Goal: Contribute content: Contribute content

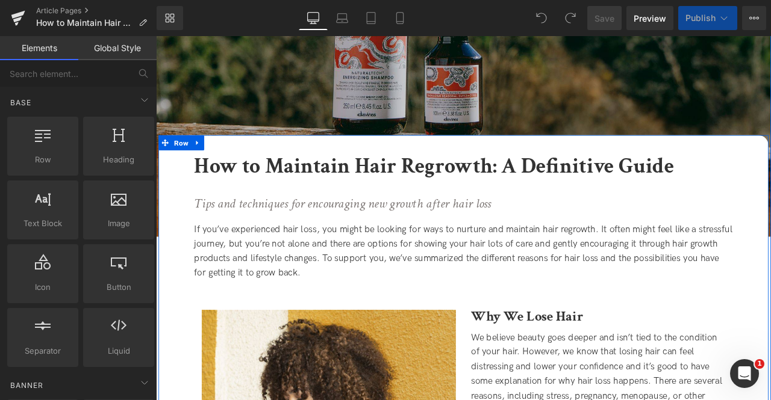
scroll to position [179, 0]
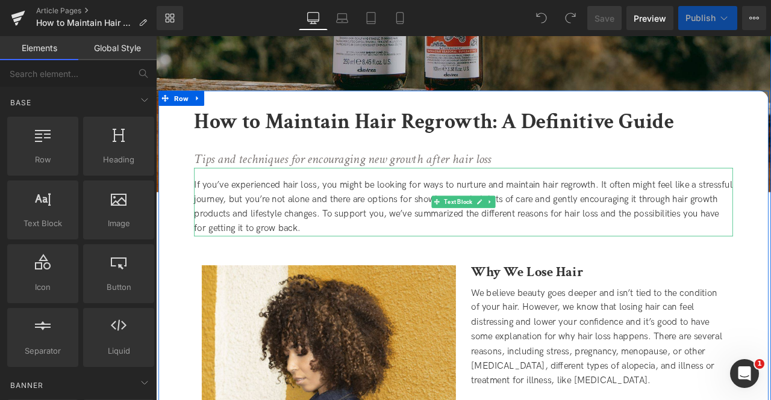
click at [276, 216] on div "If you’ve experienced hair loss, you might be looking for ways to nurture and m…" at bounding box center [520, 238] width 638 height 69
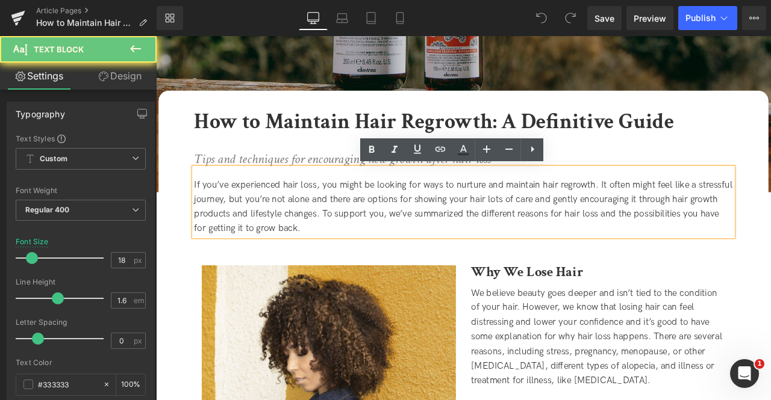
click at [343, 217] on div "If you’ve experienced hair loss, you might be looking for ways to nurture and m…" at bounding box center [520, 238] width 638 height 69
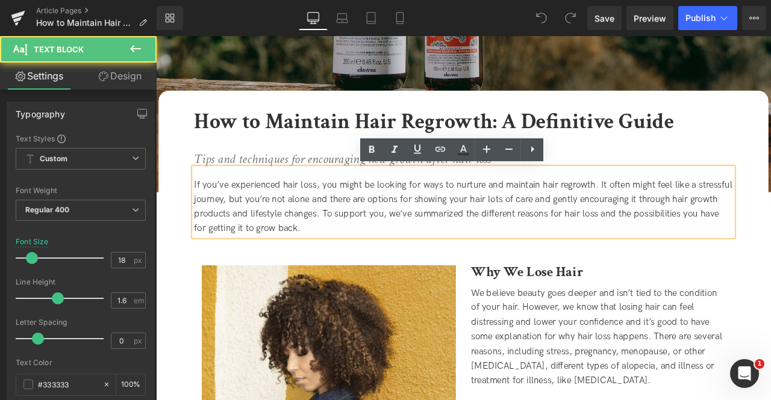
click at [420, 216] on div "If you’ve experienced hair loss, you might be looking for ways to nurture and m…" at bounding box center [520, 238] width 638 height 69
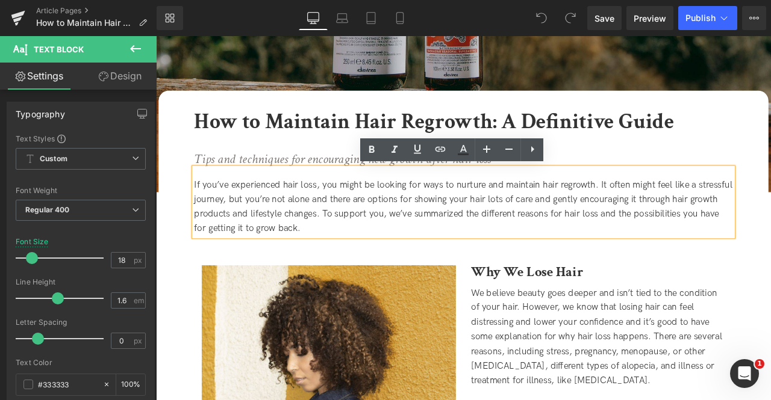
click at [705, 208] on div "If you’ve experienced hair loss, you might be looking for ways to nurture and m…" at bounding box center [520, 238] width 638 height 69
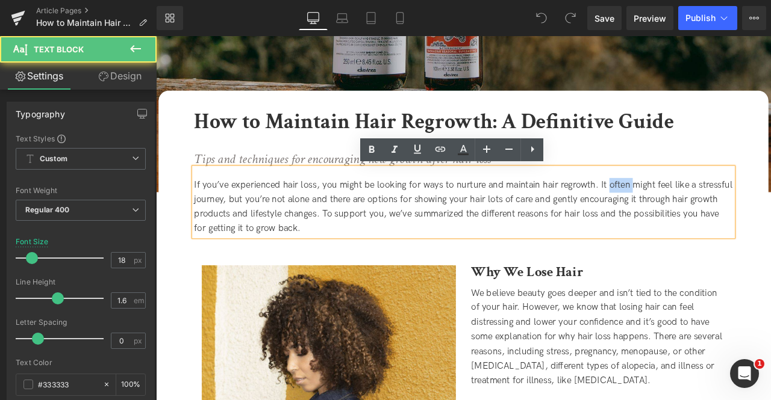
click at [705, 208] on div "If you’ve experienced hair loss, you might be looking for ways to nurture and m…" at bounding box center [520, 238] width 638 height 69
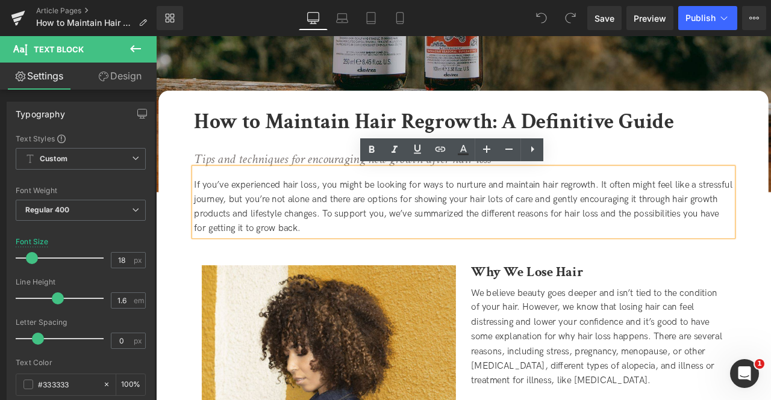
click at [677, 231] on div "If you’ve experienced hair loss, you might be looking for ways to nurture and m…" at bounding box center [520, 238] width 638 height 69
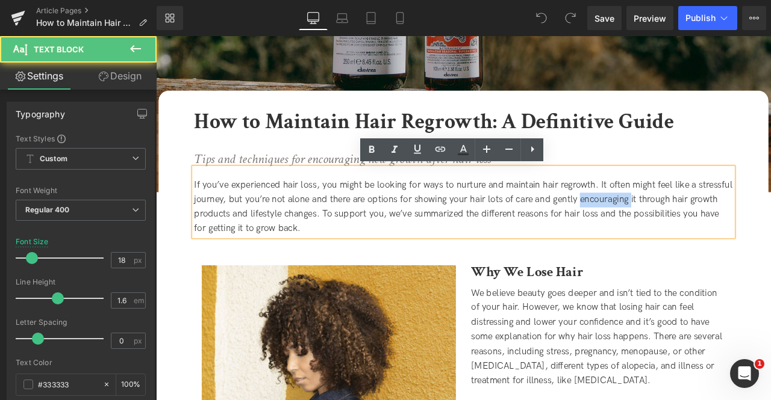
click at [677, 231] on div "If you’ve experienced hair loss, you might be looking for ways to nurture and m…" at bounding box center [520, 238] width 638 height 69
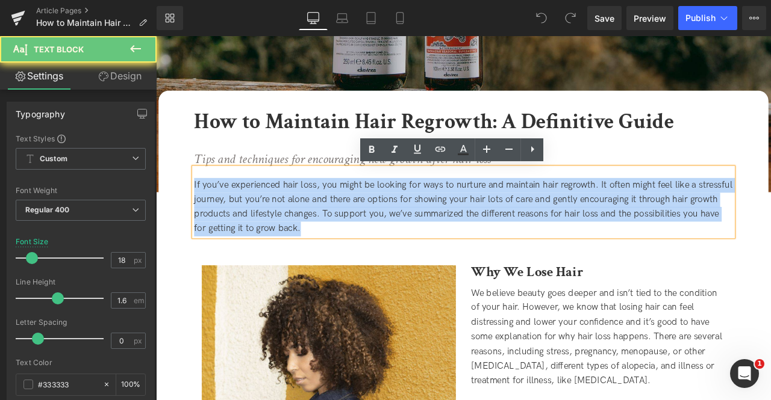
click at [677, 231] on div "If you’ve experienced hair loss, you might be looking for ways to nurture and m…" at bounding box center [520, 238] width 638 height 69
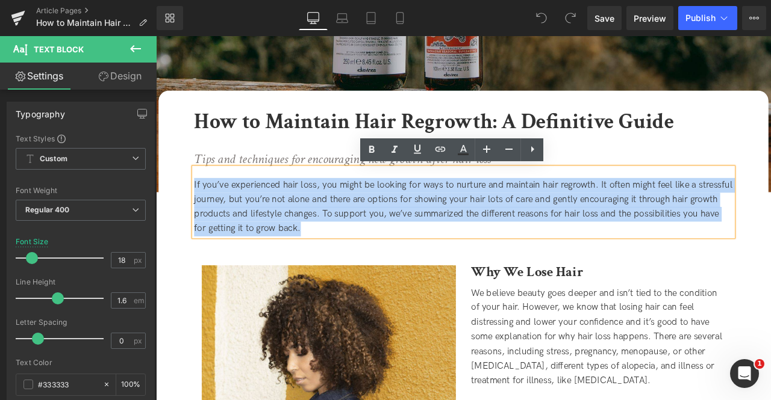
click at [466, 247] on div "If you’ve experienced hair loss, you might be looking for ways to nurture and m…" at bounding box center [520, 238] width 638 height 69
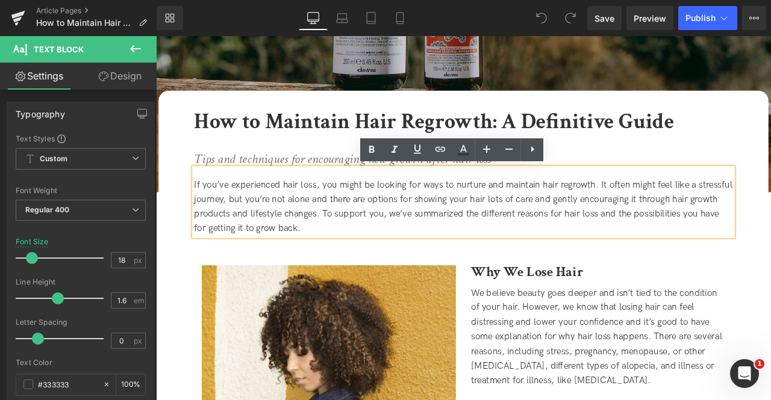
click at [401, 218] on div "If you’ve experienced hair loss, you might be looking for ways to nurture and m…" at bounding box center [520, 238] width 638 height 69
click at [509, 219] on div "If you’ve experienced hair loss, you might be looking for ways to nurture and m…" at bounding box center [520, 238] width 638 height 69
click at [649, 220] on div "If you’ve experienced hair loss, you might be looking for ways to nurture and m…" at bounding box center [520, 238] width 638 height 69
click at [702, 216] on div "If you’ve experienced hair loss, you might be looking for ways to nurture and m…" at bounding box center [520, 238] width 638 height 69
click at [709, 209] on div "If you’ve experienced hair loss, you might be looking for ways to nurture and m…" at bounding box center [520, 238] width 638 height 69
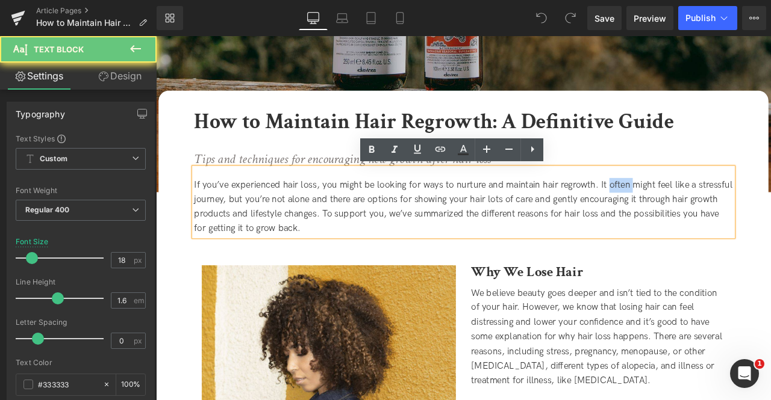
click at [709, 209] on div "If you’ve experienced hair loss, you might be looking for ways to nurture and m…" at bounding box center [520, 238] width 638 height 69
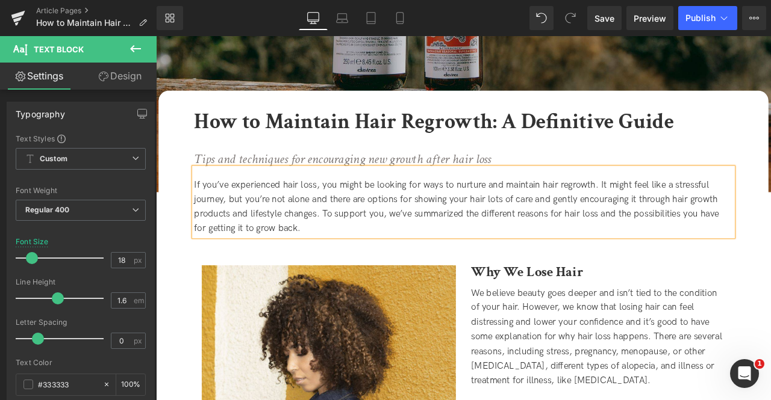
click at [211, 222] on div "If you’ve experienced hair loss, you might be looking for ways to nurture and m…" at bounding box center [520, 238] width 638 height 69
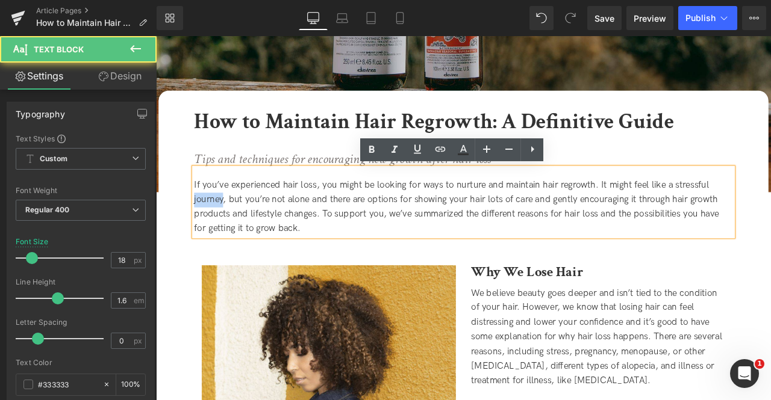
click at [211, 222] on div "If you’ve experienced hair loss, you might be looking for ways to nurture and m…" at bounding box center [520, 238] width 638 height 69
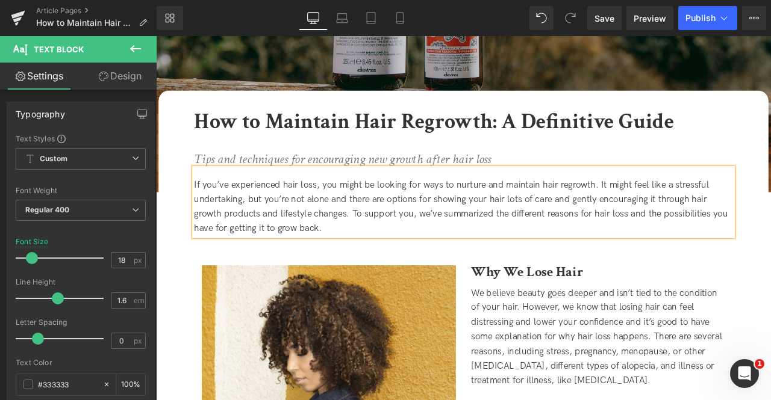
click at [381, 218] on div "If you’ve experienced hair loss, you might be looking for ways to nurture and m…" at bounding box center [520, 238] width 638 height 69
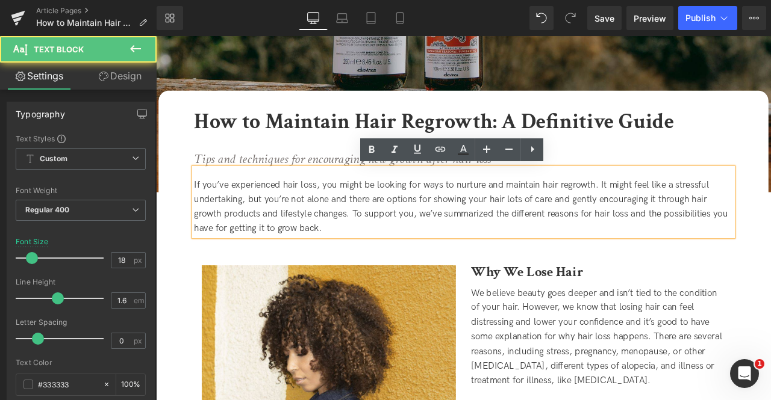
click at [450, 227] on div "If you’ve experienced hair loss, you might be looking for ways to nurture and m…" at bounding box center [520, 238] width 638 height 69
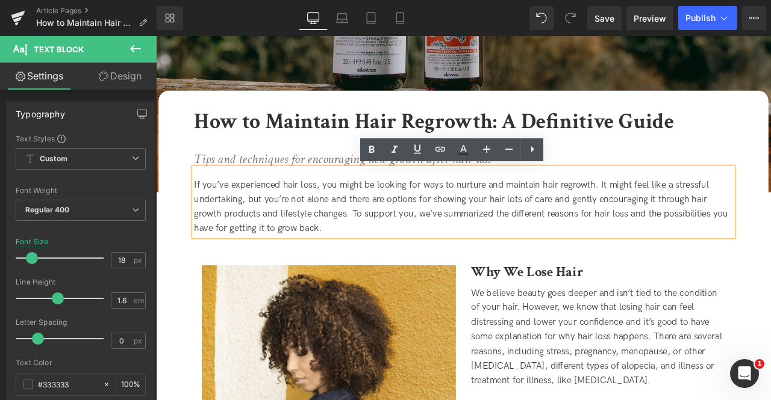
click at [518, 234] on div "If you’ve experienced hair loss, you might be looking for ways to nurture and m…" at bounding box center [520, 238] width 638 height 69
click at [584, 231] on div "If you’ve experienced hair loss, you might be looking for ways to nurture and m…" at bounding box center [520, 238] width 638 height 69
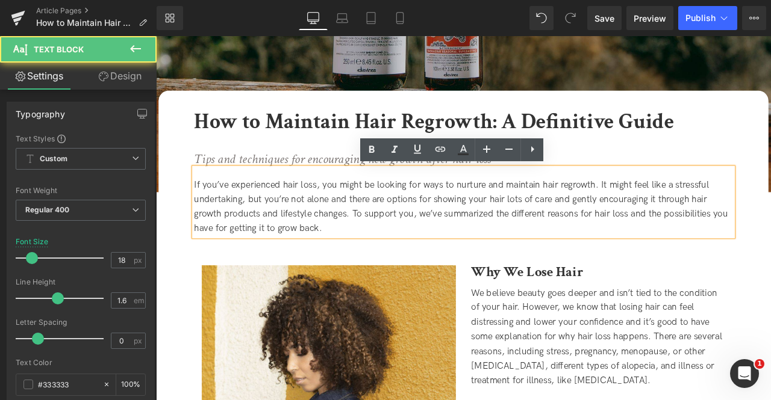
click at [645, 228] on div "If you’ve experienced hair loss, you might be looking for ways to nurture and m…" at bounding box center [520, 238] width 638 height 69
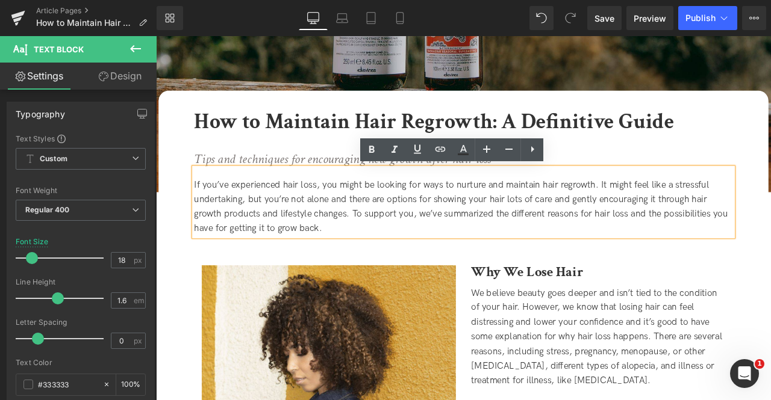
click at [577, 230] on div "If you’ve experienced hair loss, you might be looking for ways to nurture and m…" at bounding box center [520, 238] width 638 height 69
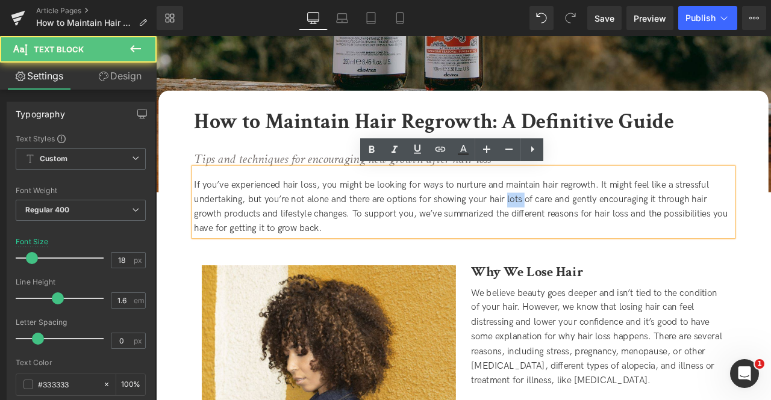
click at [577, 230] on div "If you’ve experienced hair loss, you might be looking for ways to nurture and m…" at bounding box center [520, 238] width 638 height 69
click at [601, 231] on div "If you’ve experienced hair loss, you might be looking for ways to nurture and m…" at bounding box center [520, 238] width 638 height 69
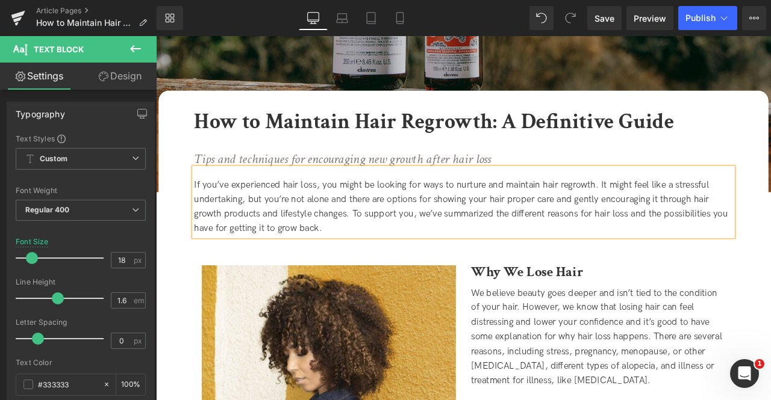
click at [594, 228] on div "If you’ve experienced hair loss, you might be looking for ways to nurture and m…" at bounding box center [520, 238] width 638 height 69
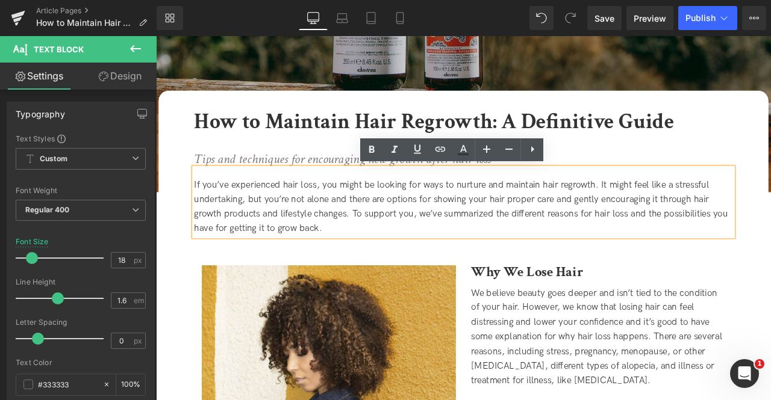
click at [699, 230] on div "If you’ve experienced hair loss, you might be looking for ways to nurture and m…" at bounding box center [520, 238] width 638 height 69
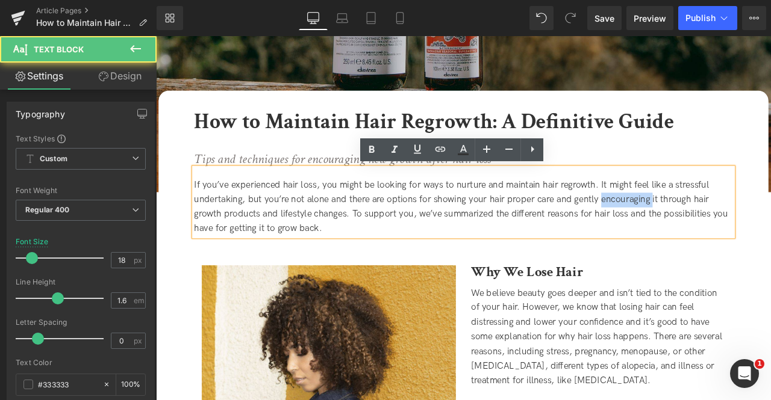
click at [699, 230] on div "If you’ve experienced hair loss, you might be looking for ways to nurture and m…" at bounding box center [520, 238] width 638 height 69
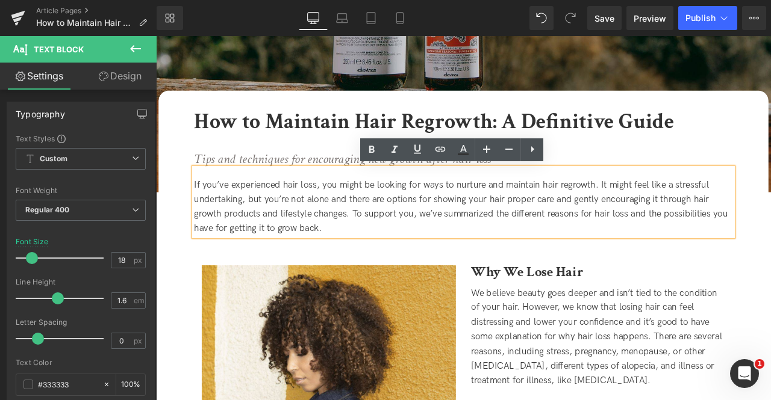
click at [363, 228] on div "If you’ve experienced hair loss, you might be looking for ways to nurture and m…" at bounding box center [520, 238] width 638 height 69
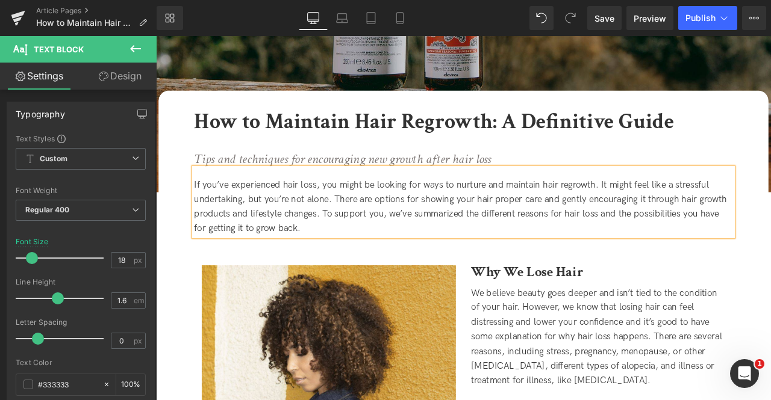
click at [414, 231] on div "If you’ve experienced hair loss, you might be looking for ways to nurture and m…" at bounding box center [520, 238] width 638 height 69
click at [504, 229] on div "If you’ve experienced hair loss, you might be looking for ways to nurture and m…" at bounding box center [520, 238] width 638 height 69
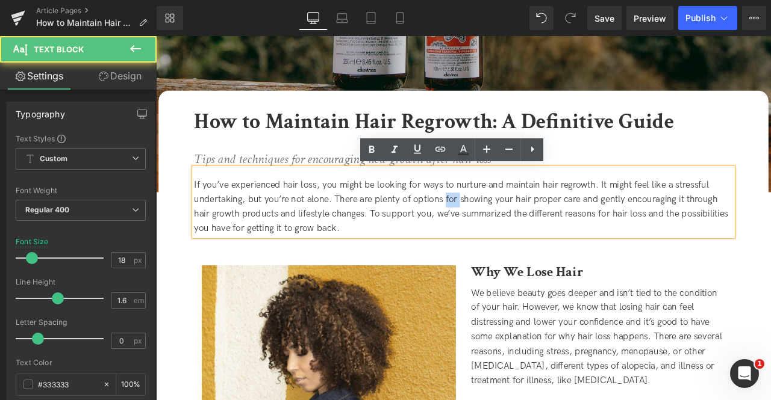
click at [504, 229] on div "If you’ve experienced hair loss, you might be looking for ways to nurture and m…" at bounding box center [520, 238] width 638 height 69
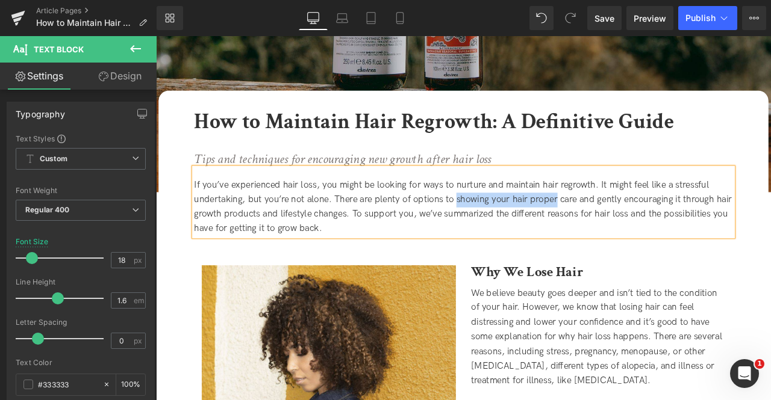
click at [630, 232] on div "If you’ve experienced hair loss, you might be looking for ways to nurture and m…" at bounding box center [520, 238] width 638 height 69
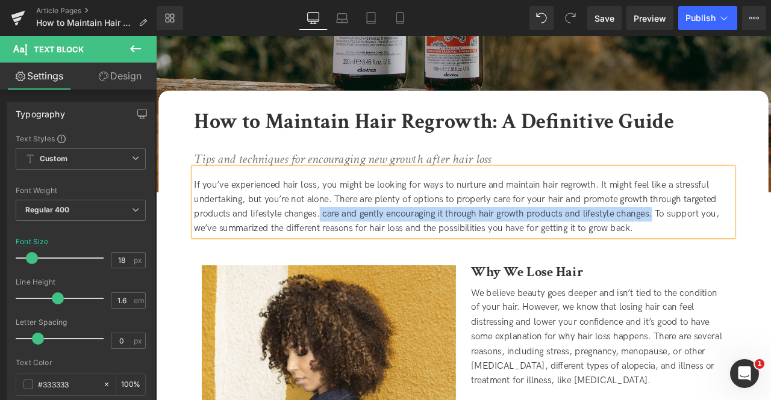
click at [741, 249] on div "If you’ve experienced hair loss, you might be looking for ways to nurture and m…" at bounding box center [520, 238] width 638 height 69
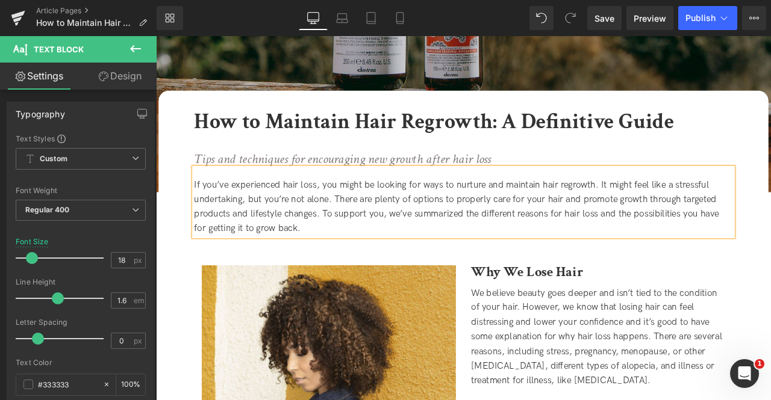
click at [393, 247] on div "If you’ve experienced hair loss, you might be looking for ways to nurture and m…" at bounding box center [520, 238] width 638 height 69
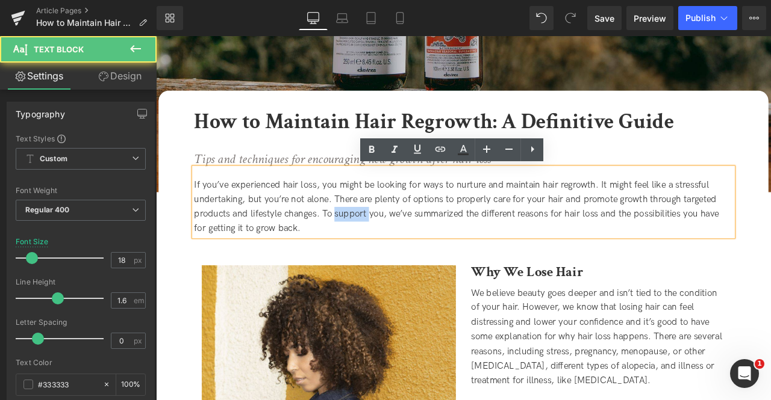
click at [393, 247] on div "If you’ve experienced hair loss, you might be looking for ways to nurture and m…" at bounding box center [520, 238] width 638 height 69
click at [422, 247] on div "If you’ve experienced hair loss, you might be looking for ways to nurture and m…" at bounding box center [520, 238] width 638 height 69
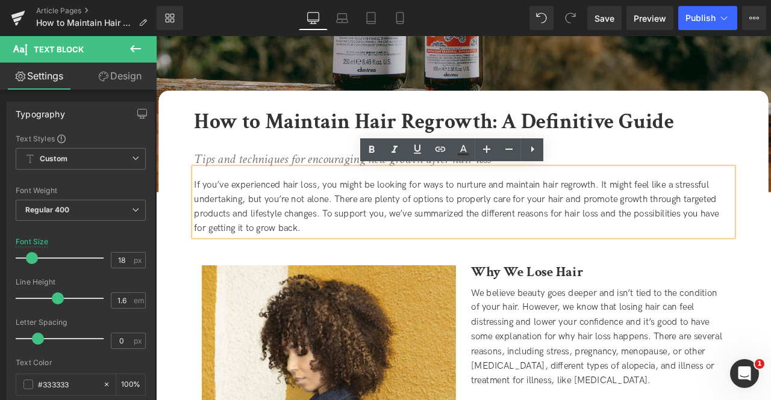
click at [547, 234] on div "If you’ve experienced hair loss, you might be looking for ways to nurture and m…" at bounding box center [520, 238] width 638 height 69
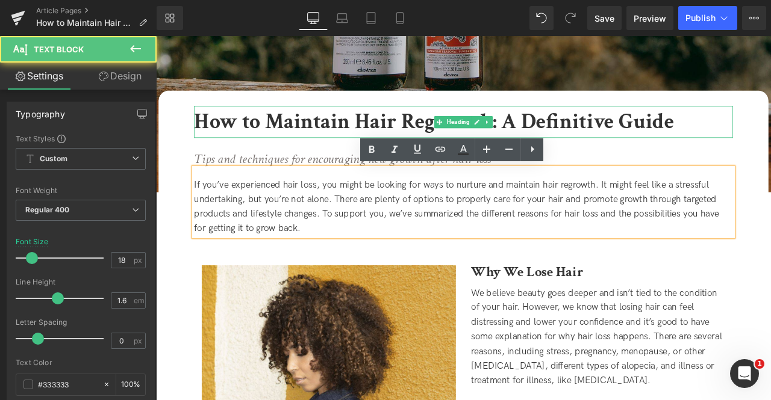
click at [663, 133] on b "How to Maintain Hair Regrowth: A Definitive Guide" at bounding box center [485, 137] width 568 height 33
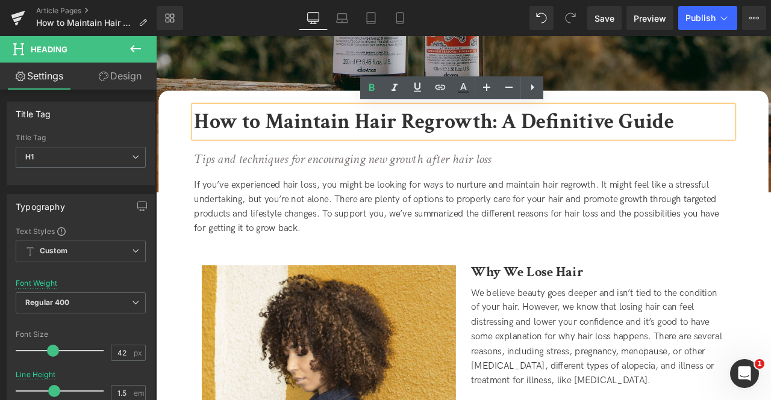
scroll to position [279, 0]
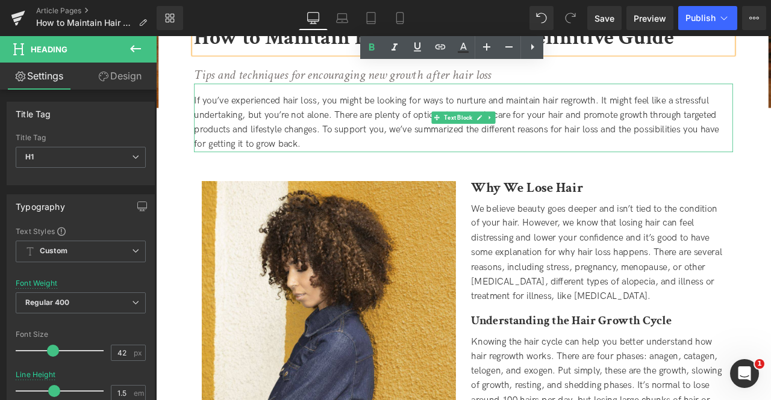
click at [399, 105] on div "If you’ve experienced hair loss, you might be looking for ways to nurture and m…" at bounding box center [520, 139] width 638 height 69
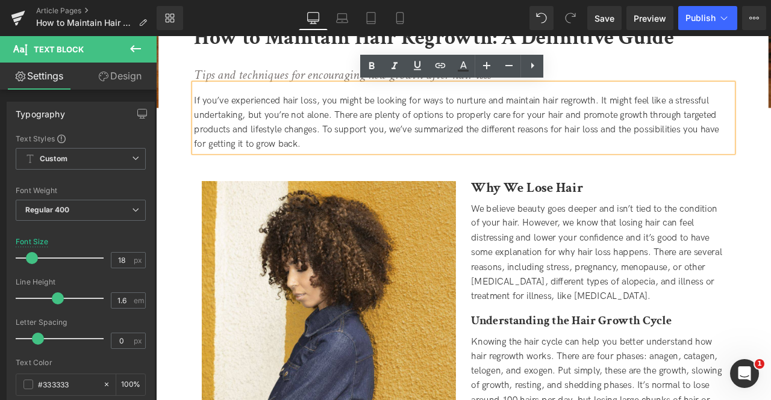
click at [309, 108] on div "If you’ve experienced hair loss, you might be looking for ways to nurture and m…" at bounding box center [520, 139] width 638 height 69
click at [319, 138] on div "If you’ve experienced hair loss, you might be looking for ways to nurture and m…" at bounding box center [520, 139] width 638 height 69
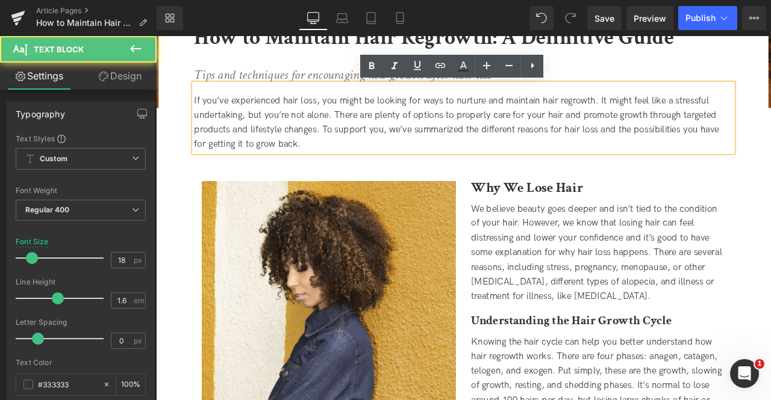
click at [370, 152] on div "If you’ve experienced hair loss, you might be looking for ways to nurture and m…" at bounding box center [520, 139] width 638 height 69
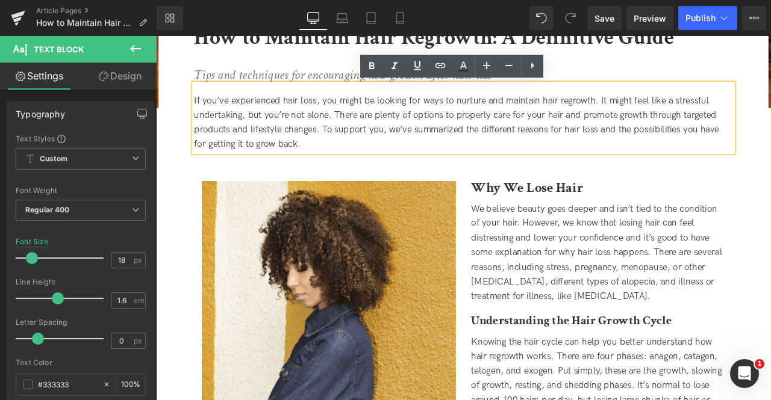
click at [390, 152] on div "If you’ve experienced hair loss, you might be looking for ways to nurture and m…" at bounding box center [520, 139] width 638 height 69
click at [350, 148] on div "If you’ve experienced hair loss, you might be looking for ways to nurture and m…" at bounding box center [520, 139] width 638 height 69
click at [381, 160] on div "If you’ve experienced hair loss, you might be looking for ways to nurture and m…" at bounding box center [520, 139] width 638 height 69
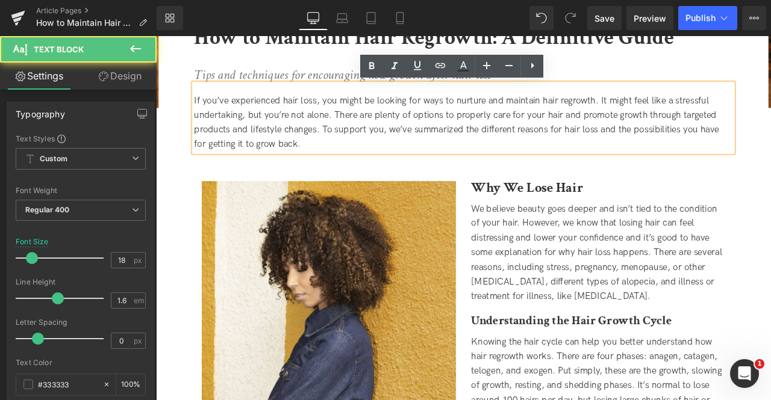
click at [361, 142] on div "If you’ve experienced hair loss, you might be looking for ways to nurture and m…" at bounding box center [520, 139] width 638 height 69
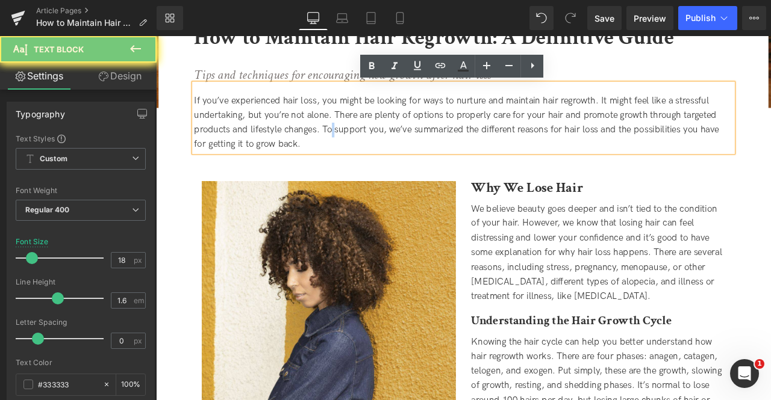
click at [361, 142] on div "If you’ve experienced hair loss, you might be looking for ways to nurture and m…" at bounding box center [520, 139] width 638 height 69
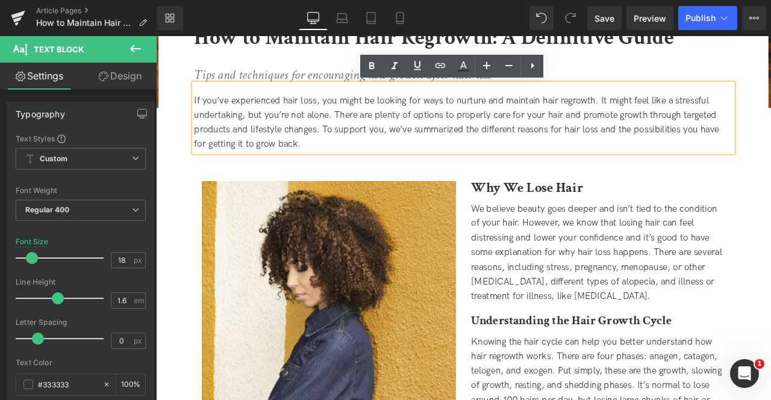
click at [353, 143] on div "If you’ve experienced hair loss, you might be looking for ways to nurture and m…" at bounding box center [520, 139] width 638 height 69
click at [434, 153] on div "If you’ve experienced hair loss, you might be looking for ways to nurture and m…" at bounding box center [520, 139] width 638 height 69
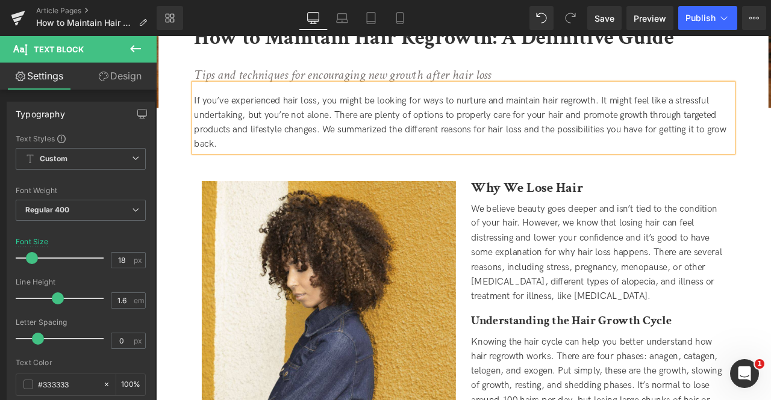
click at [355, 148] on div "If you’ve experienced hair loss, you might be looking for ways to nurture and m…" at bounding box center [520, 139] width 638 height 69
click at [465, 159] on div "If you’ve experienced hair loss, you might be looking for ways to nurture and m…" at bounding box center [520, 139] width 638 height 69
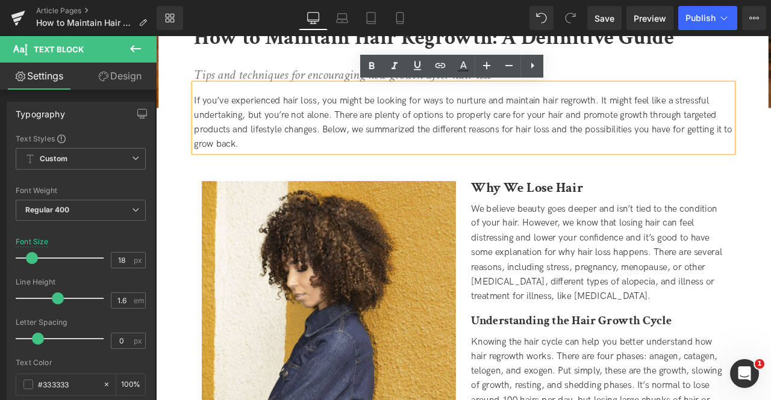
click at [693, 151] on div "If you’ve experienced hair loss, you might be looking for ways to nurture and m…" at bounding box center [520, 139] width 638 height 69
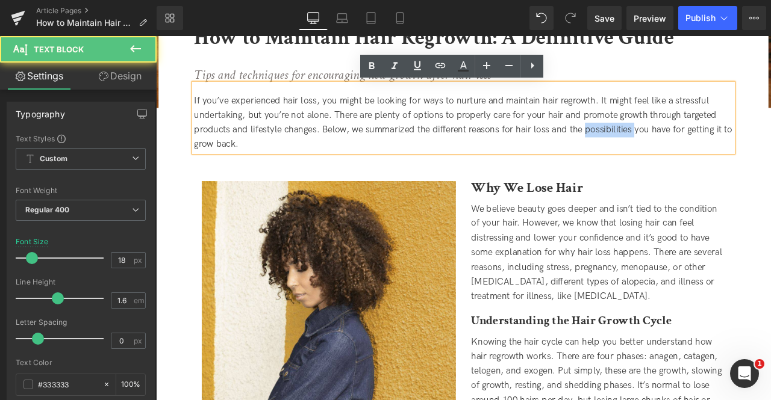
click at [693, 151] on div "If you’ve experienced hair loss, you might be looking for ways to nurture and m…" at bounding box center [520, 139] width 638 height 69
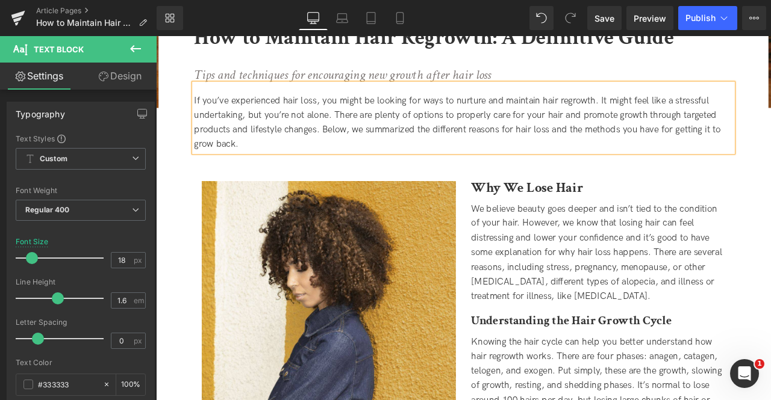
click at [732, 148] on div "If you’ve experienced hair loss, you might be looking for ways to nurture and m…" at bounding box center [520, 139] width 638 height 69
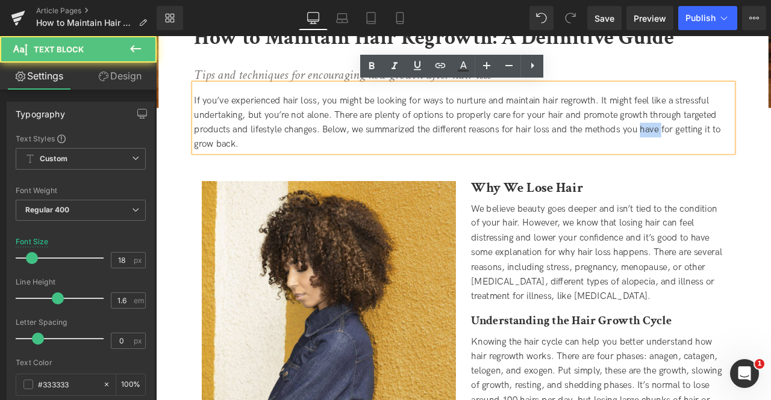
click at [732, 148] on div "If you’ve experienced hair loss, you might be looking for ways to nurture and m…" at bounding box center [520, 139] width 638 height 69
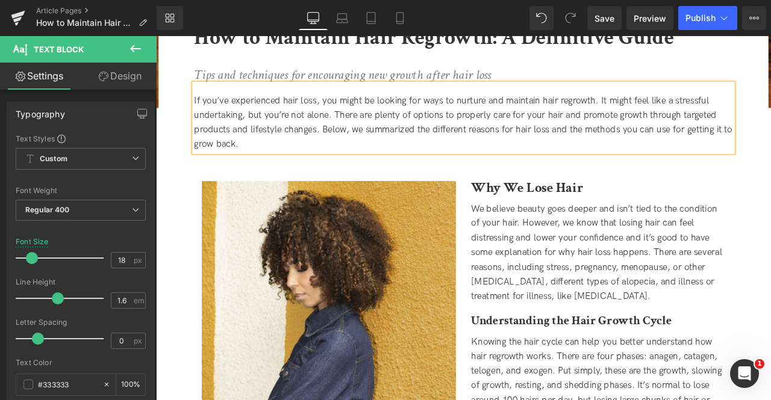
click at [770, 149] on div "If you’ve experienced hair loss, you might be looking for ways to nurture and m…" at bounding box center [520, 139] width 638 height 69
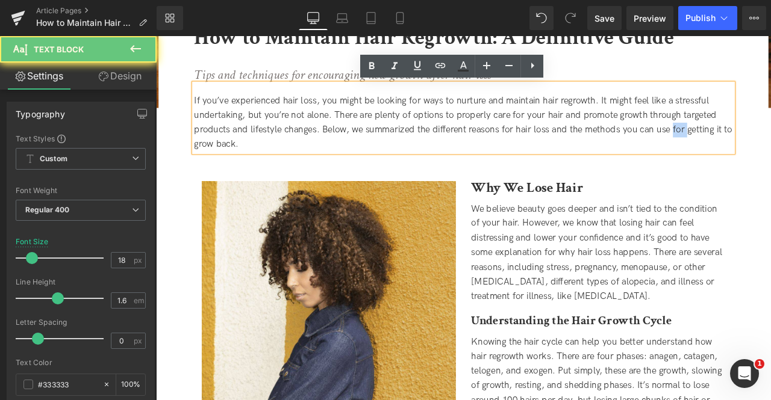
click at [770, 149] on div "If you’ve experienced hair loss, you might be looking for ways to nurture and m…" at bounding box center [520, 139] width 638 height 69
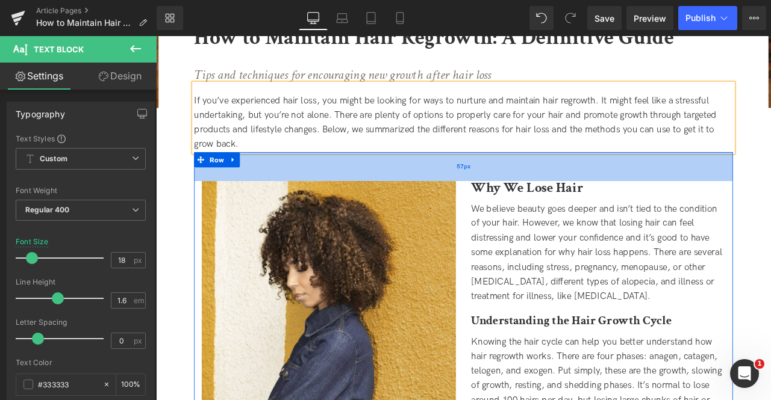
scroll to position [332, 0]
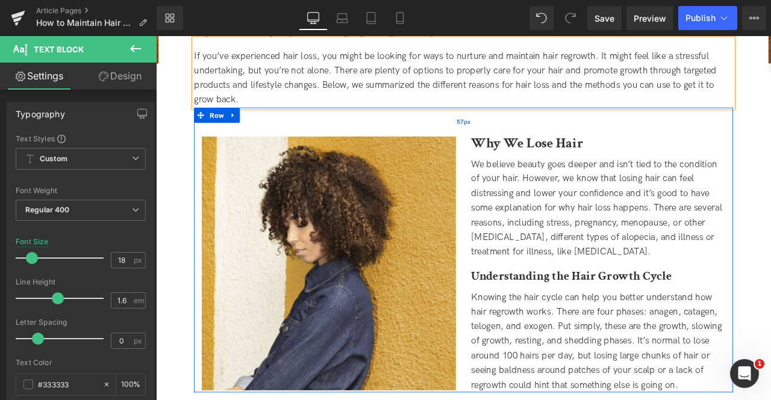
click at [770, 199] on div "We believe beauty goes deeper and isn’t tied to the condition of your hair. How…" at bounding box center [679, 241] width 301 height 122
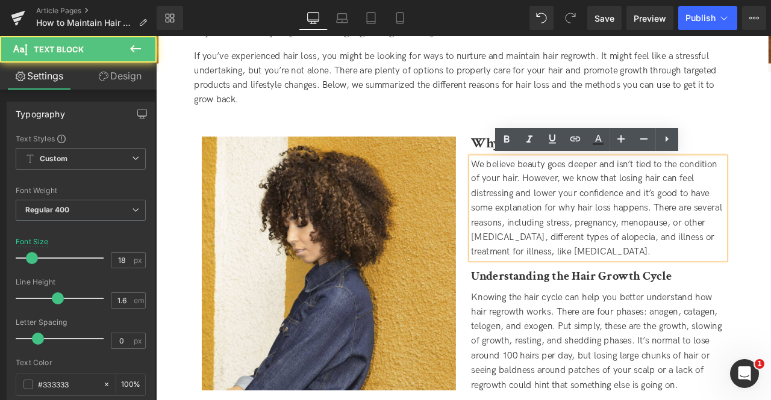
click at [646, 199] on div "We believe beauty goes deeper and isn’t tied to the condition of your hair. How…" at bounding box center [679, 241] width 301 height 122
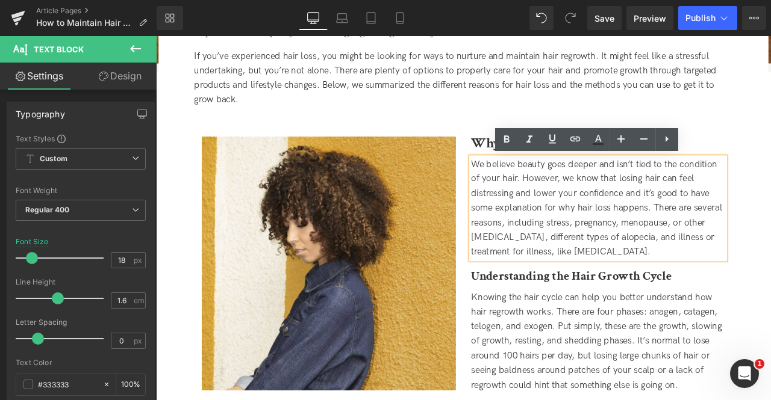
click at [605, 191] on div "We believe beauty goes deeper and isn’t tied to the condition of your hair. How…" at bounding box center [679, 241] width 301 height 122
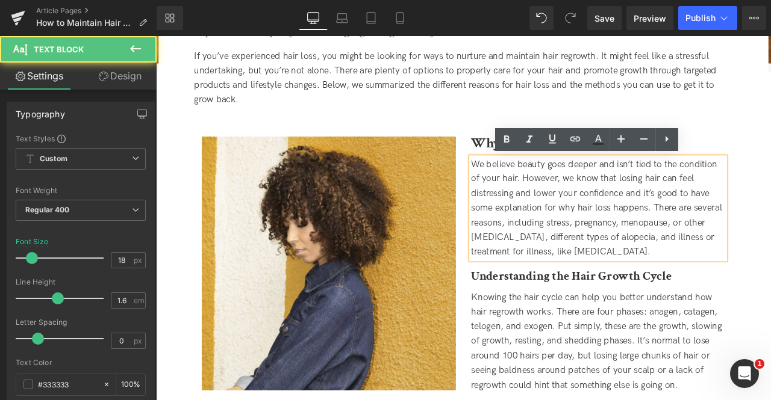
click at [590, 208] on div "We believe beauty goes deeper and isn’t tied to the condition of your hair. How…" at bounding box center [679, 241] width 301 height 122
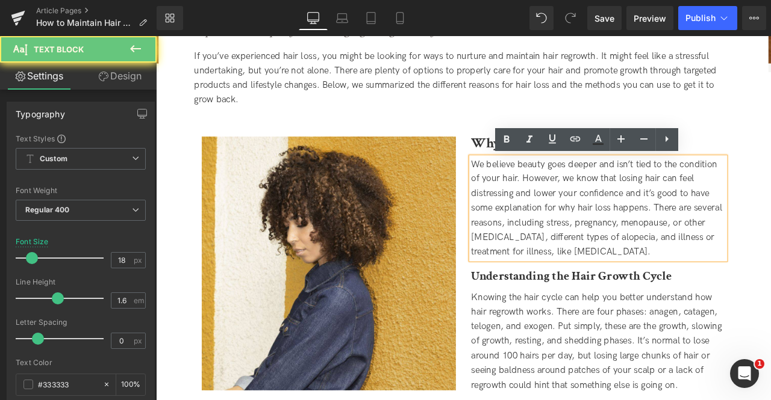
click at [608, 208] on div "We believe beauty goes deeper and isn’t tied to the condition of your hair. How…" at bounding box center [679, 241] width 301 height 122
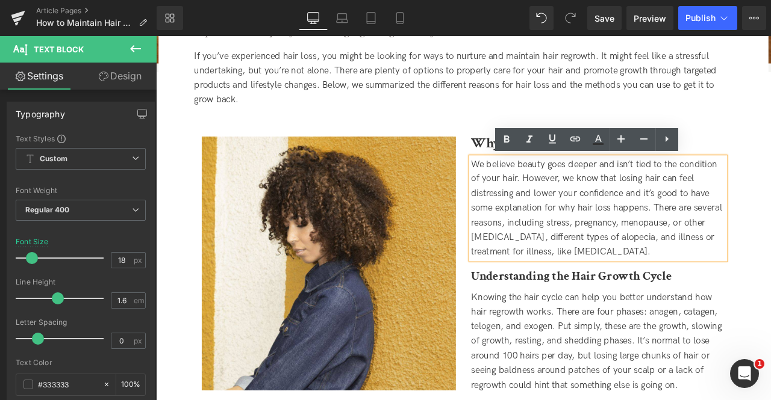
click at [550, 231] on div "We believe beauty goes deeper and isn’t tied to the condition of your hair. How…" at bounding box center [679, 241] width 301 height 122
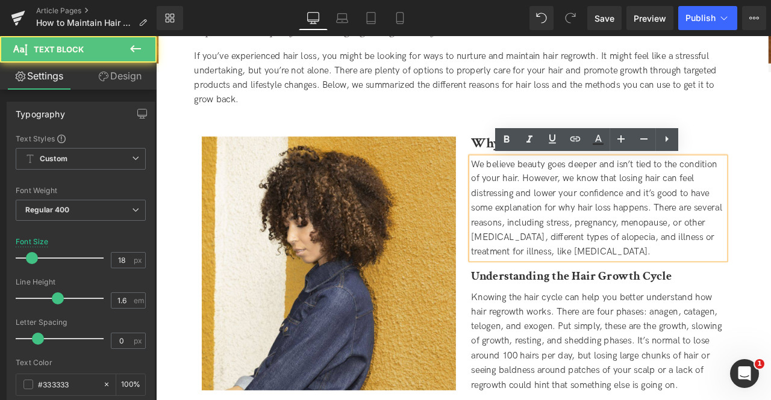
click at [612, 225] on div "We believe beauty goes deeper and isn’t tied to the condition of your hair. How…" at bounding box center [679, 241] width 301 height 122
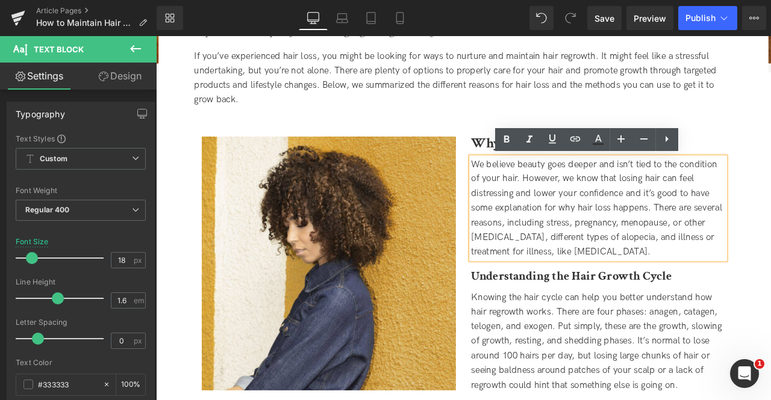
click at [705, 223] on div "We believe beauty goes deeper and isn’t tied to the condition of your hair. How…" at bounding box center [679, 241] width 301 height 122
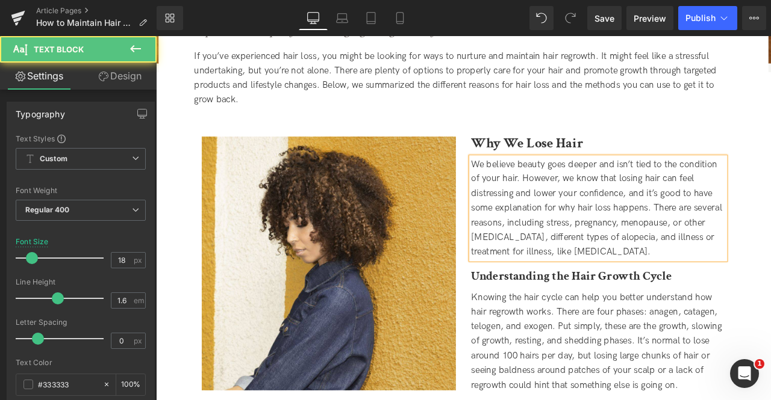
click at [718, 226] on div "We believe beauty goes deeper and isn’t tied to the condition of your hair. How…" at bounding box center [679, 241] width 301 height 122
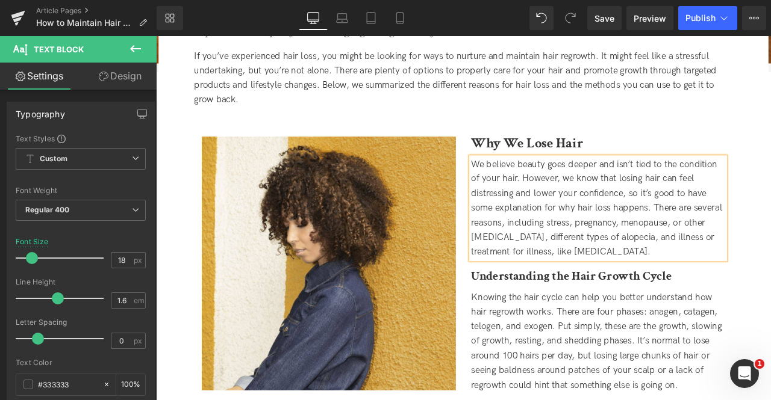
click at [593, 257] on div "We believe beauty goes deeper and isn’t tied to the condition of your hair. How…" at bounding box center [679, 241] width 301 height 122
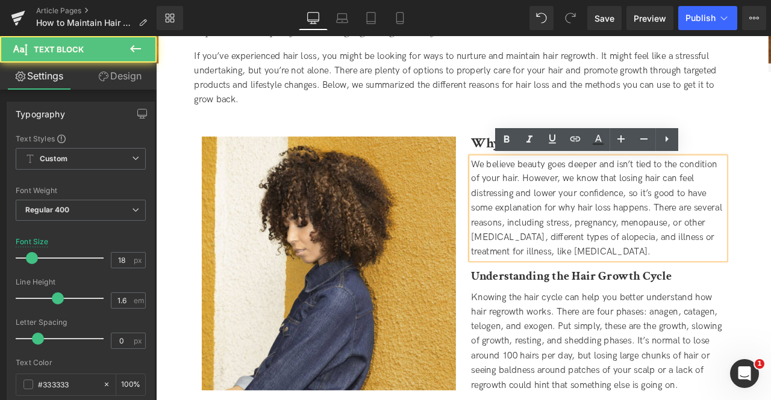
click at [660, 259] on div "We believe beauty goes deeper and isn’t tied to the condition of your hair. How…" at bounding box center [679, 241] width 301 height 122
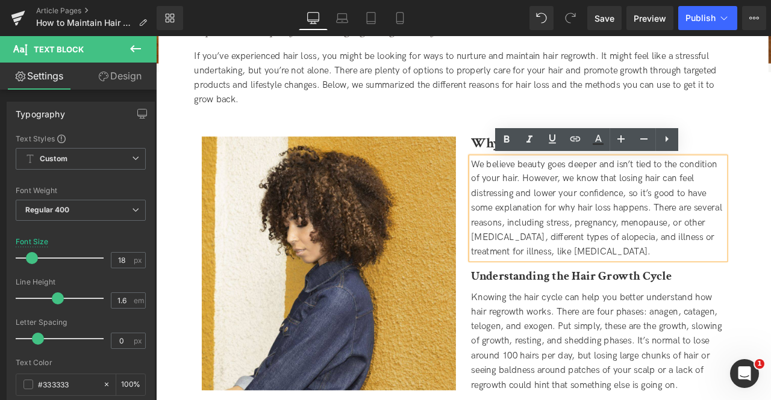
click at [567, 279] on div "We believe beauty goes deeper and isn’t tied to the condition of your hair. How…" at bounding box center [679, 241] width 301 height 122
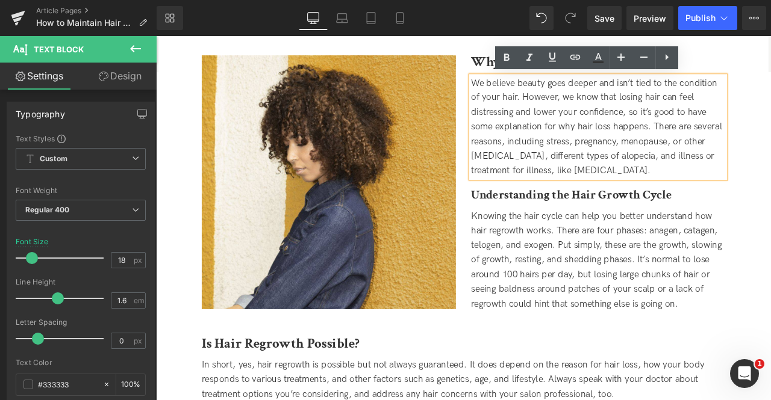
scroll to position [429, 0]
click at [567, 279] on span "Knowing the hair cycle can help you better understand how hair regrowth works. …" at bounding box center [677, 301] width 297 height 117
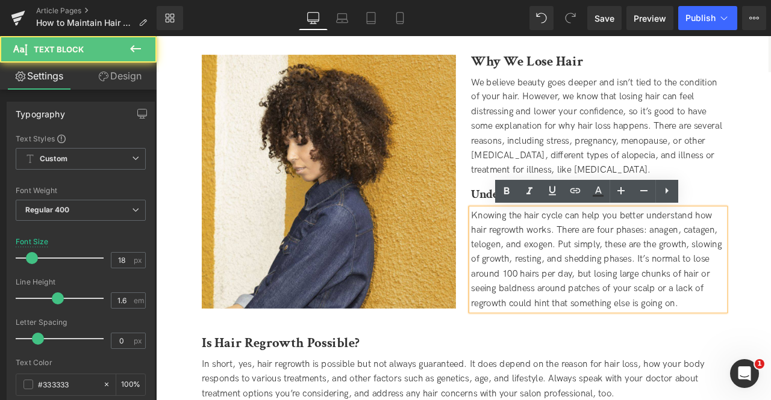
click at [544, 255] on span "Knowing the hair cycle can help you better understand how hair regrowth works. …" at bounding box center [677, 301] width 297 height 117
click at [567, 266] on span "Knowing the hair cycle can help you better understand how hair regrowth works. …" at bounding box center [677, 301] width 297 height 117
click at [628, 270] on span "Knowing the hair cycle can help you better understand how hair regrowth works. …" at bounding box center [677, 301] width 297 height 117
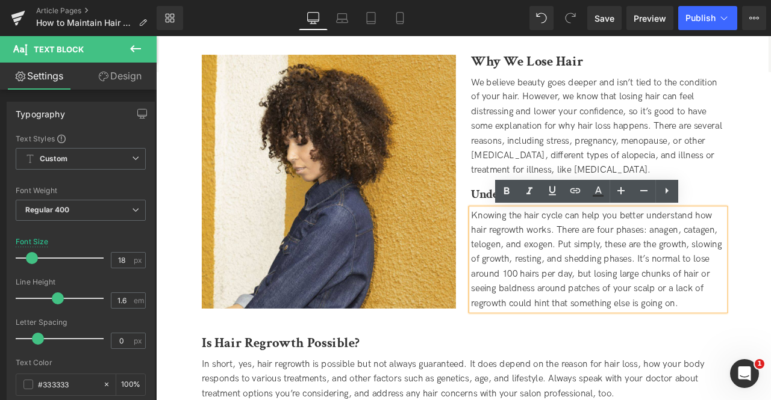
click at [621, 281] on span "Knowing the hair cycle can help you better understand how hair regrowth works. …" at bounding box center [677, 301] width 297 height 117
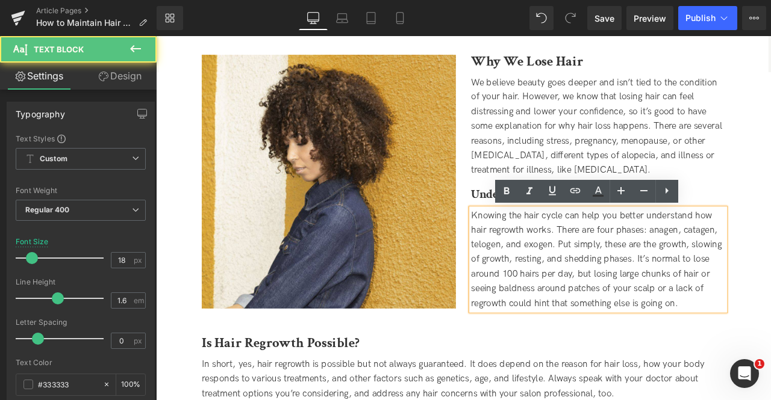
click at [640, 284] on span "Knowing the hair cycle can help you better understand how hair regrowth works. …" at bounding box center [677, 301] width 297 height 117
click at [571, 264] on span "Knowing the hair cycle can help you better understand how hair regrowth works. …" at bounding box center [677, 301] width 297 height 117
click at [559, 301] on span "Knowing the hair cycle can help you better understand how hair regrowth works. …" at bounding box center [677, 301] width 297 height 117
click at [602, 304] on span "Knowing the hair cycle can help you better understand how hair regrowth works. …" at bounding box center [677, 301] width 297 height 117
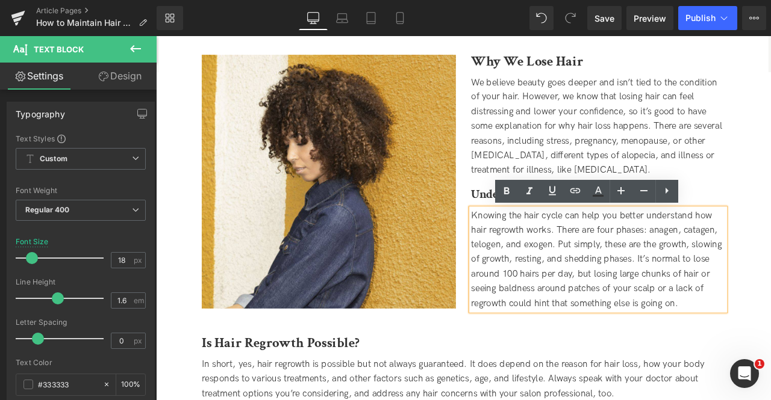
click at [578, 325] on div "Knowing the hair cycle can help you better understand how hair regrowth works. …" at bounding box center [679, 302] width 301 height 122
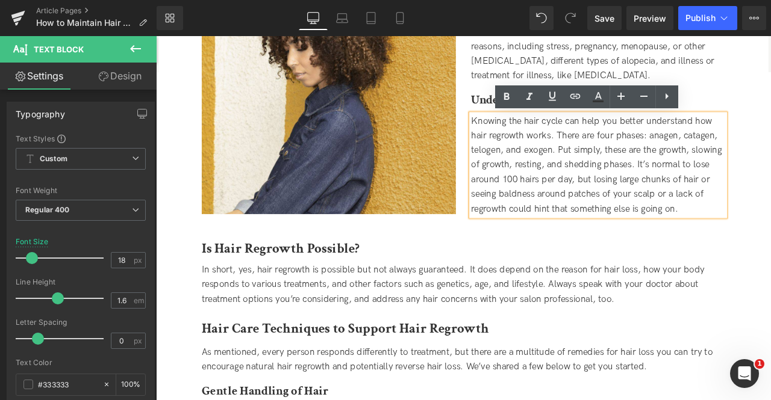
scroll to position [595, 0]
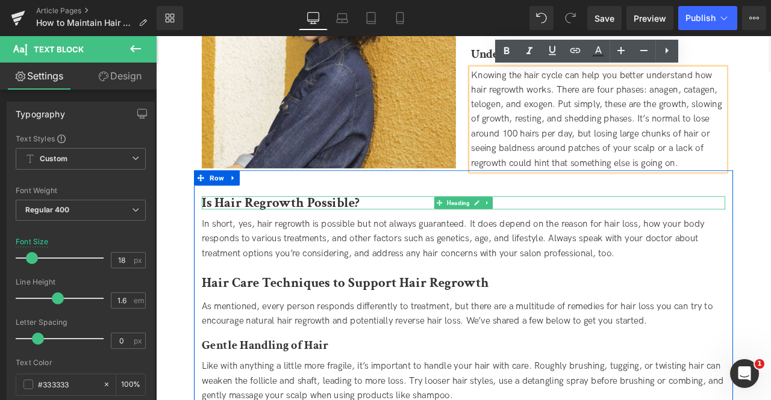
click at [402, 232] on h2 "Is Hair Regrowth Possible?" at bounding box center [520, 234] width 620 height 16
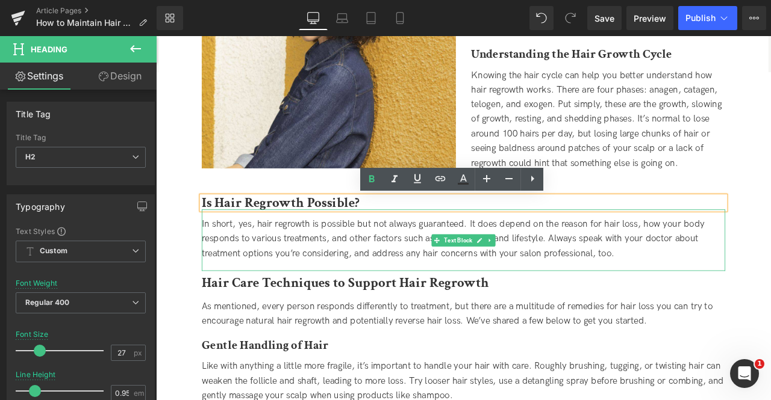
click at [302, 269] on div "In short, yes, hair regrowth is possible but not always guaranteed. It does dep…" at bounding box center [520, 277] width 620 height 52
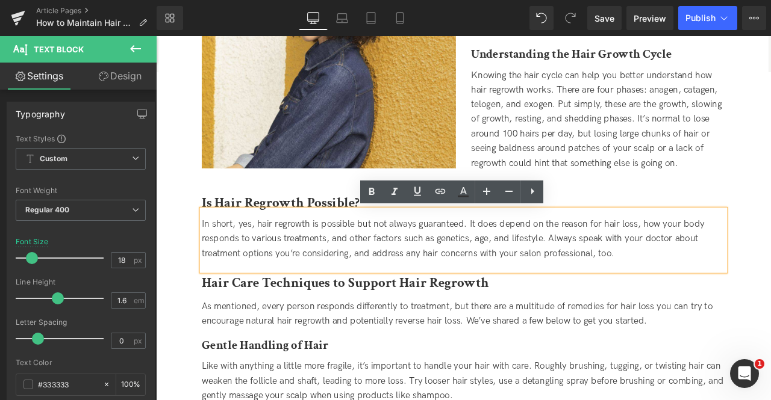
scroll to position [637, 0]
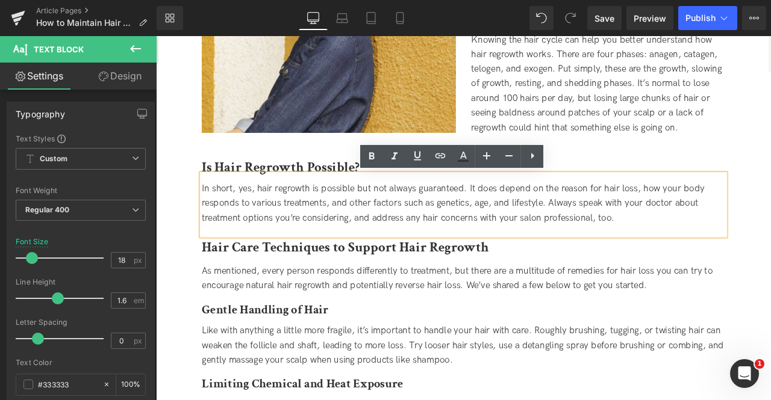
click at [225, 279] on b "Hair Care Techniques to Support Hair Regrowth" at bounding box center [380, 286] width 340 height 21
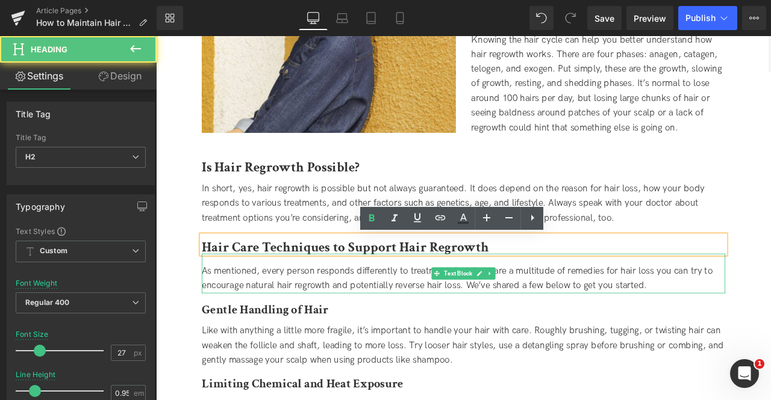
click at [230, 327] on span "As mentioned, every person responds differently to treatment, but there are a m…" at bounding box center [512, 323] width 605 height 30
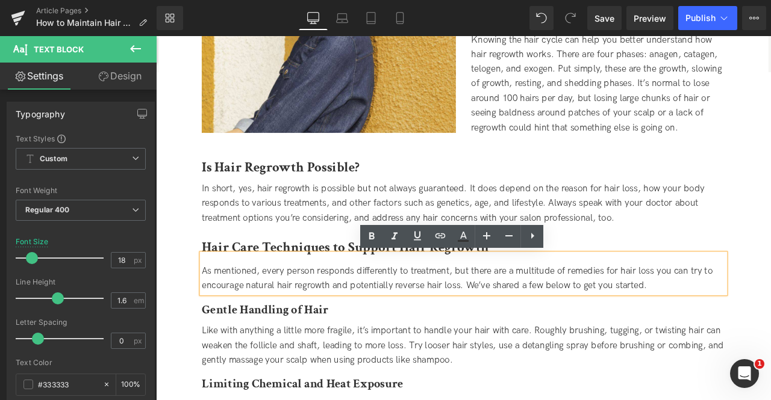
click at [270, 309] on span "As mentioned, every person responds differently to treatment, but there are a m…" at bounding box center [512, 323] width 605 height 30
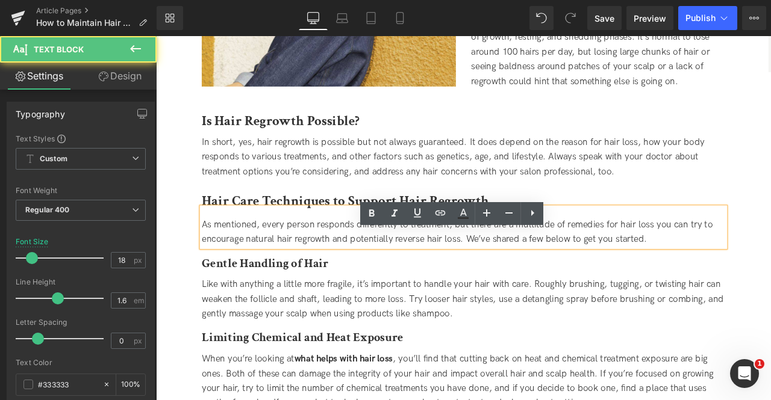
scroll to position [696, 0]
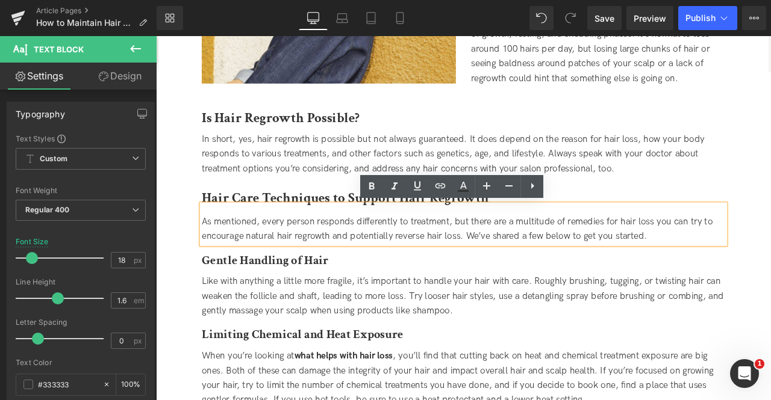
click at [270, 309] on div "Gentle Handling of Hair Heading" at bounding box center [520, 296] width 620 height 28
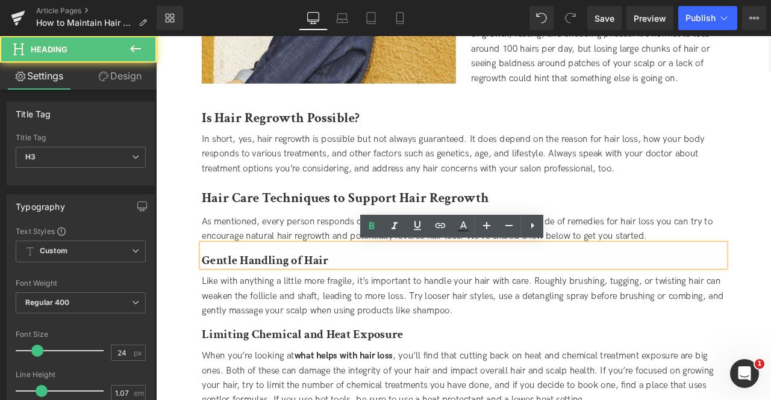
click at [254, 339] on span "Like with anything a little more fragile, it’s important to handle your hair wi…" at bounding box center [519, 344] width 618 height 48
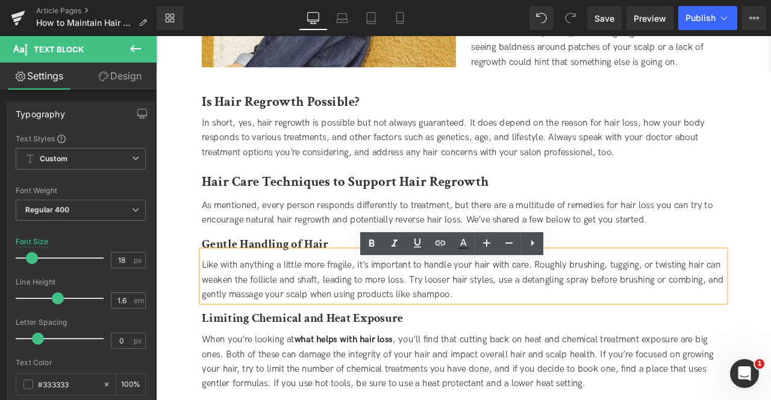
scroll to position [726, 0]
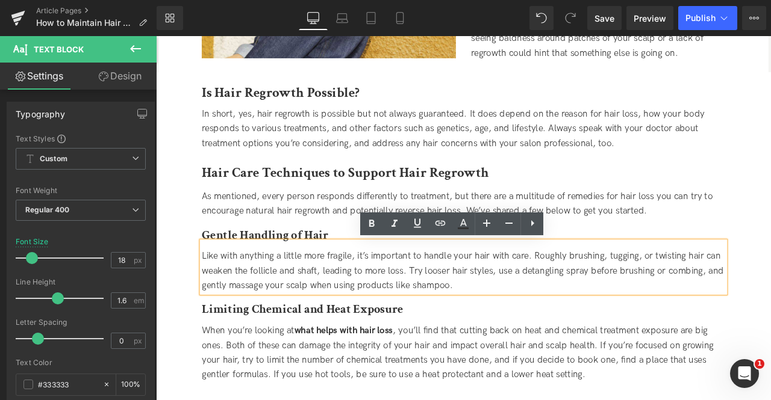
click at [343, 296] on span "Like with anything a little more fragile, it’s important to handle your hair wi…" at bounding box center [519, 315] width 618 height 48
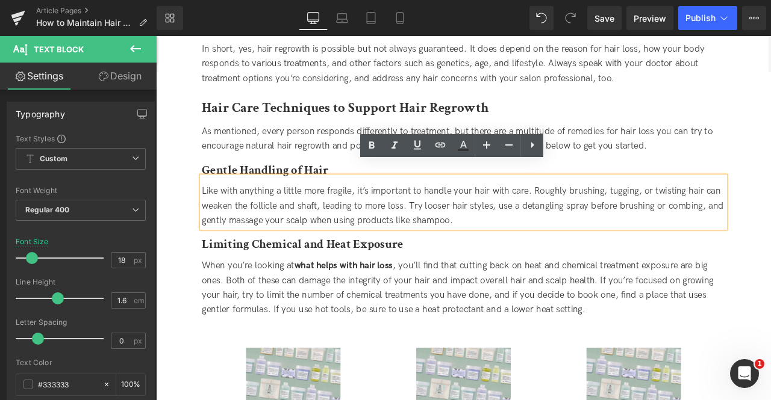
scroll to position [890, 0]
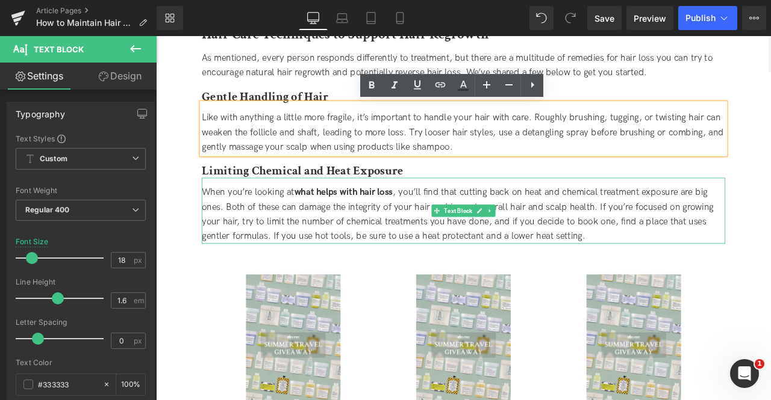
click at [293, 232] on span "When you’re looking at what helps with hair loss , you’ll find that cutting bac…" at bounding box center [513, 247] width 606 height 64
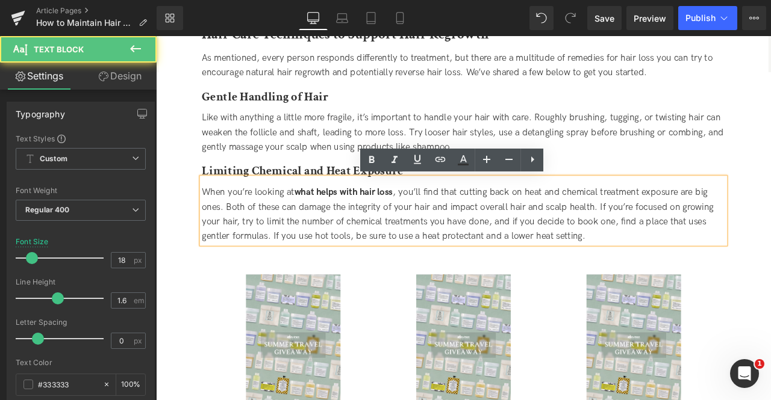
click at [280, 252] on span "When you’re looking at what helps with hair loss , you’ll find that cutting bac…" at bounding box center [513, 247] width 606 height 64
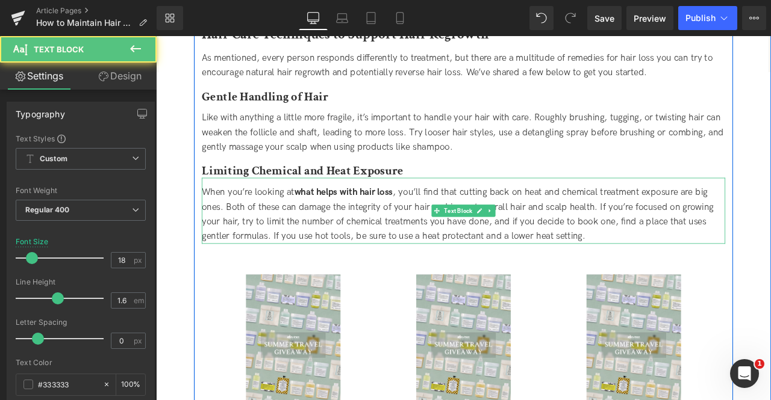
click at [282, 209] on div "When you’re looking at what helps with hair loss , you’ll find that cutting bac…" at bounding box center [520, 243] width 620 height 78
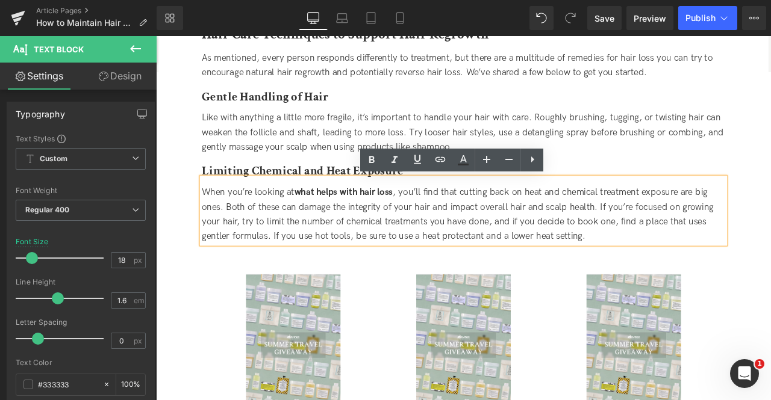
click at [480, 222] on span "When you’re looking at what helps with hair loss , you’ll find that cutting bac…" at bounding box center [513, 247] width 606 height 64
click at [235, 238] on span "When you’re looking at what helps with hair loss , you’ll find that cutting bac…" at bounding box center [513, 247] width 606 height 64
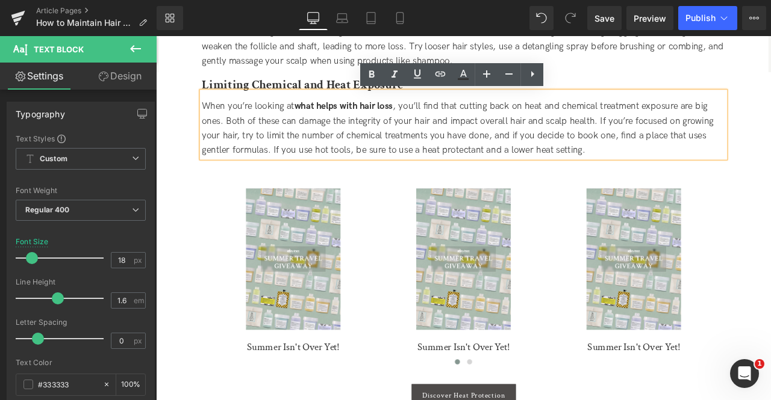
scroll to position [992, 0]
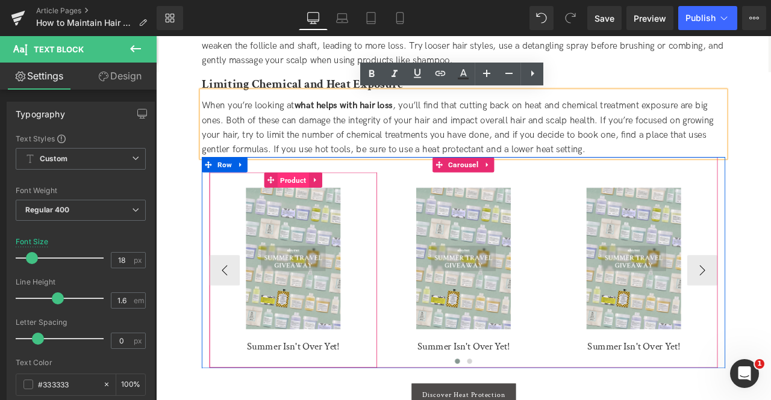
click at [314, 211] on span "Product" at bounding box center [318, 208] width 37 height 18
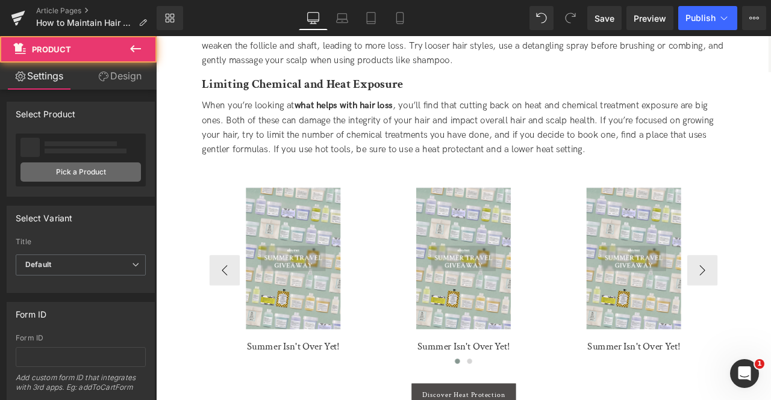
click at [107, 166] on link "Pick a Product" at bounding box center [80, 172] width 120 height 19
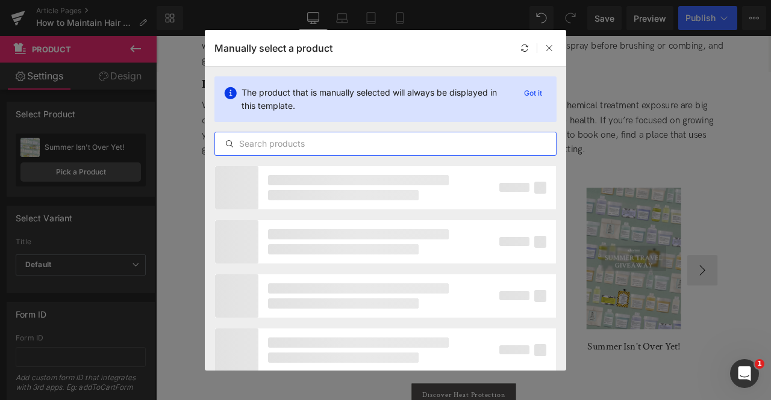
click at [394, 140] on input "text" at bounding box center [385, 144] width 341 height 14
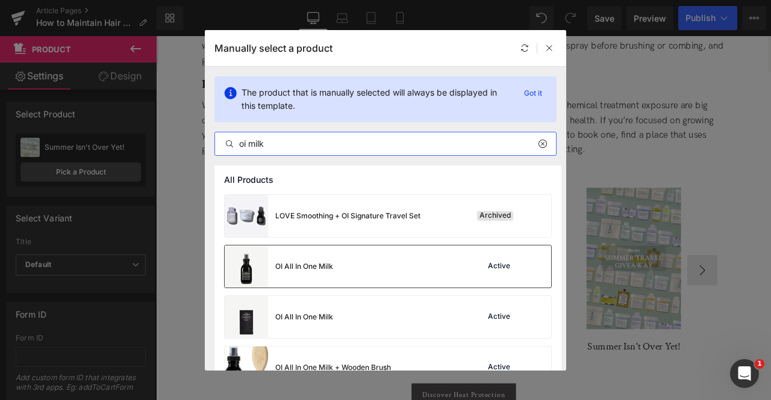
type input "oi milk"
click at [353, 273] on div "OI All In One Milk Active" at bounding box center [388, 267] width 326 height 42
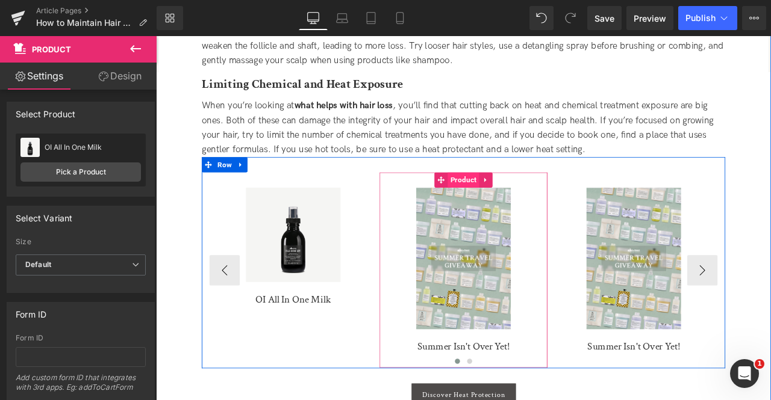
click at [518, 213] on span "Product" at bounding box center [520, 207] width 37 height 18
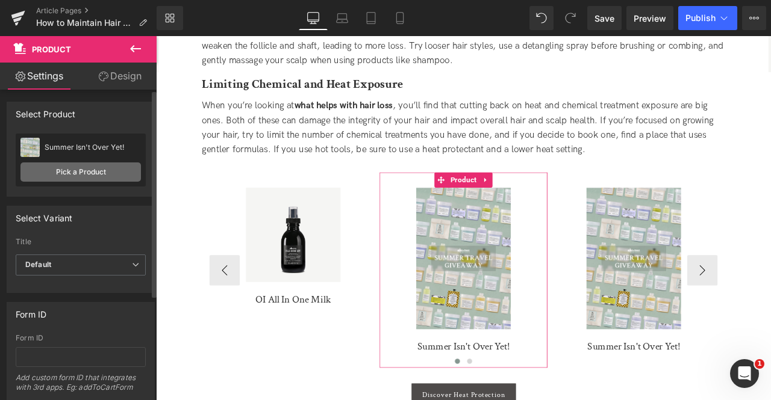
click at [72, 176] on link "Pick a Product" at bounding box center [80, 172] width 120 height 19
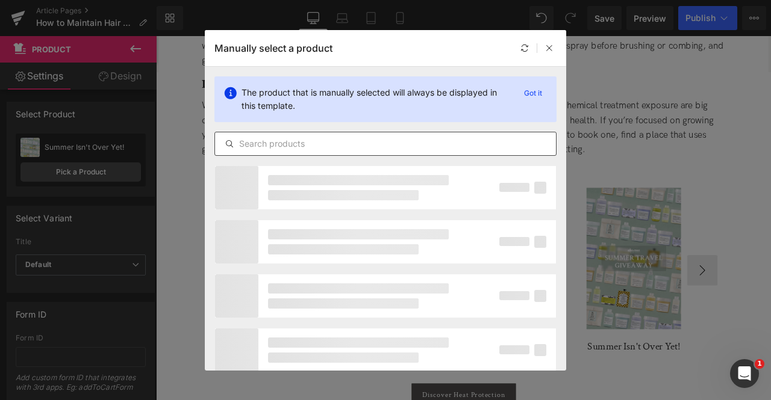
click at [405, 144] on input "text" at bounding box center [385, 144] width 341 height 14
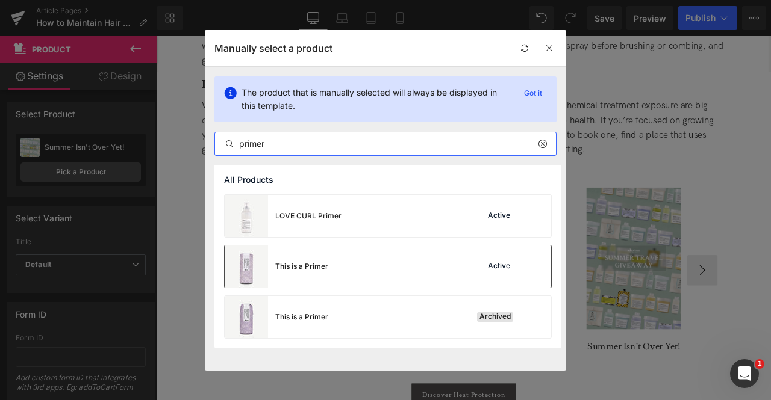
type input "primer"
click at [311, 261] on div "This is a Primer" at bounding box center [301, 266] width 53 height 11
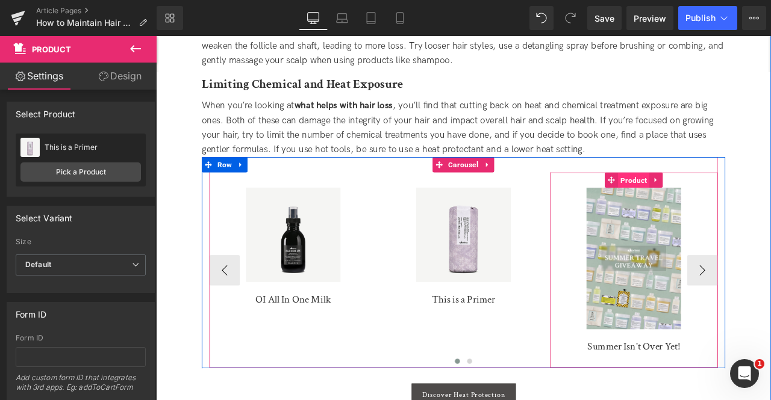
click at [719, 203] on span "Product" at bounding box center [721, 208] width 37 height 18
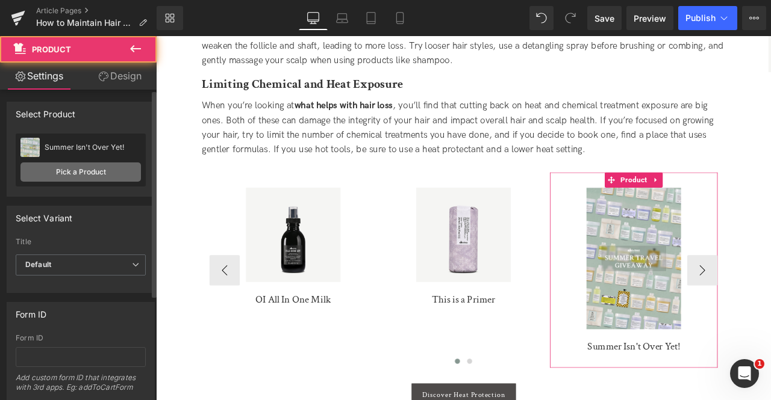
click at [71, 181] on link "Pick a Product" at bounding box center [80, 172] width 120 height 19
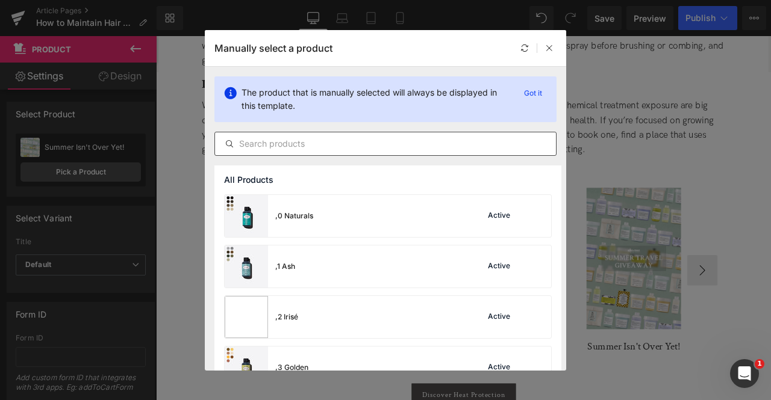
click at [279, 151] on input "text" at bounding box center [385, 144] width 341 height 14
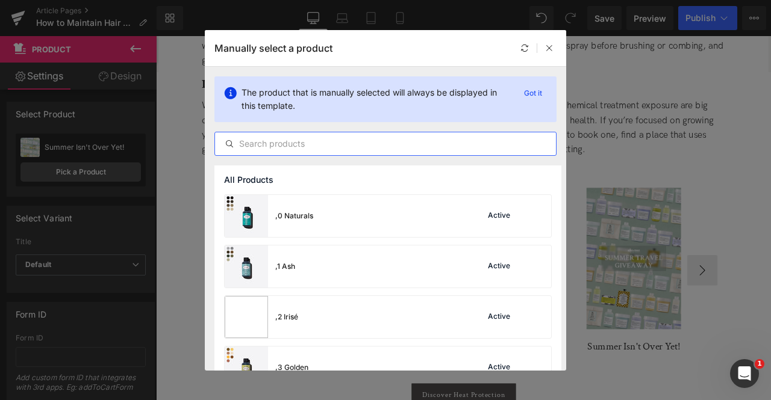
type input "e"
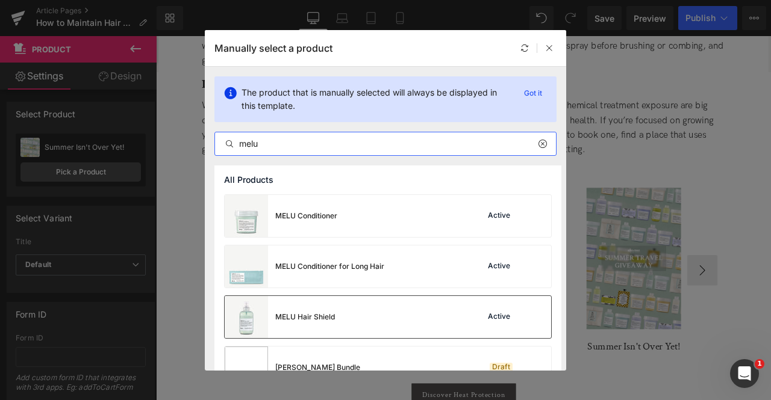
type input "melu"
click at [282, 325] on div "MELU Hair Shield" at bounding box center [280, 317] width 110 height 42
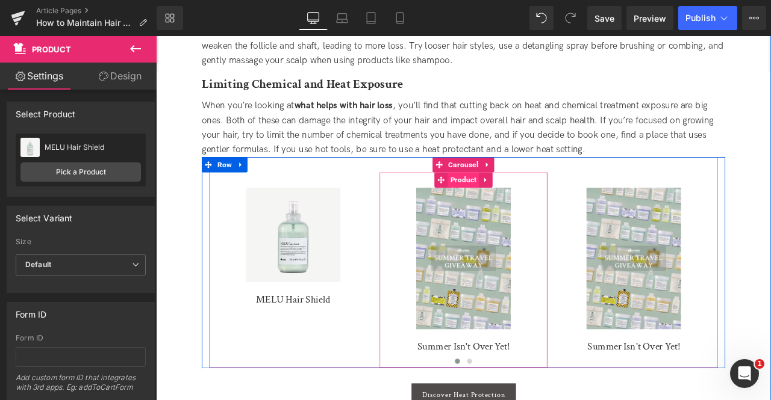
click at [517, 209] on span "Product" at bounding box center [520, 207] width 37 height 18
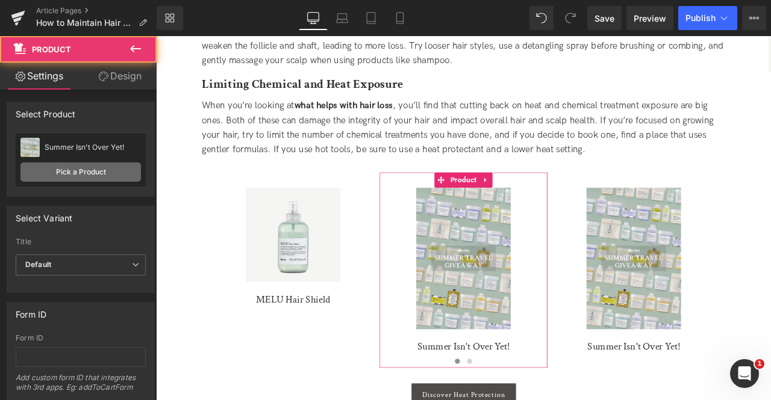
click at [57, 172] on link "Pick a Product" at bounding box center [80, 172] width 120 height 19
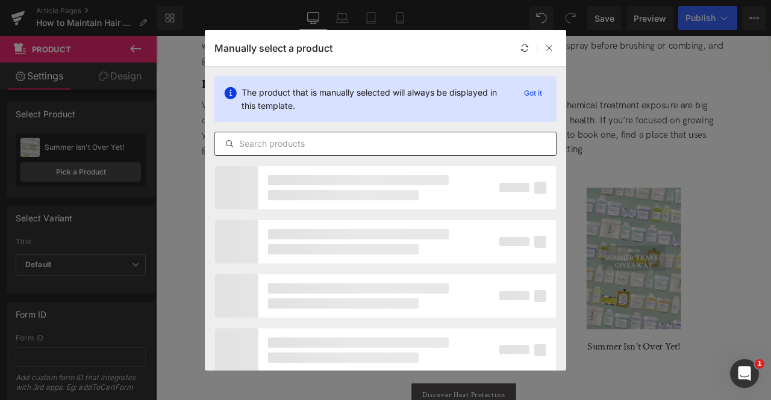
click at [322, 137] on input "text" at bounding box center [385, 144] width 341 height 14
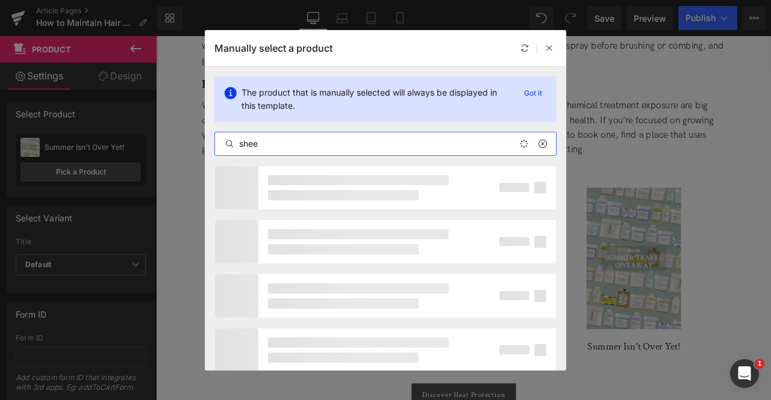
type input "sheer"
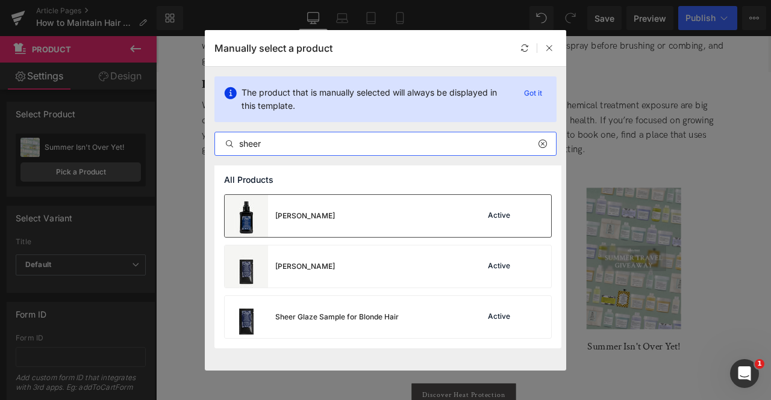
click at [332, 208] on div "Sheer Glaze Active" at bounding box center [388, 216] width 326 height 42
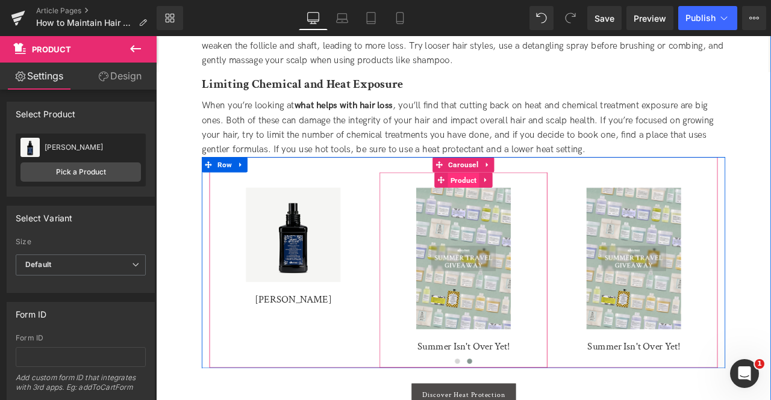
click at [514, 209] on span "Product" at bounding box center [520, 208] width 37 height 18
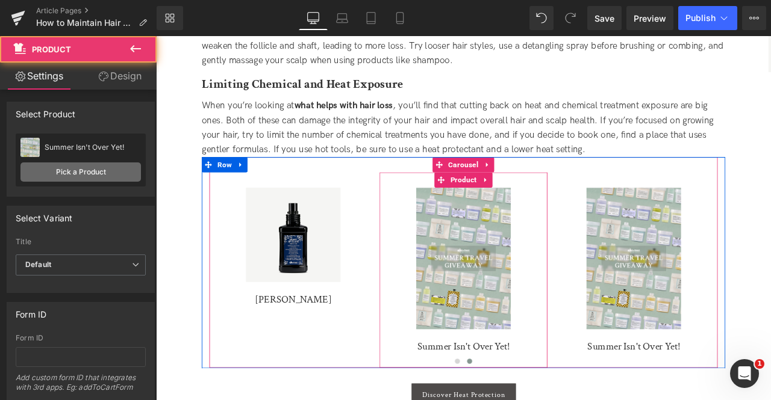
click at [107, 174] on link "Pick a Product" at bounding box center [80, 172] width 120 height 19
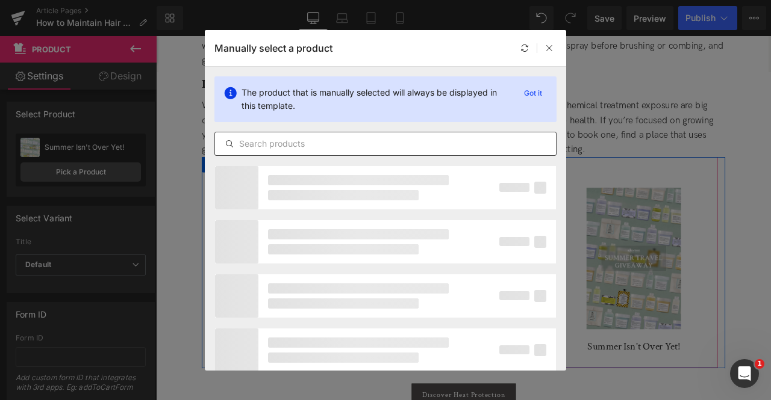
click at [402, 138] on input "text" at bounding box center [385, 144] width 341 height 14
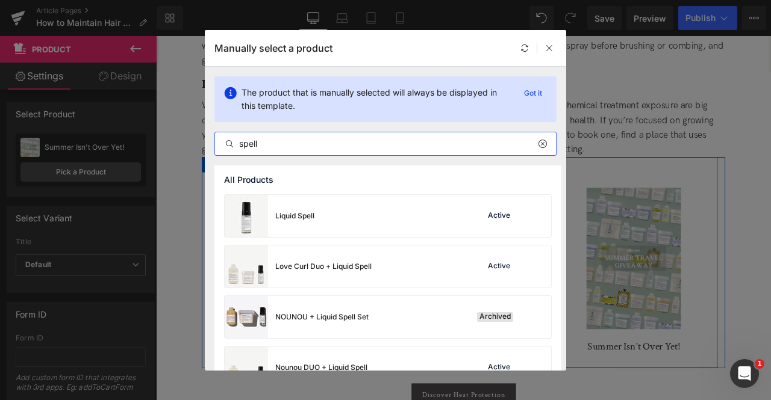
type input "spell"
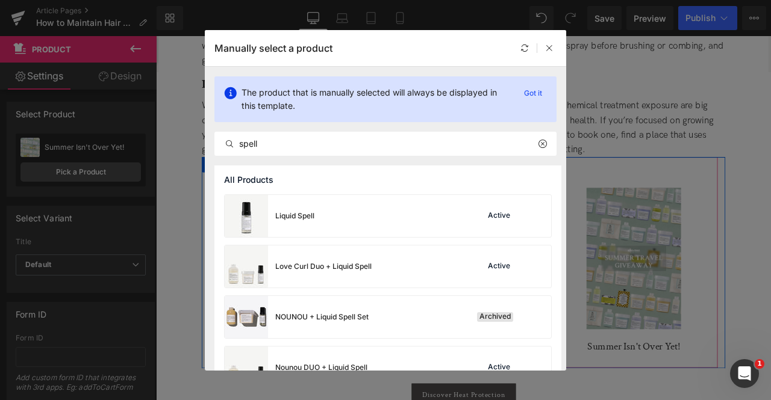
click at [363, 225] on div "Liquid Spell Active" at bounding box center [388, 216] width 326 height 42
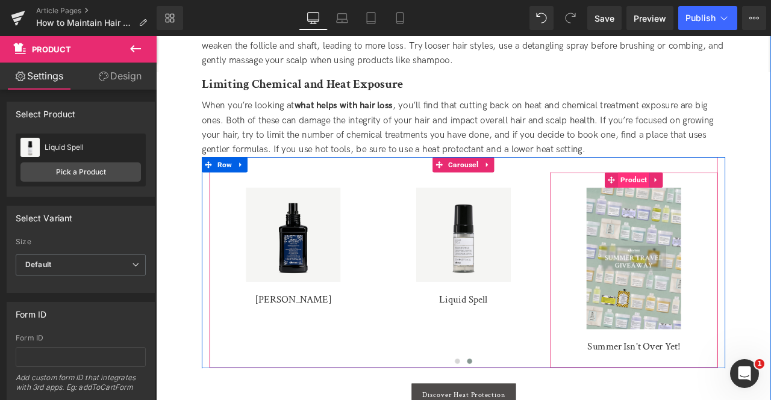
click at [713, 211] on span "Product" at bounding box center [721, 207] width 37 height 18
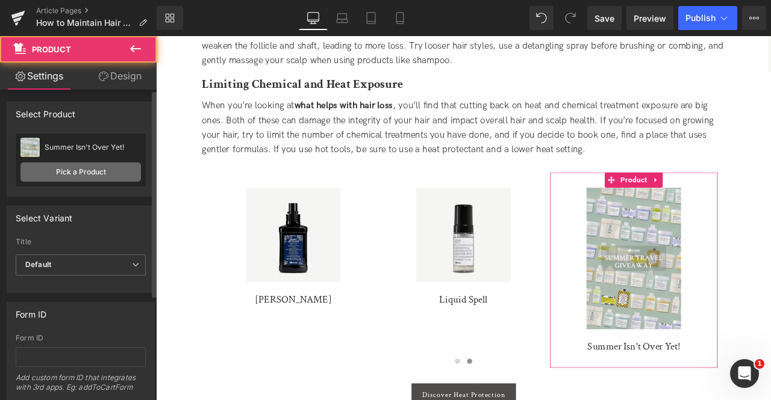
click at [37, 176] on link "Pick a Product" at bounding box center [80, 172] width 120 height 19
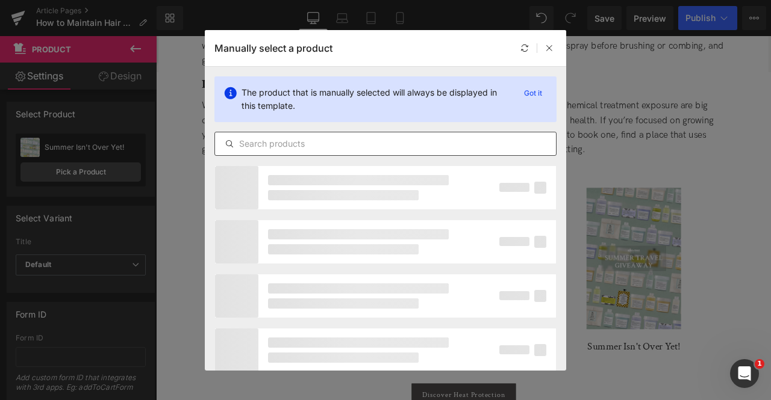
click at [354, 134] on div at bounding box center [385, 144] width 342 height 24
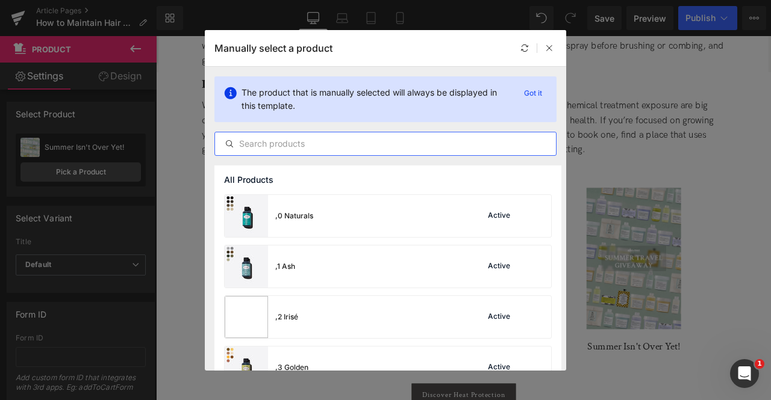
click at [359, 139] on input "text" at bounding box center [385, 144] width 341 height 14
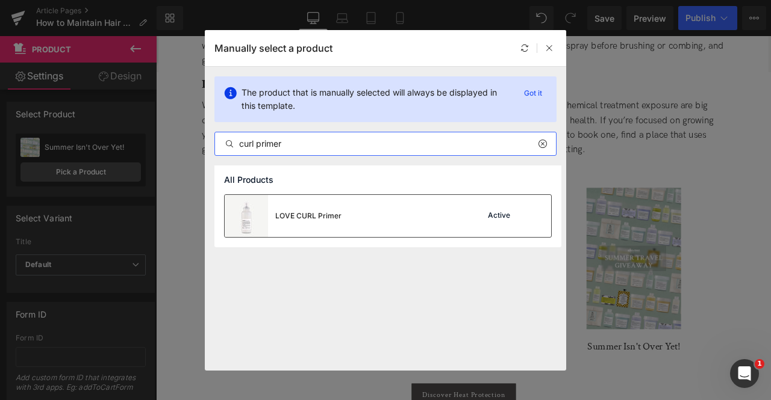
type input "curl primer"
click at [403, 229] on div "LOVE CURL Primer Active" at bounding box center [388, 216] width 326 height 42
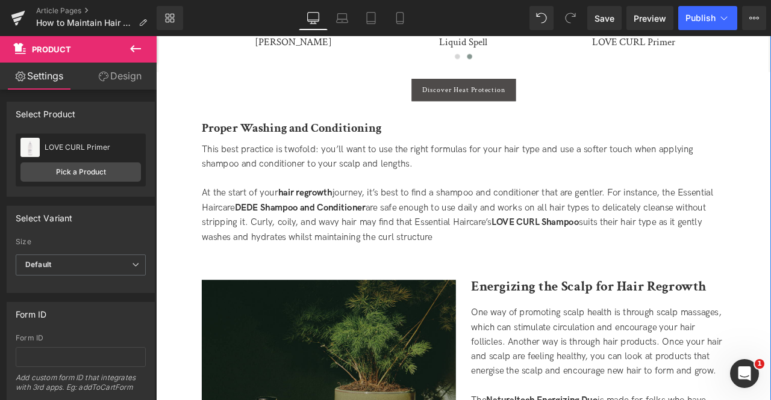
scroll to position [1298, 0]
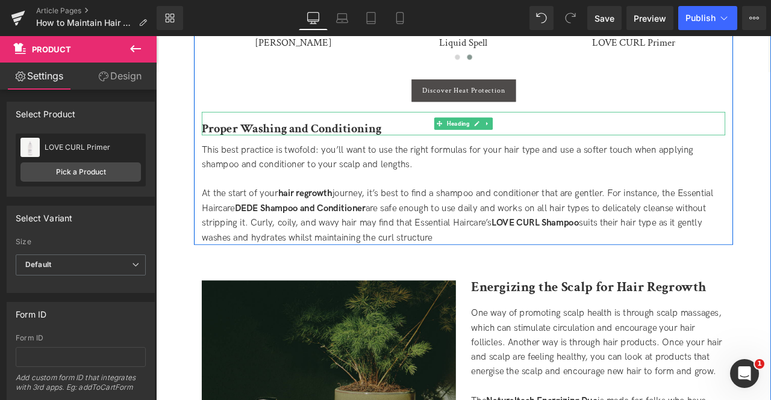
click at [260, 149] on b "Proper Washing and Conditioning" at bounding box center [316, 145] width 213 height 19
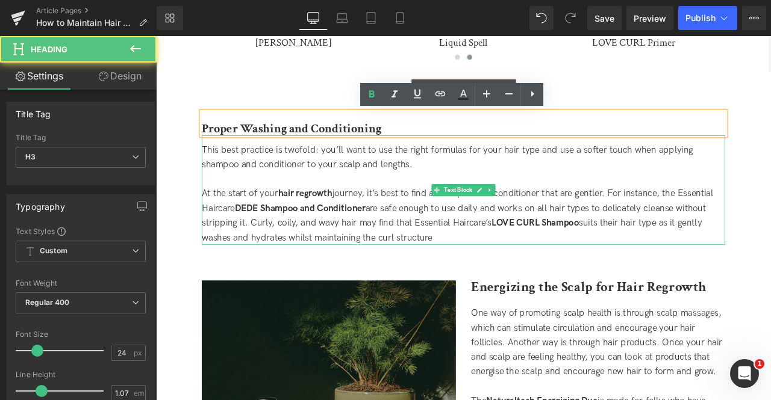
click at [260, 185] on span "This best practice is twofold: you’ll want to use the right formulas for your h…" at bounding box center [501, 179] width 582 height 30
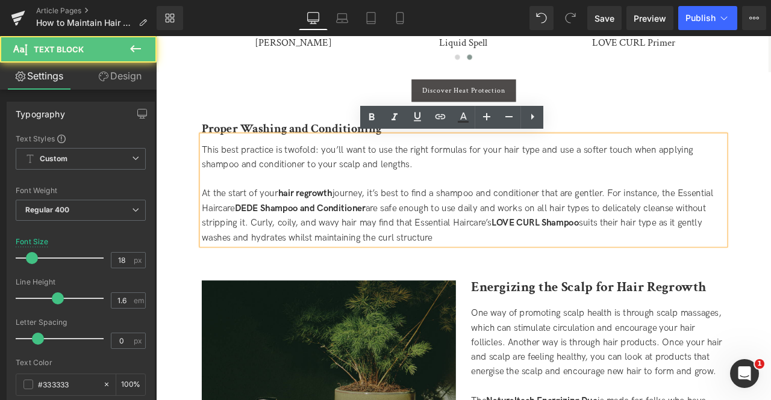
click at [315, 170] on span "This best practice is twofold: you’ll want to use the right formulas for your h…" at bounding box center [501, 179] width 582 height 30
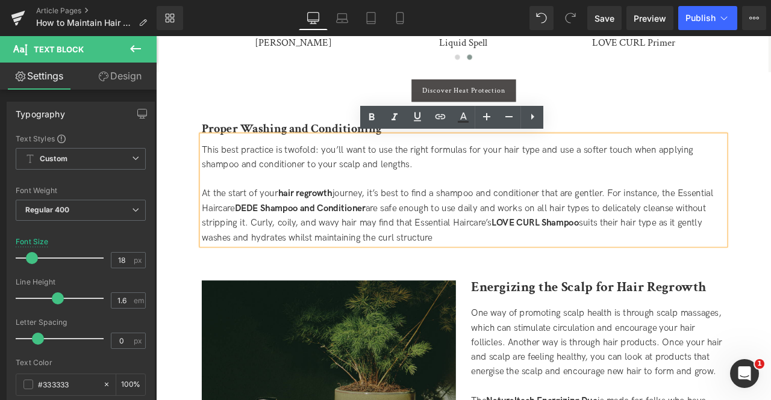
click at [360, 173] on span "This best practice is twofold: you’ll want to use the right formulas for your h…" at bounding box center [501, 179] width 582 height 30
click at [440, 190] on span "This best practice is twofold: you’ll want to use the right formulas for your h…" at bounding box center [501, 179] width 582 height 30
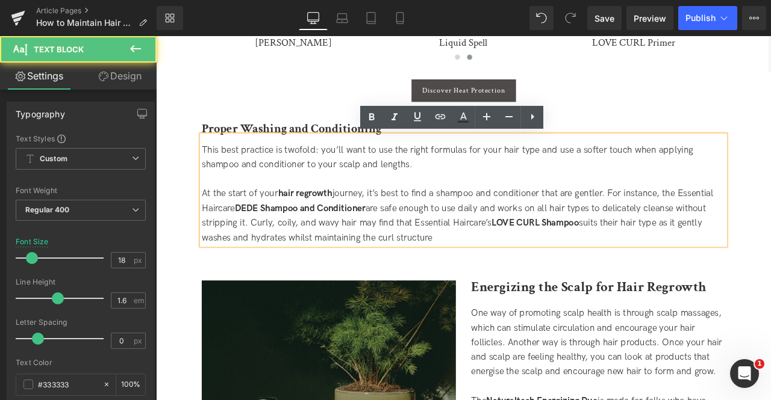
click at [266, 234] on strong "DEDE Shampoo and Conditioner" at bounding box center [326, 240] width 155 height 13
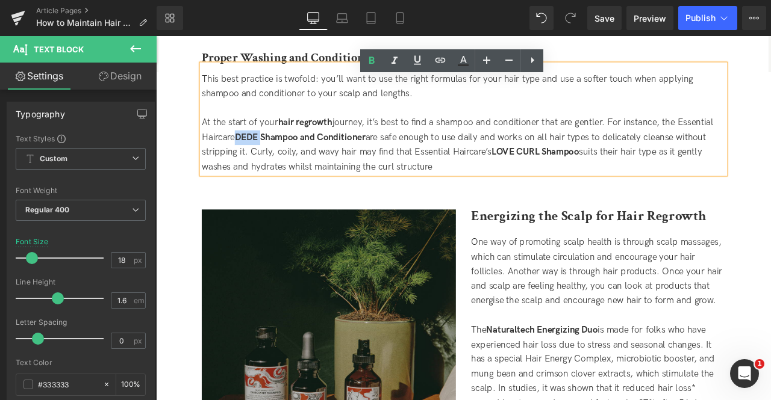
scroll to position [1345, 0]
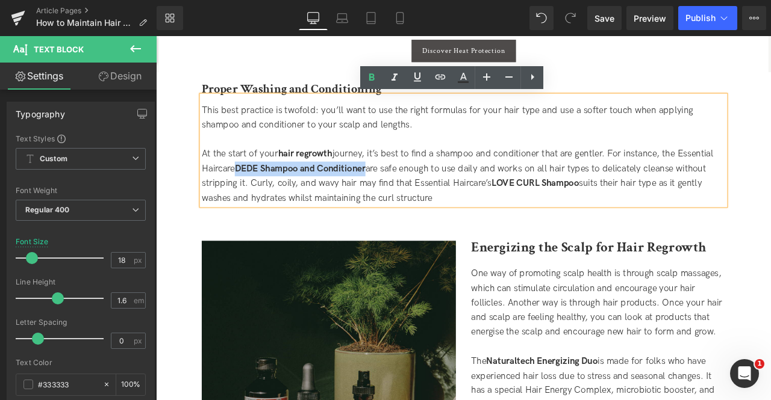
click at [378, 191] on strong "DEDE Shampoo and Conditioner" at bounding box center [326, 193] width 155 height 13
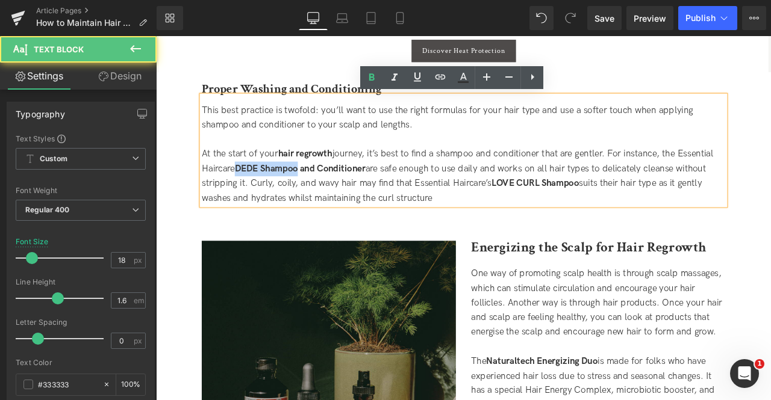
click at [301, 188] on strong "DEDE Shampoo and Conditioner" at bounding box center [326, 193] width 155 height 13
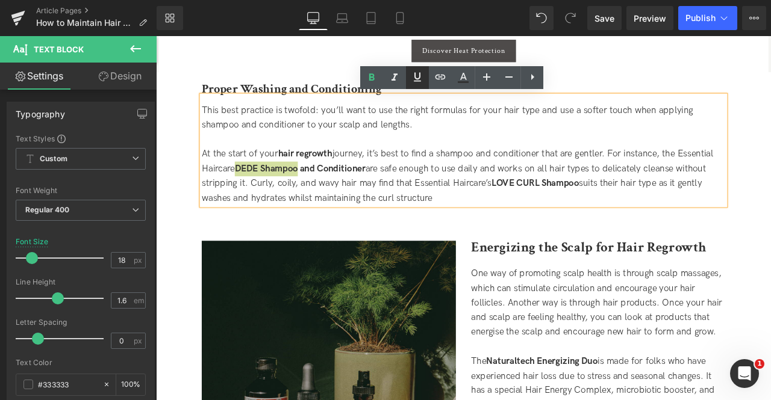
click at [421, 78] on icon at bounding box center [417, 77] width 14 height 14
click at [446, 76] on icon at bounding box center [440, 77] width 14 height 14
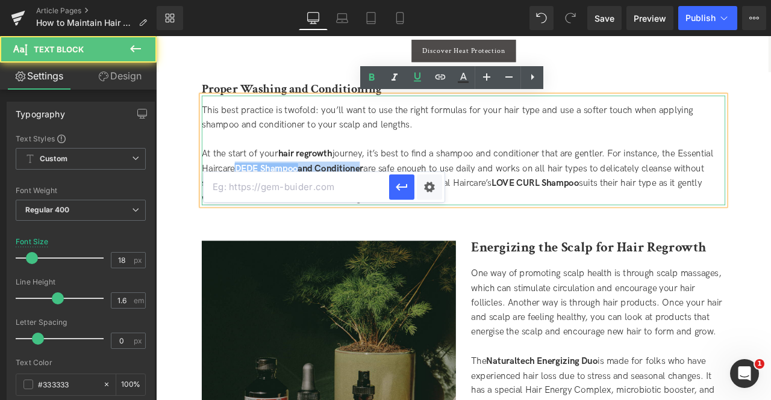
click at [395, 191] on strong "DEDE Shampoo and Conditioner" at bounding box center [325, 193] width 152 height 13
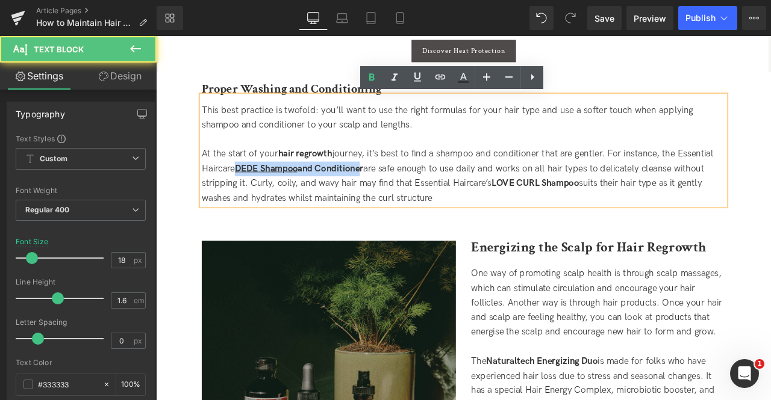
click at [402, 191] on strong "DEDE Shampoo and Conditioner" at bounding box center [325, 193] width 152 height 13
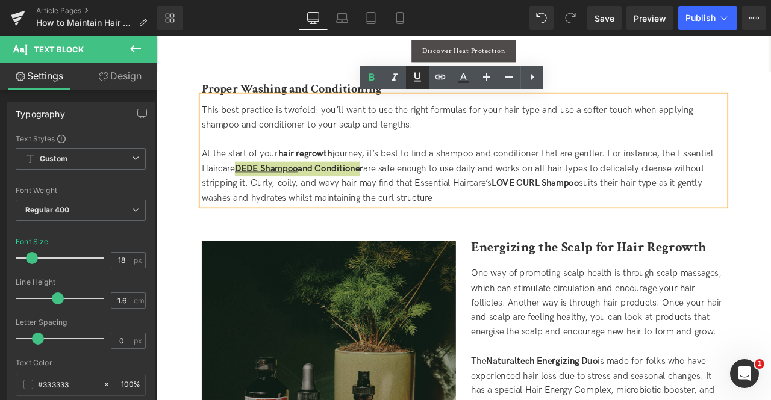
click at [411, 86] on link at bounding box center [417, 77] width 23 height 23
click at [435, 80] on icon at bounding box center [440, 77] width 14 height 14
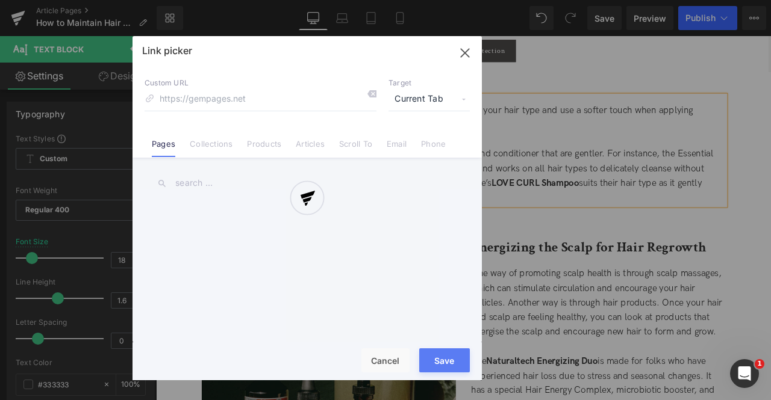
click at [449, 0] on div "Text Color Highlight Color #333333 Edit or remove link: Edit - Unlink - Cancel …" at bounding box center [385, 0] width 771 height 0
click at [428, 93] on span "Current Tab" at bounding box center [428, 99] width 81 height 23
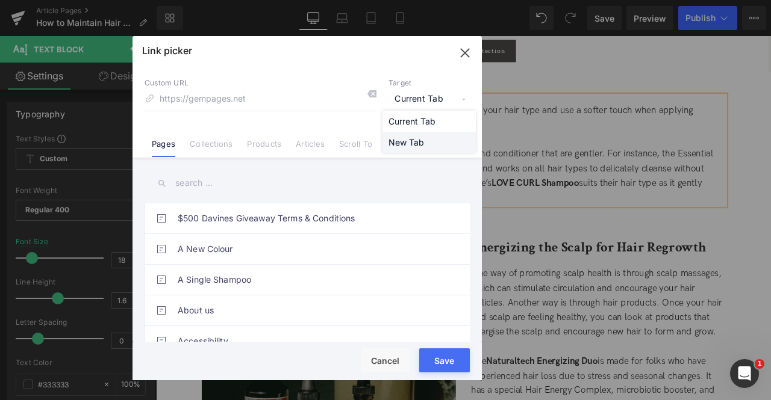
click at [414, 145] on li "New Tab" at bounding box center [428, 142] width 93 height 21
click at [263, 143] on link "Products" at bounding box center [264, 148] width 34 height 18
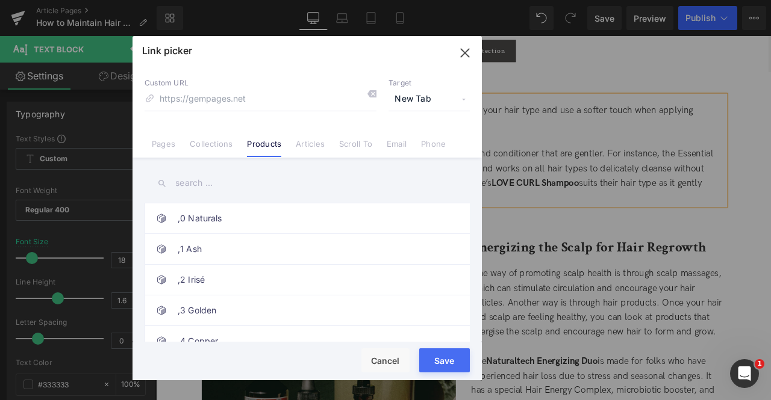
click at [200, 182] on input "text" at bounding box center [307, 183] width 325 height 27
type input "dede"
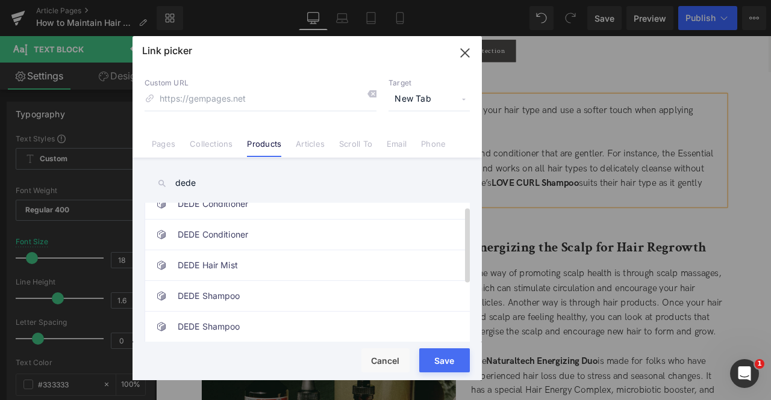
scroll to position [0, 0]
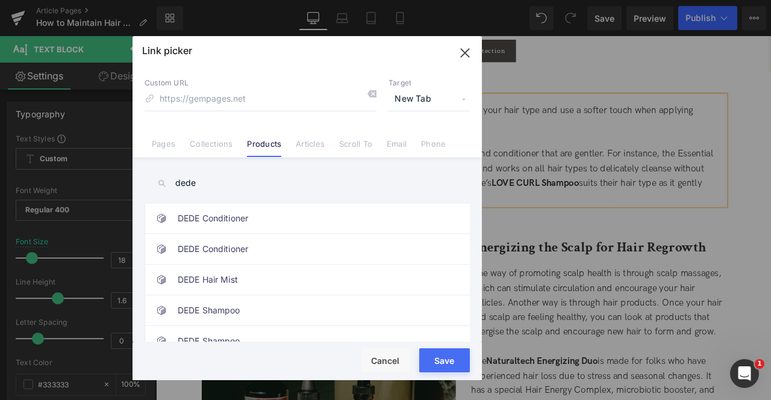
click at [468, 50] on icon "button" at bounding box center [465, 53] width 8 height 8
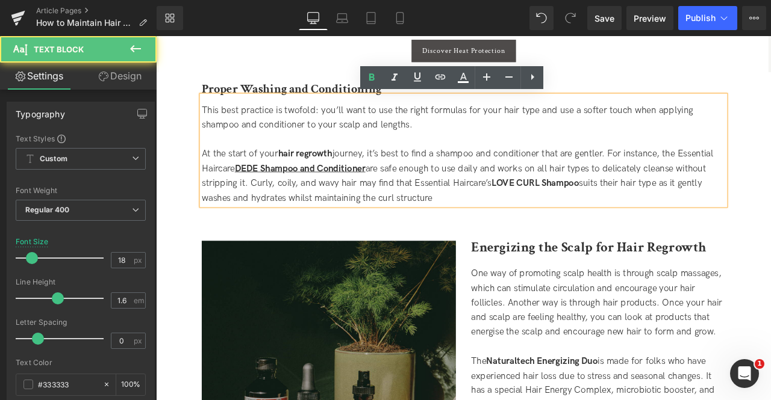
click at [332, 190] on u "DEDE Shampoo and Conditioner" at bounding box center [326, 193] width 155 height 13
click at [272, 187] on u "DEDE Shampoo and Conditioner" at bounding box center [326, 193] width 155 height 13
click at [314, 191] on u "DEDE Shampoo and Conditioner" at bounding box center [326, 193] width 155 height 13
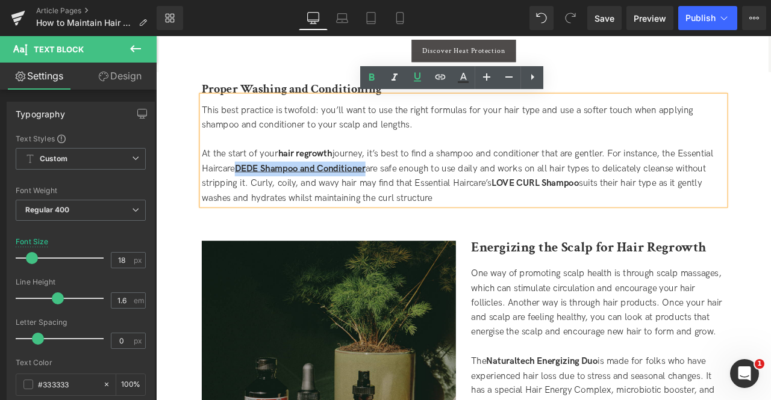
click at [377, 196] on u "DEDE Shampoo and Conditioner" at bounding box center [326, 193] width 155 height 13
click at [417, 82] on icon at bounding box center [417, 77] width 14 height 14
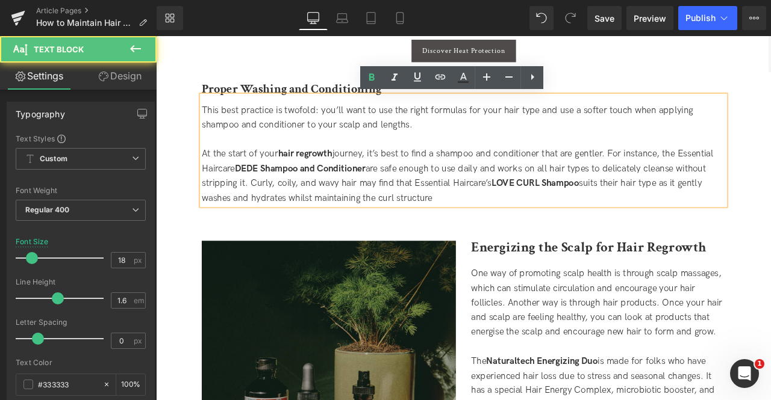
click at [270, 191] on strong "DEDE Shampoo and Conditioner" at bounding box center [326, 193] width 155 height 13
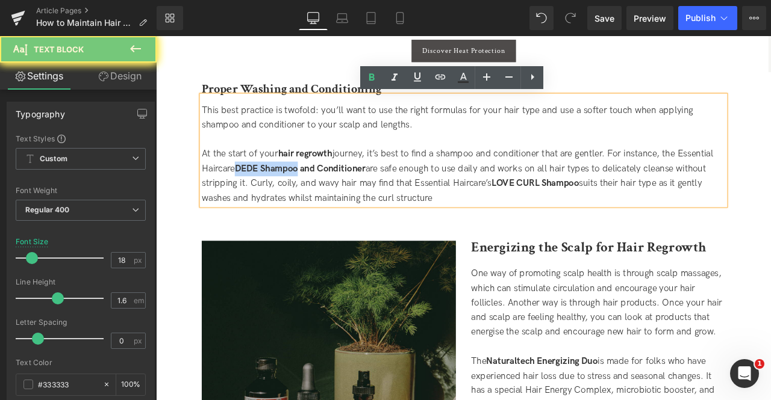
click at [297, 190] on strong "DEDE Shampoo and Conditioner" at bounding box center [326, 193] width 155 height 13
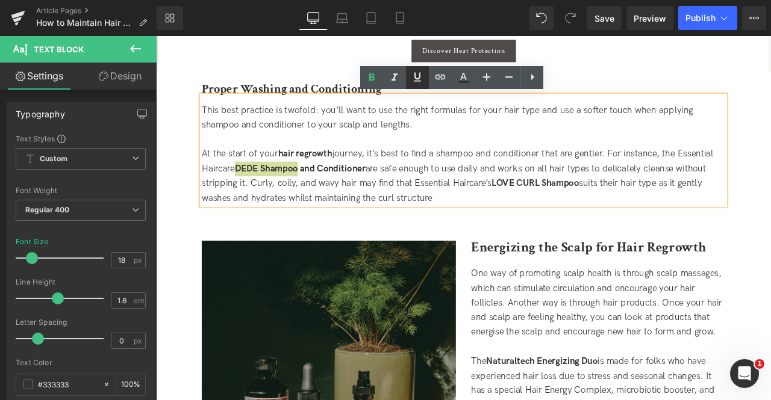
click at [416, 84] on link at bounding box center [417, 77] width 23 height 23
click at [438, 82] on icon at bounding box center [440, 77] width 14 height 14
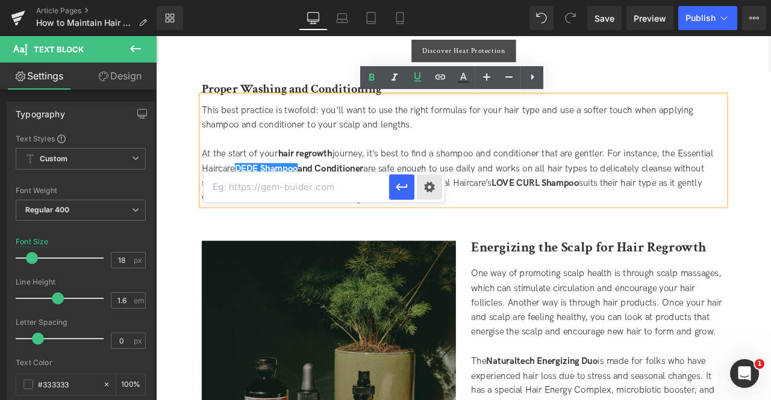
click at [424, 0] on div "Text Color Highlight Color #333333 Edit or remove link: Edit - Unlink - Cancel" at bounding box center [385, 0] width 771 height 0
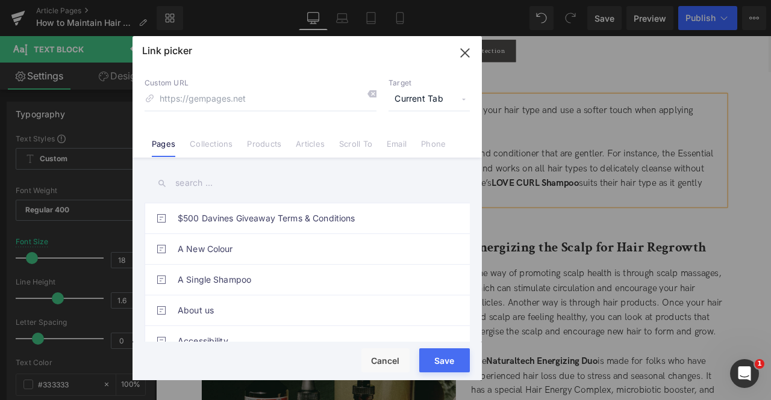
click at [416, 95] on span "Current Tab" at bounding box center [428, 99] width 81 height 23
click at [409, 140] on li "New Tab" at bounding box center [428, 142] width 93 height 21
click at [255, 148] on link "Products" at bounding box center [264, 148] width 34 height 18
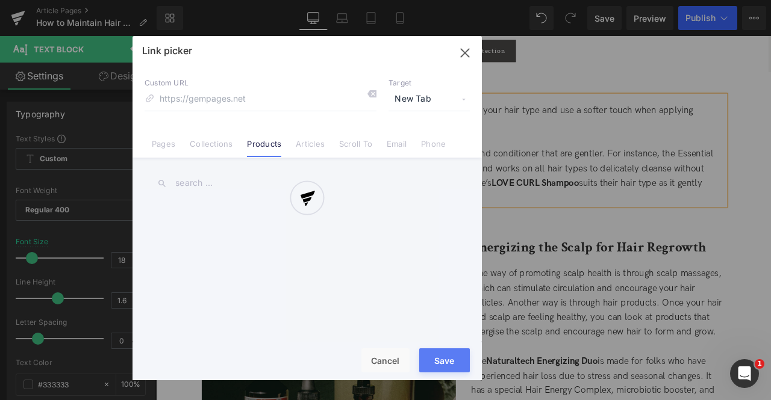
click at [199, 179] on div "Link picker Back to Library Insert Custom URL Target New Tab Current Tab New Ta…" at bounding box center [306, 208] width 349 height 344
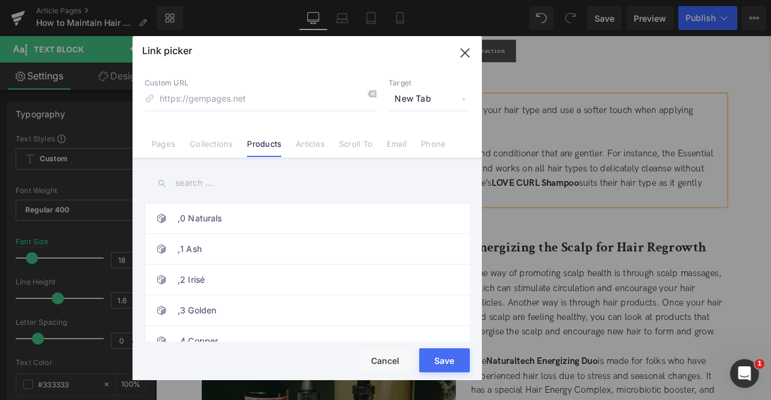
click at [199, 179] on input "text" at bounding box center [307, 183] width 325 height 27
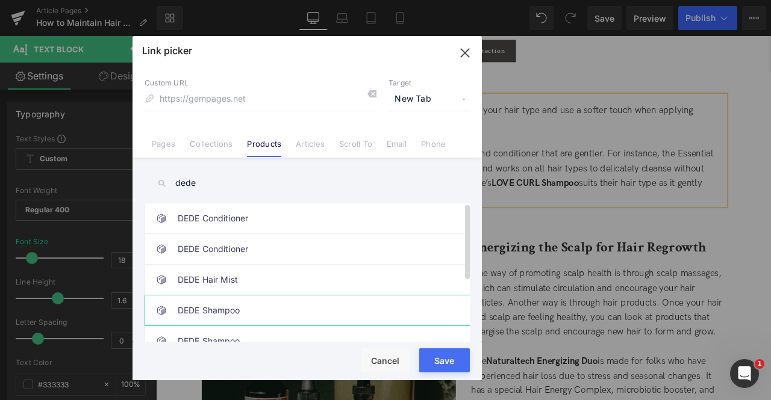
type input "dede"
click at [228, 311] on link "DEDE Shampoo" at bounding box center [310, 311] width 265 height 30
type input "/products/dede-shampoo"
click at [450, 371] on button "Save" at bounding box center [444, 361] width 51 height 24
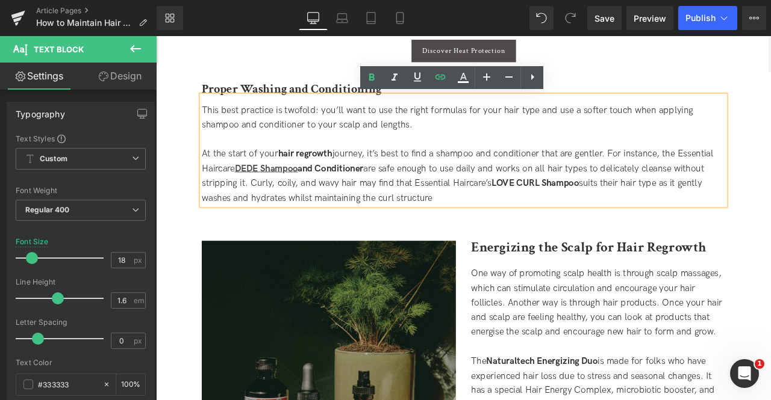
click at [382, 191] on strong "DEDE Shampoo and Conditioner" at bounding box center [325, 193] width 152 height 13
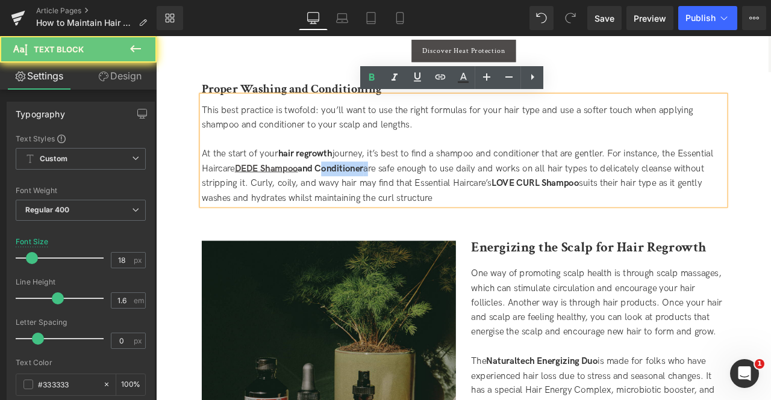
click at [382, 191] on strong "DEDE Shampoo and Conditioner" at bounding box center [325, 193] width 152 height 13
click at [361, 193] on strong "DEDE Shampoo and Conditioner" at bounding box center [325, 193] width 152 height 13
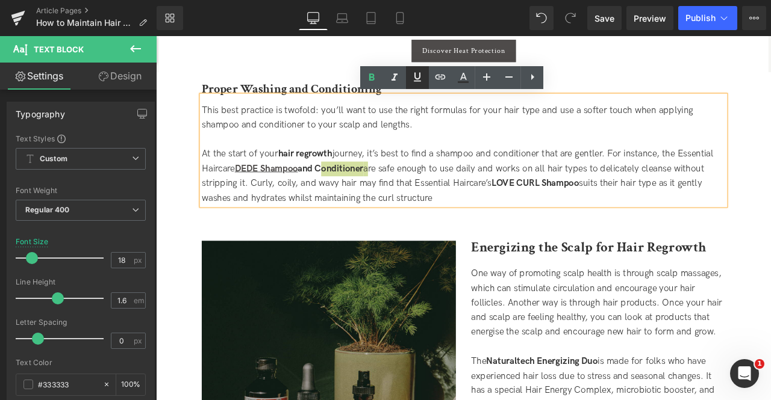
click at [414, 81] on icon at bounding box center [417, 77] width 14 height 14
click at [441, 81] on icon at bounding box center [440, 77] width 14 height 14
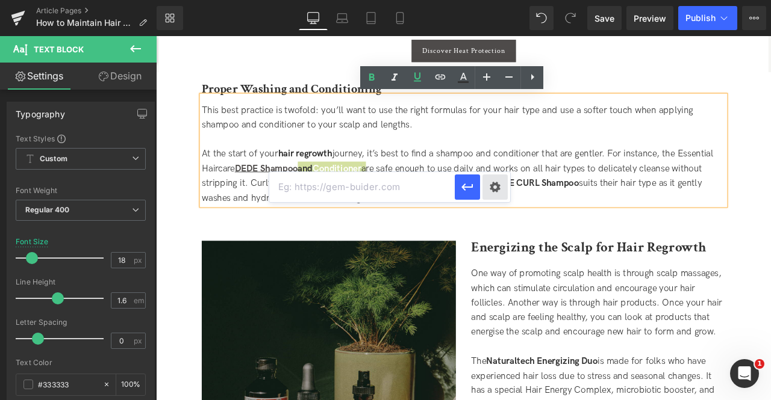
click at [495, 0] on div "Text Color Highlight Color #333333 Edit or remove link: Edit - Unlink - Cancel" at bounding box center [385, 0] width 771 height 0
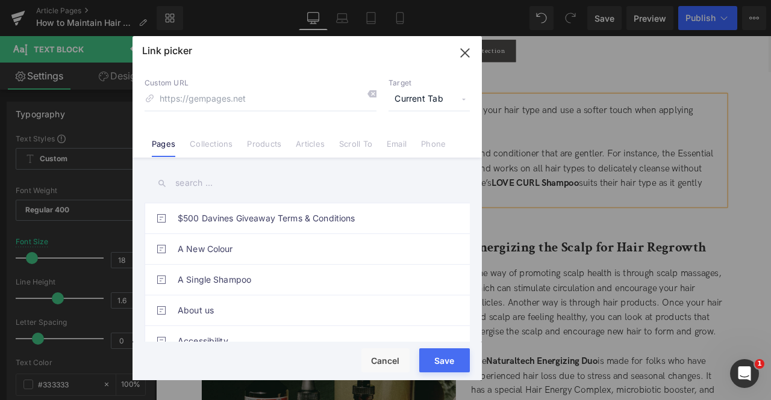
click at [409, 94] on span "Current Tab" at bounding box center [428, 99] width 81 height 23
click at [416, 140] on li "New Tab" at bounding box center [428, 142] width 93 height 21
click at [269, 148] on link "Products" at bounding box center [264, 148] width 34 height 18
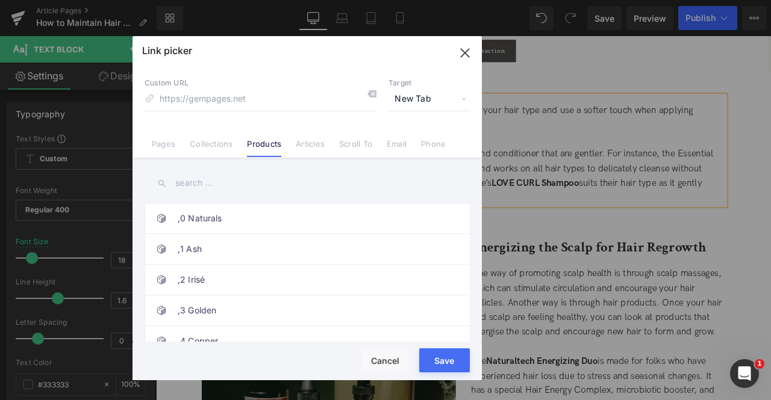
click at [194, 178] on input "text" at bounding box center [307, 183] width 325 height 27
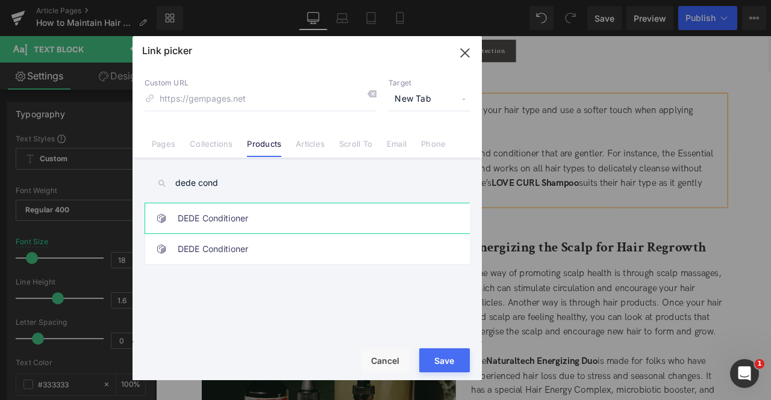
type input "dede cond"
click at [290, 217] on link "DEDE Conditioner" at bounding box center [310, 219] width 265 height 30
click at [394, 264] on div ",0 Naturals ,1 Ash ,2 Irisé ,3 Golden ,4 Copper ,5 Mahogany ,6 Reds ,7 Beige A …" at bounding box center [310, 275] width 330 height 144
click at [372, 250] on link "DEDE Conditioner" at bounding box center [310, 249] width 265 height 30
click at [337, 220] on link "DEDE Conditioner" at bounding box center [310, 219] width 265 height 30
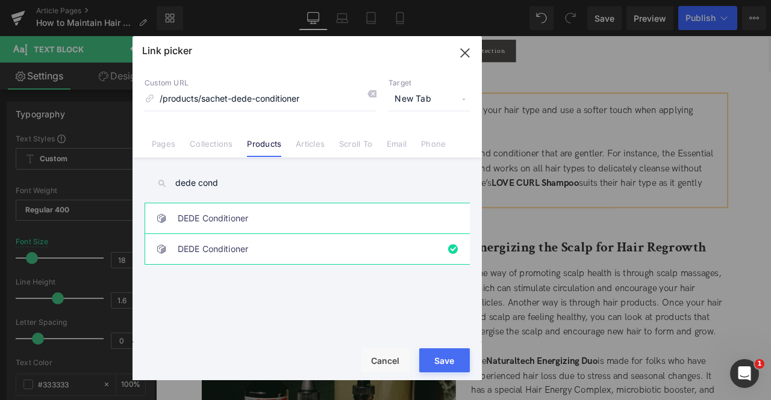
type input "/products/dede-conditioner"
click at [435, 363] on button "Save" at bounding box center [444, 361] width 51 height 24
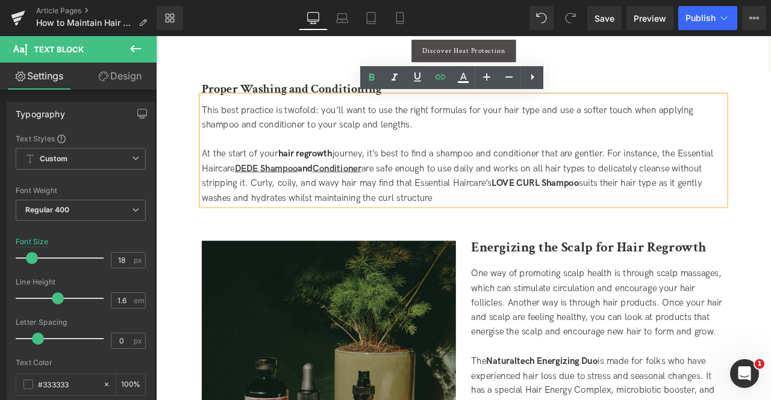
click at [562, 209] on strong "LOVE CURL Shampoo" at bounding box center [605, 210] width 104 height 13
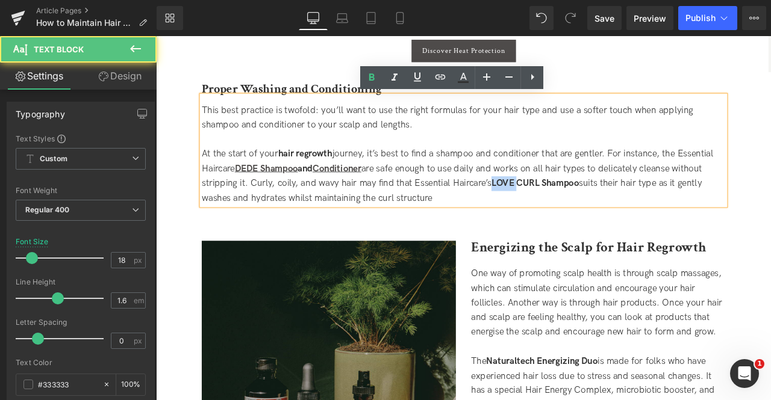
click at [562, 209] on strong "LOVE CURL Shampoo" at bounding box center [605, 210] width 104 height 13
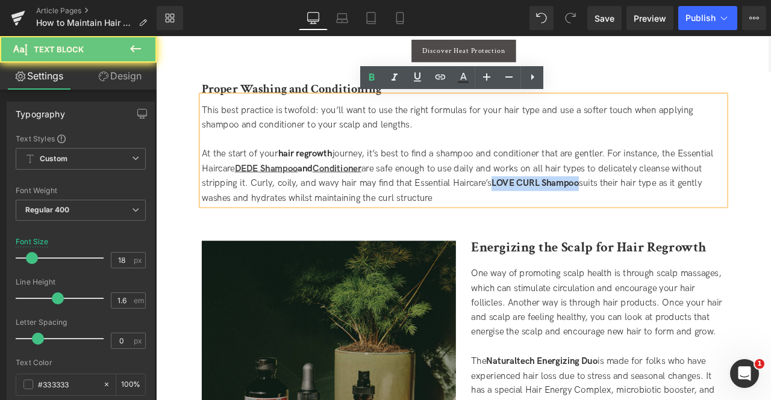
click at [632, 210] on strong "LOVE CURL Shampoo" at bounding box center [605, 210] width 104 height 13
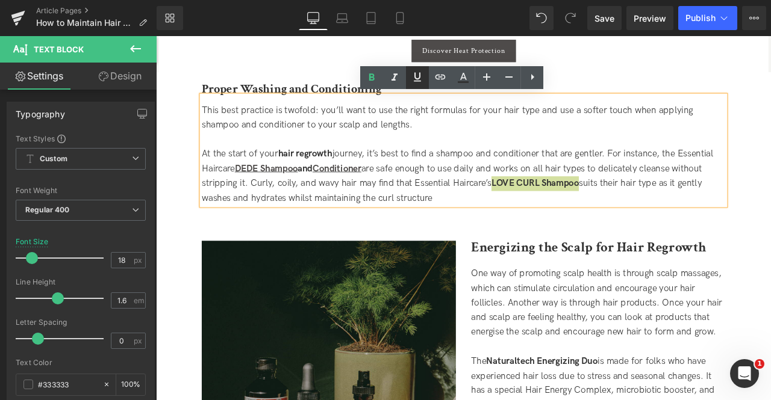
click at [425, 73] on link at bounding box center [417, 77] width 23 height 23
click at [440, 76] on icon at bounding box center [440, 77] width 10 height 5
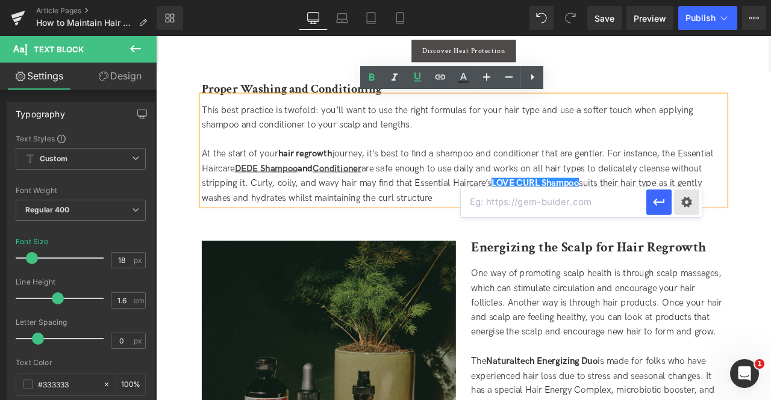
click at [684, 0] on div "Text Color Highlight Color #333333 Edit or remove link: Edit - Unlink - Cancel" at bounding box center [385, 0] width 771 height 0
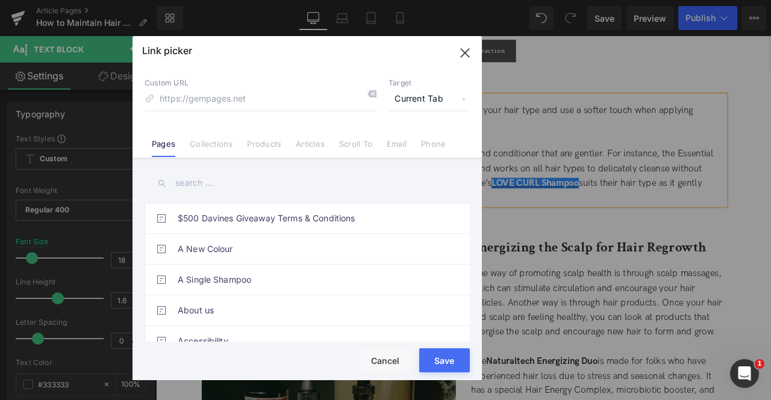
click at [435, 104] on span "Current Tab" at bounding box center [428, 99] width 81 height 23
click at [409, 140] on li "New Tab" at bounding box center [428, 142] width 93 height 21
click at [264, 142] on link "Products" at bounding box center [264, 148] width 34 height 18
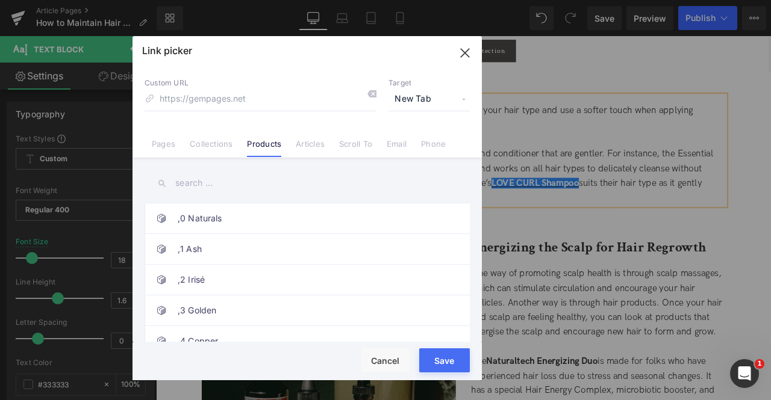
click at [197, 180] on input "text" at bounding box center [307, 183] width 325 height 27
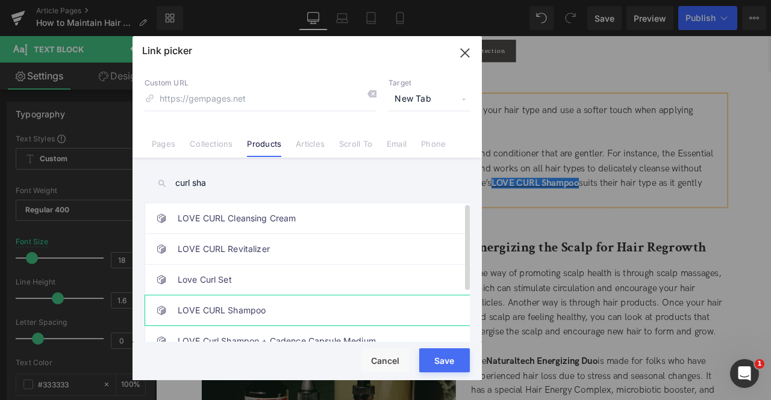
type input "curl sha"
click at [282, 307] on link "LOVE CURL Shampoo" at bounding box center [310, 311] width 265 height 30
type input "/products/love-curl-shampoo"
click at [438, 358] on button "Save" at bounding box center [444, 361] width 51 height 24
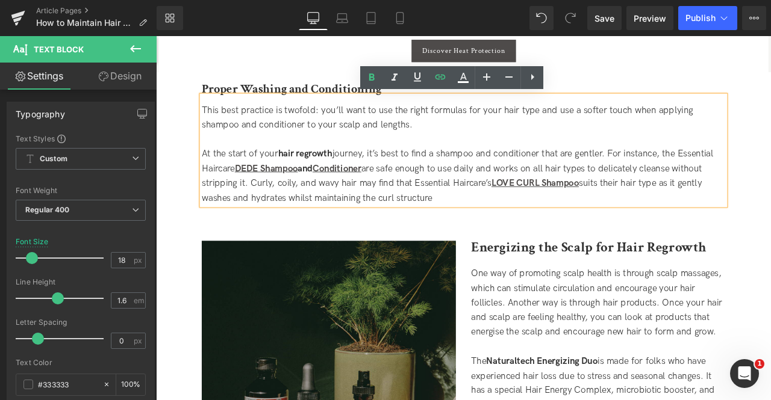
click at [524, 172] on div "At the start of your hair regrowth journey, it’s best to find a shampoo and con…" at bounding box center [520, 201] width 620 height 69
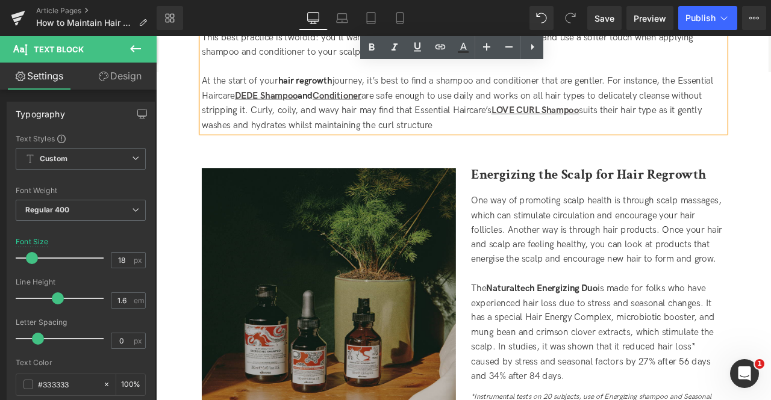
scroll to position [1431, 0]
click at [509, 144] on div "At the start of your hair regrowth journey, it’s best to find a shampoo and con…" at bounding box center [520, 115] width 620 height 69
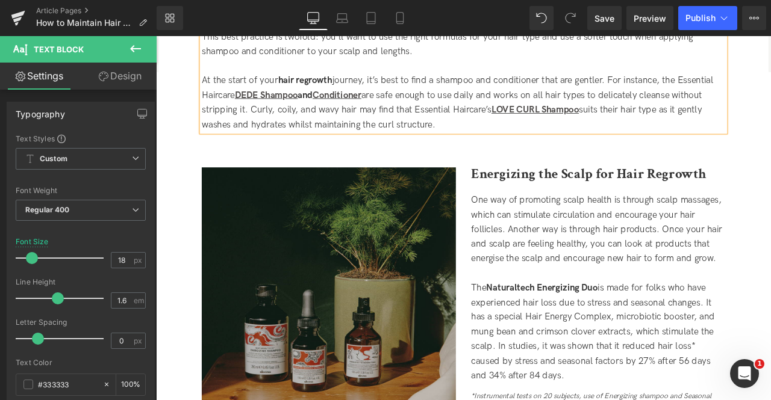
click at [334, 142] on div "At the start of your hair regrowth journey, it’s best to find a shampoo and con…" at bounding box center [520, 115] width 620 height 69
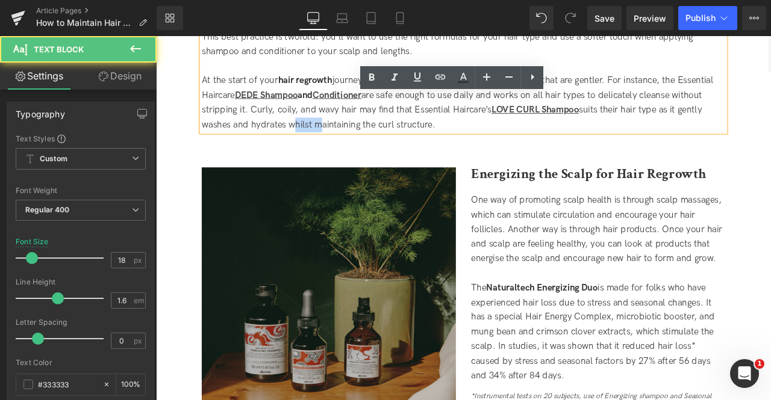
click at [334, 142] on div "At the start of your hair regrowth journey, it’s best to find a shampoo and con…" at bounding box center [520, 115] width 620 height 69
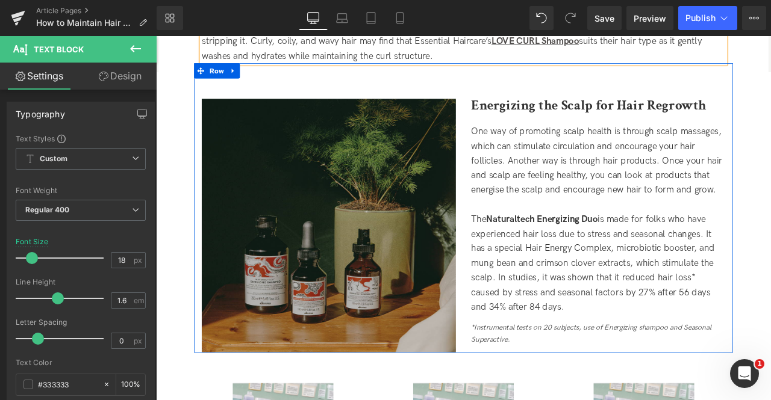
click at [564, 196] on span "One way of promoting scalp health is through scalp massages, which can stimulat…" at bounding box center [677, 184] width 297 height 82
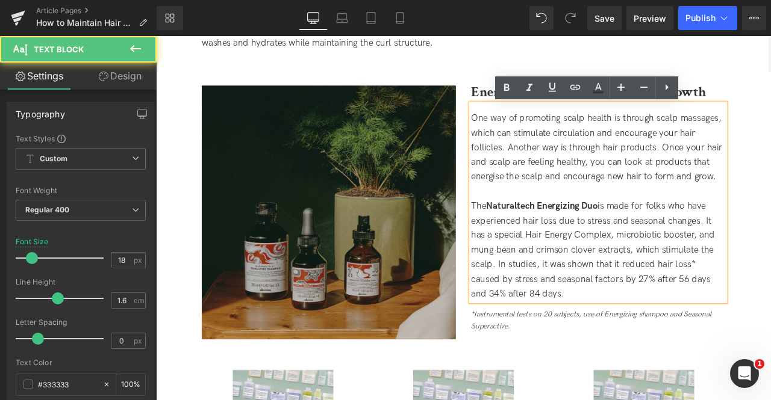
scroll to position [1529, 0]
click at [562, 205] on span "One way of promoting scalp health is through scalp massages, which can stimulat…" at bounding box center [677, 168] width 297 height 82
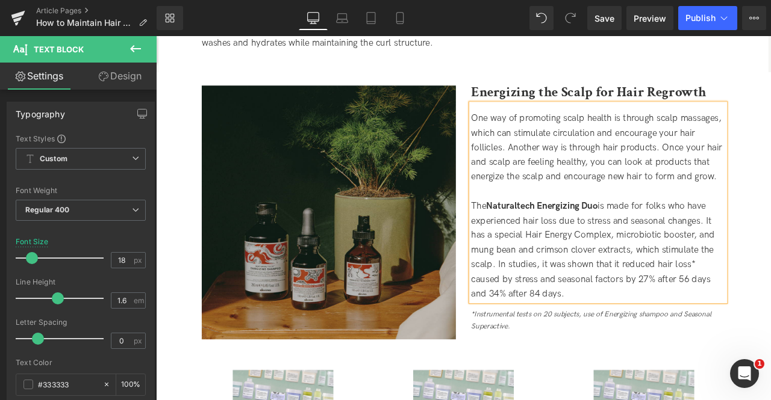
click at [739, 273] on span "The Naturaltech Energizing Duo is made for folks who have experienced hair loss…" at bounding box center [673, 289] width 288 height 117
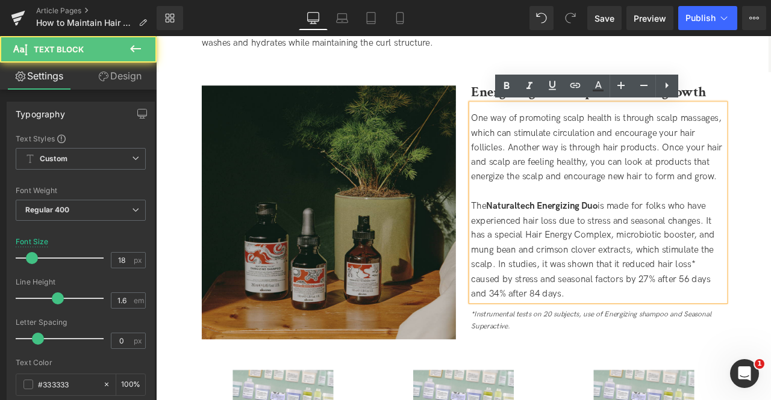
click at [624, 199] on span "One way of promoting scalp health is through scalp massages, which can stimulat…" at bounding box center [677, 168] width 297 height 82
click at [713, 273] on span "The Naturaltech Energizing Duo is made for folks who have experienced hair loss…" at bounding box center [673, 289] width 288 height 117
click at [576, 156] on span "One way of promoting scalp health is through scalp massages, which can stimulat…" at bounding box center [677, 168] width 297 height 82
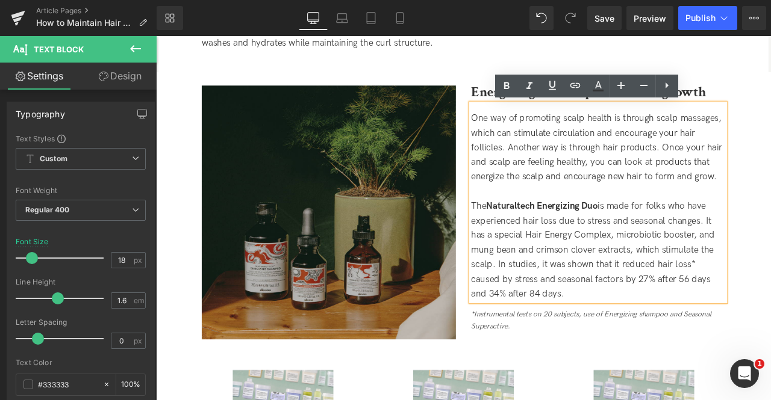
click at [709, 246] on div "The Naturaltech Energizing Duo is made for folks who have experienced hair loss…" at bounding box center [679, 290] width 301 height 122
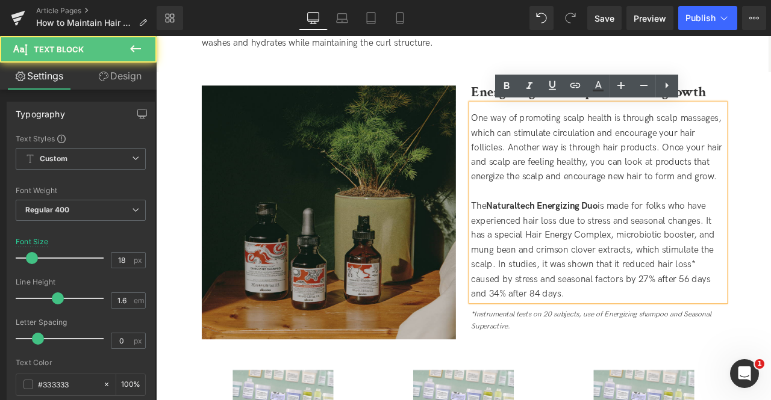
click at [753, 241] on span "The Naturaltech Energizing Duo is made for folks who have experienced hair loss…" at bounding box center [673, 289] width 288 height 117
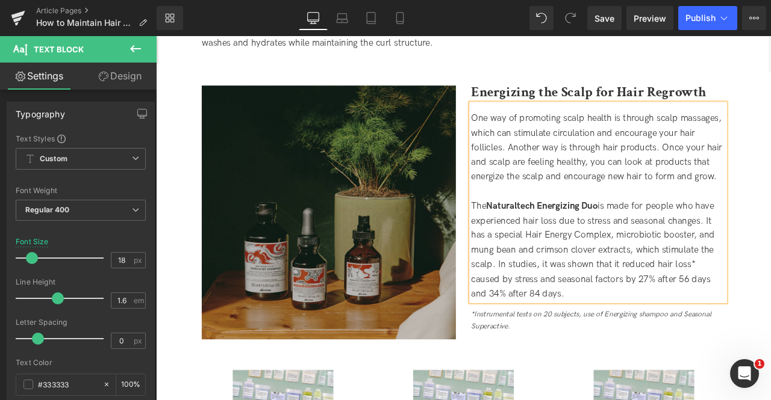
click at [647, 257] on span "The Naturaltech Energizing Duo is made for people who have experienced hair los…" at bounding box center [673, 289] width 288 height 117
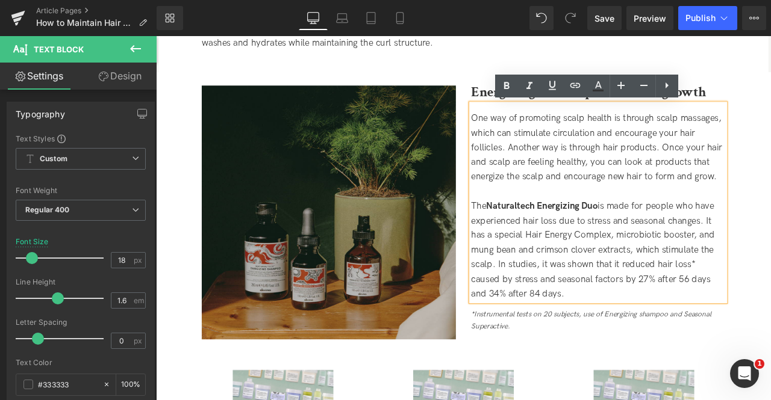
click at [542, 264] on div "The Naturaltech Energizing Duo is made for people who have experienced hair los…" at bounding box center [679, 290] width 301 height 122
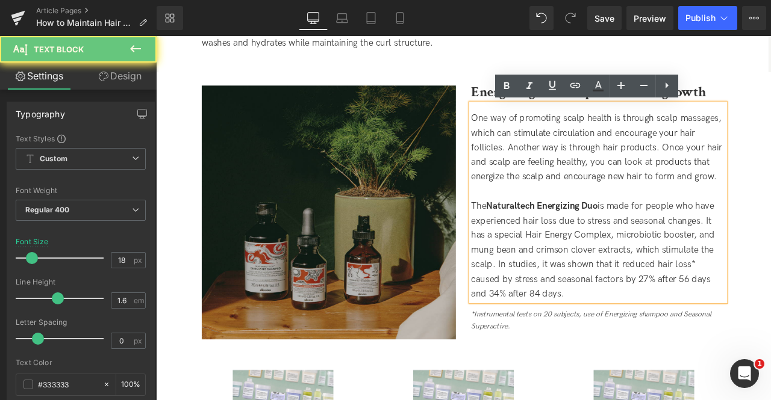
click at [595, 276] on span "The Naturaltech Energizing Duo is made for people who have experienced hair los…" at bounding box center [673, 289] width 288 height 117
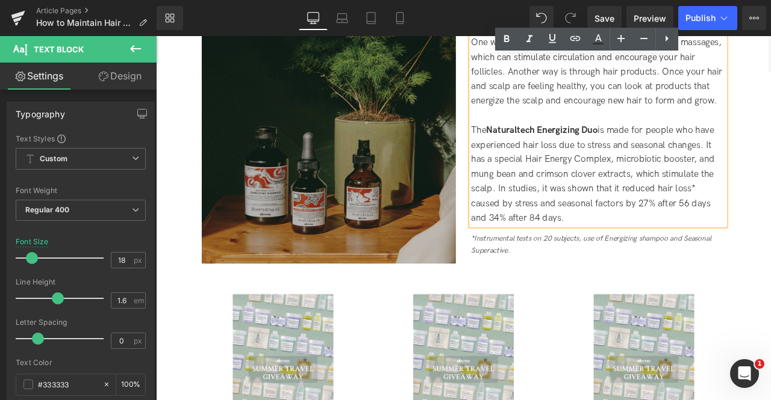
scroll to position [1619, 0]
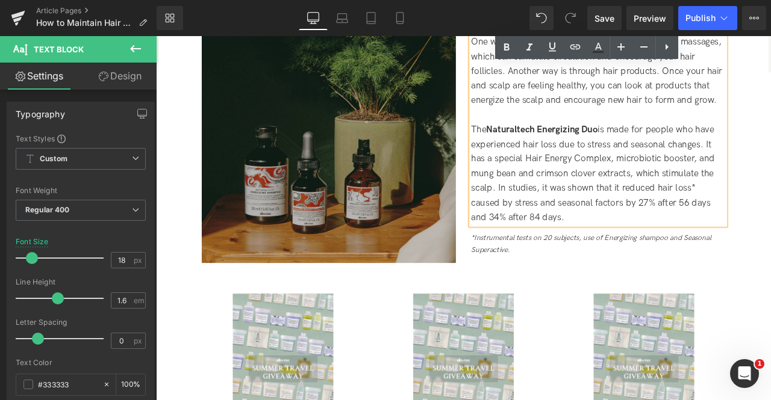
click at [572, 147] on strong "Naturaltech Energizing Duo" at bounding box center [613, 147] width 132 height 13
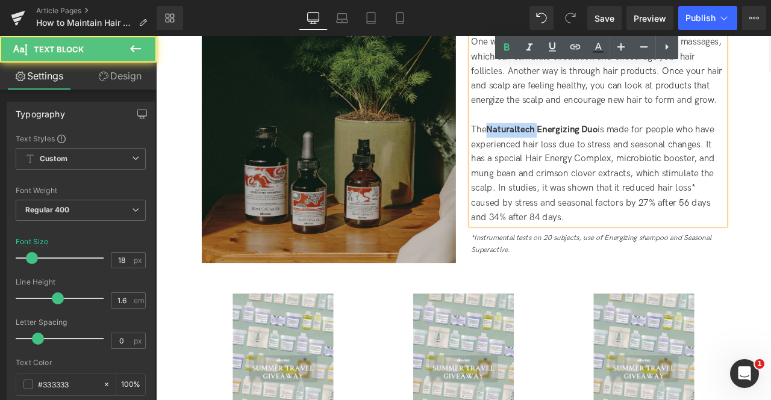
click at [572, 147] on strong "Naturaltech Energizing Duo" at bounding box center [613, 147] width 132 height 13
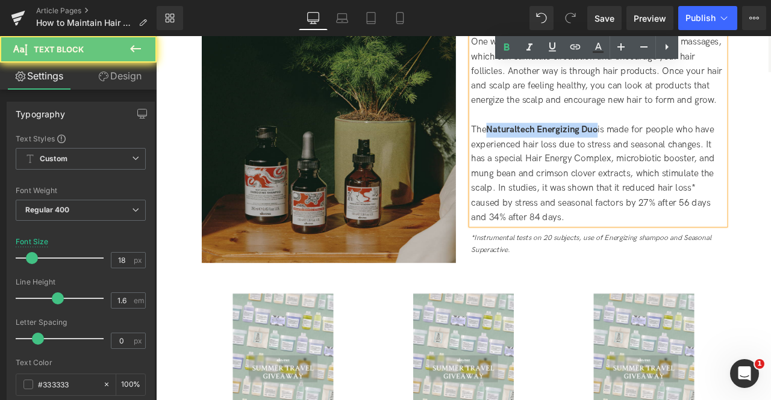
click at [664, 147] on strong "Naturaltech Energizing Duo" at bounding box center [613, 147] width 132 height 13
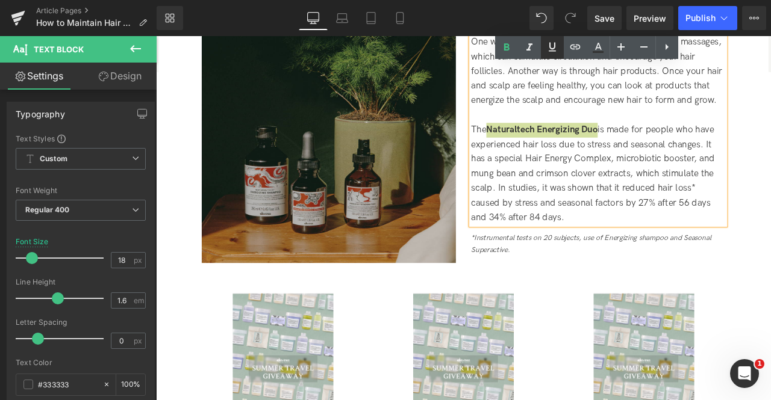
click at [555, 49] on icon at bounding box center [552, 47] width 14 height 14
click at [573, 46] on icon at bounding box center [575, 47] width 14 height 14
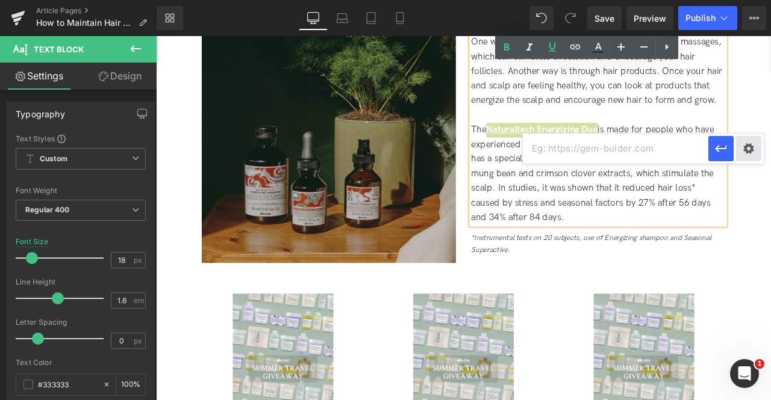
click at [750, 0] on div "Text Color Highlight Color #333333 Edit or remove link: Edit - Unlink - Cancel" at bounding box center [385, 0] width 771 height 0
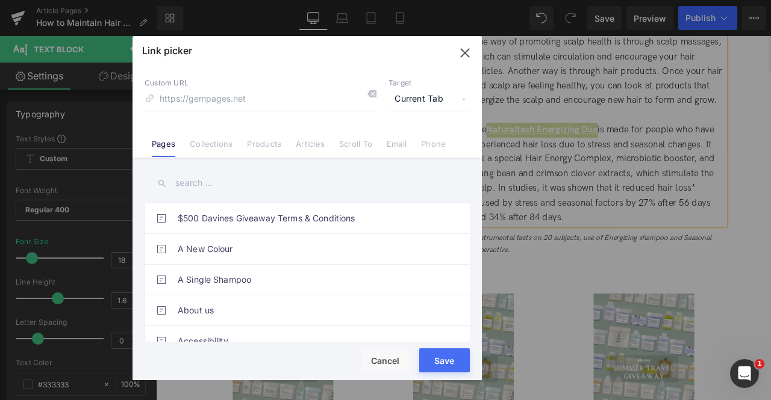
click at [437, 93] on span "Current Tab" at bounding box center [428, 99] width 81 height 23
click at [405, 139] on li "New Tab" at bounding box center [428, 142] width 93 height 21
click at [261, 136] on li "Products" at bounding box center [264, 139] width 49 height 21
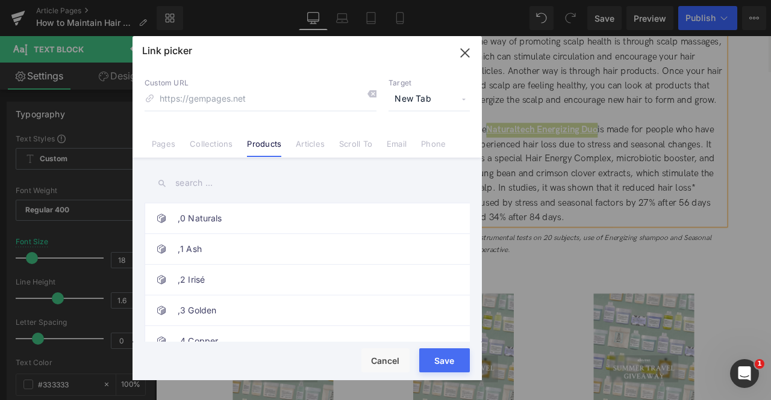
click at [182, 182] on input "text" at bounding box center [307, 183] width 325 height 27
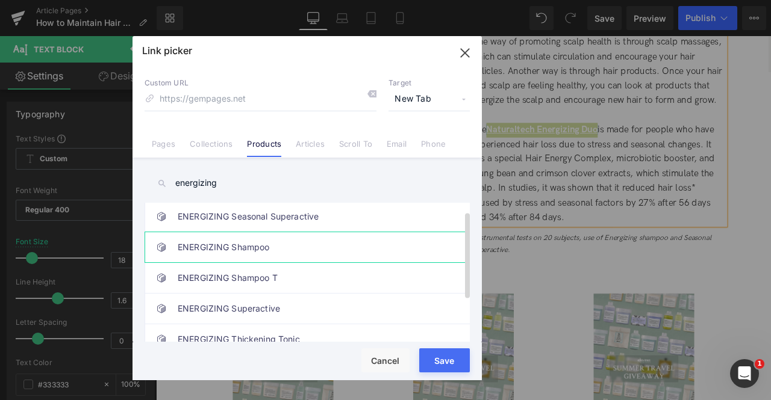
scroll to position [79, 0]
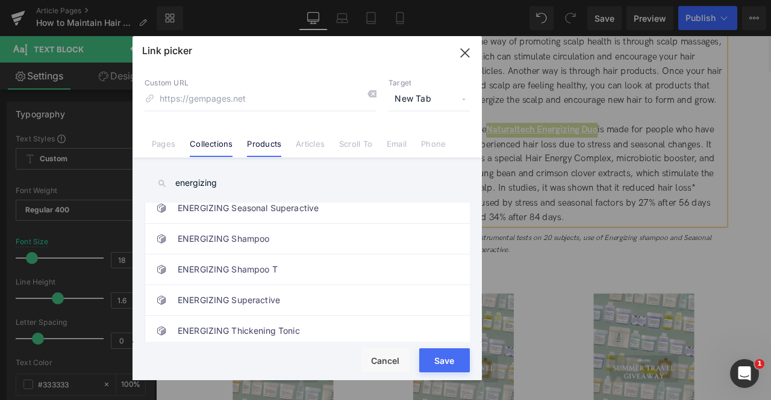
click at [216, 146] on link "Collections" at bounding box center [211, 148] width 43 height 18
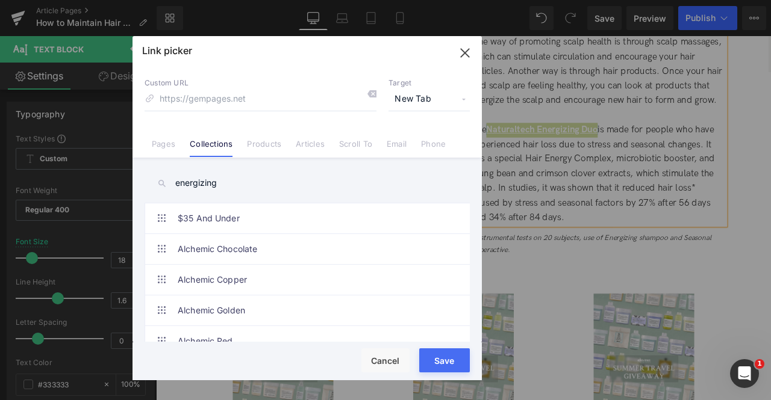
click at [222, 185] on input "energizing" at bounding box center [307, 183] width 325 height 27
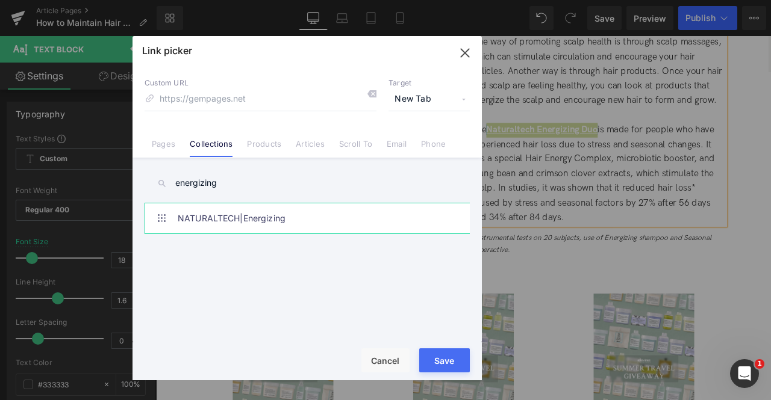
type input "energizing"
click at [317, 215] on link "NATURALTECH|Energizing" at bounding box center [310, 219] width 265 height 30
type input "/collections/naturaltech-energizing"
click at [434, 353] on button "Save" at bounding box center [444, 361] width 51 height 24
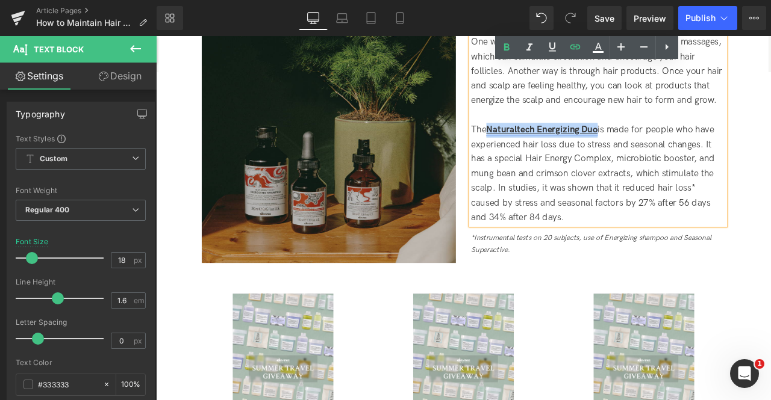
click at [662, 148] on link "Naturaltech Energizing Duo" at bounding box center [613, 147] width 132 height 13
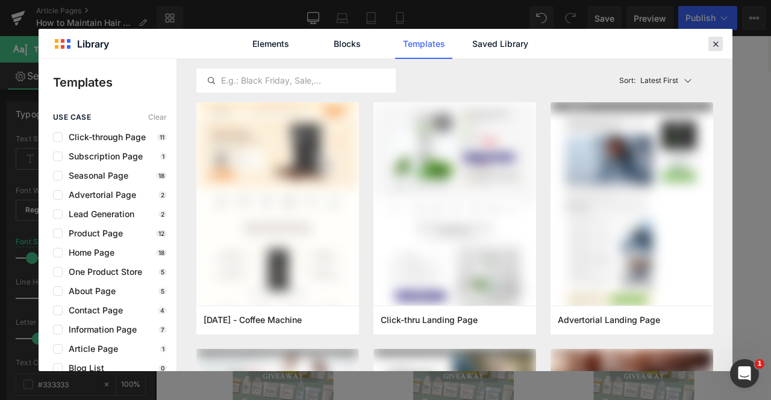
click at [717, 44] on icon at bounding box center [715, 44] width 11 height 11
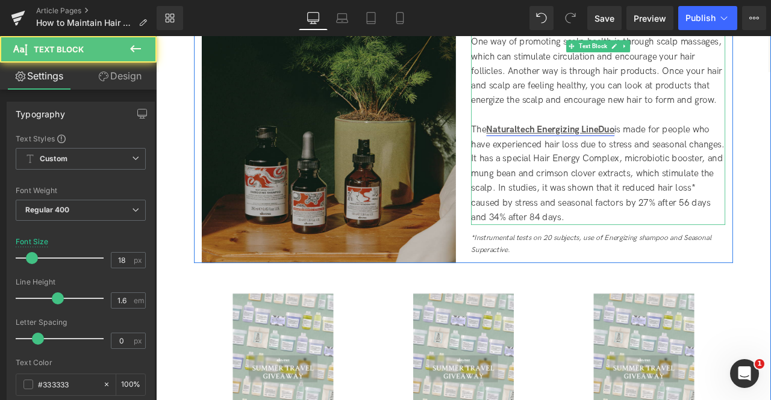
click at [685, 145] on link "Naturaltech Energizing LineDuo" at bounding box center [623, 147] width 152 height 13
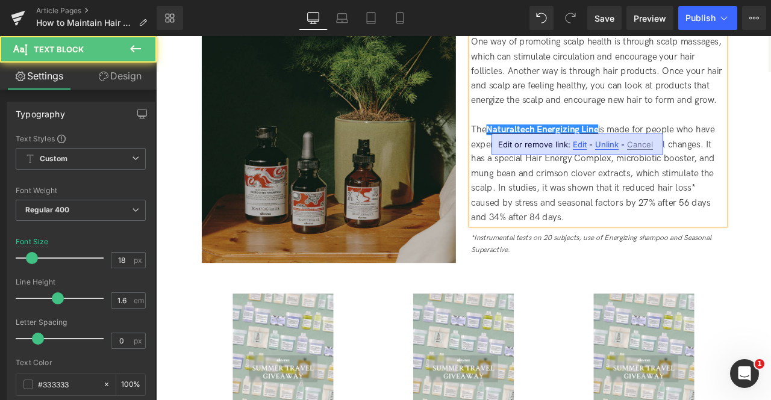
click at [727, 128] on div at bounding box center [679, 130] width 301 height 17
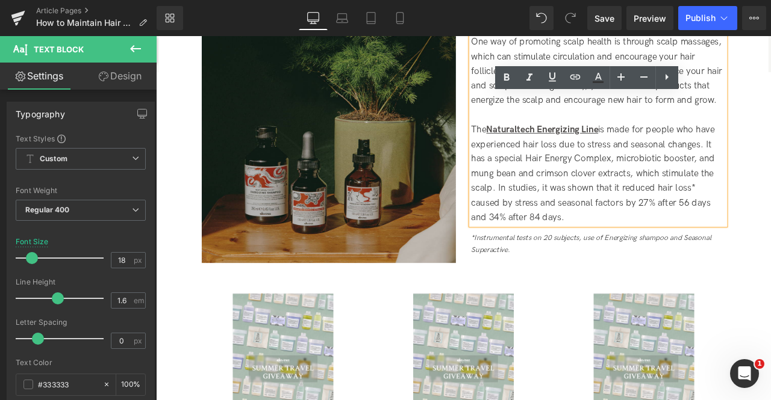
click at [610, 191] on div "The Naturaltech Energizing Line is made for people who have experienced hair lo…" at bounding box center [679, 200] width 301 height 122
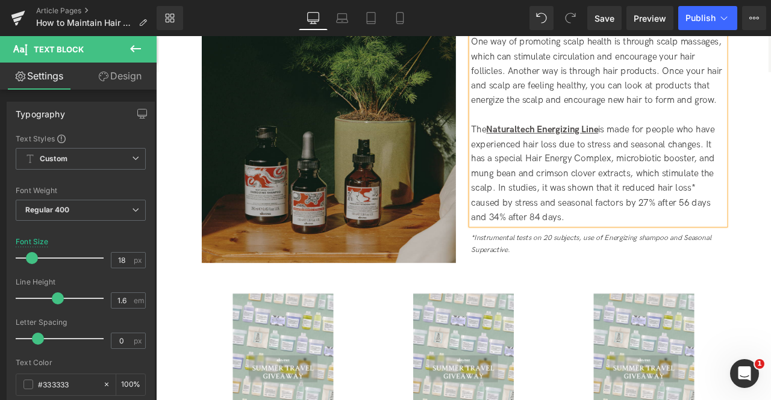
scroll to position [1718, 0]
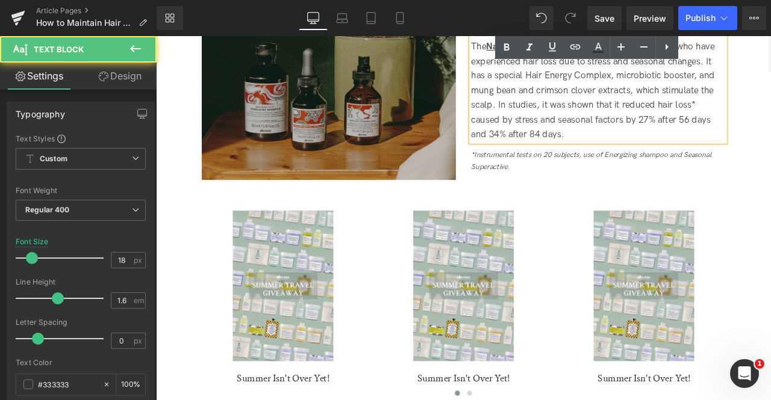
click at [605, 141] on span "The Naturaltech Energizing Line is made for people who have experienced hair lo…" at bounding box center [673, 100] width 288 height 117
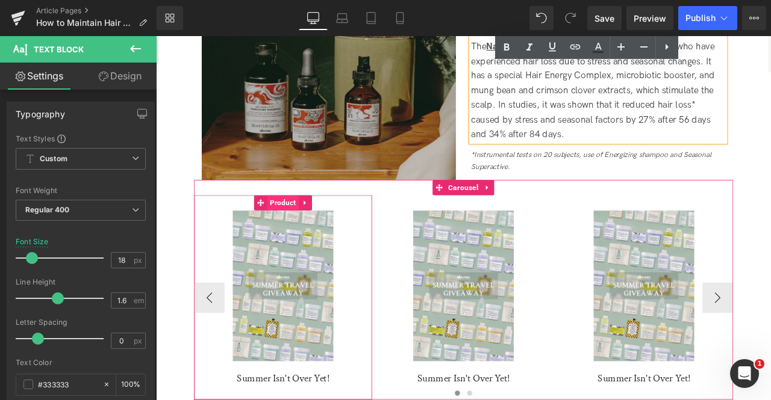
click at [302, 236] on span "Product" at bounding box center [306, 234] width 37 height 18
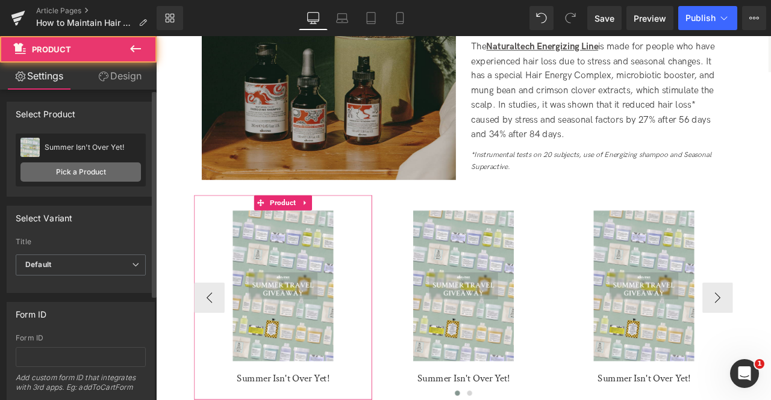
click at [107, 173] on link "Pick a Product" at bounding box center [80, 172] width 120 height 19
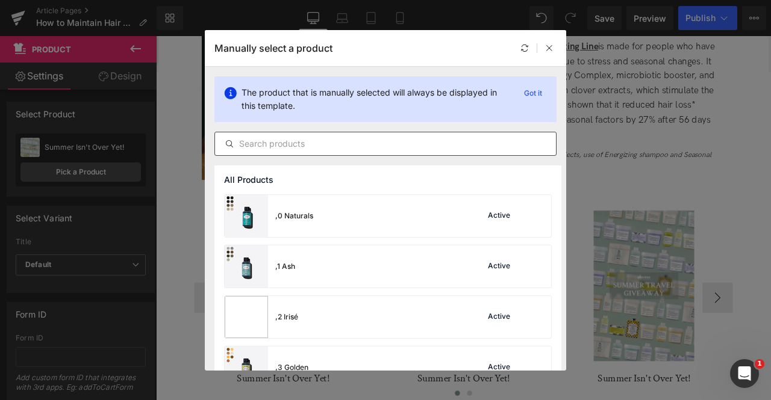
click at [323, 145] on input "text" at bounding box center [385, 144] width 341 height 14
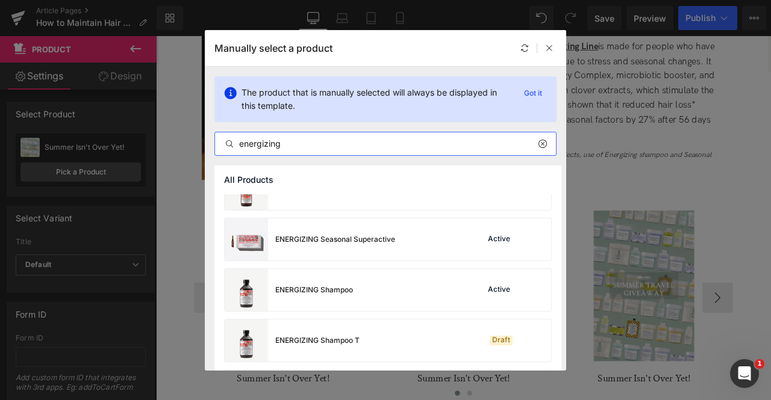
scroll to position [81, 0]
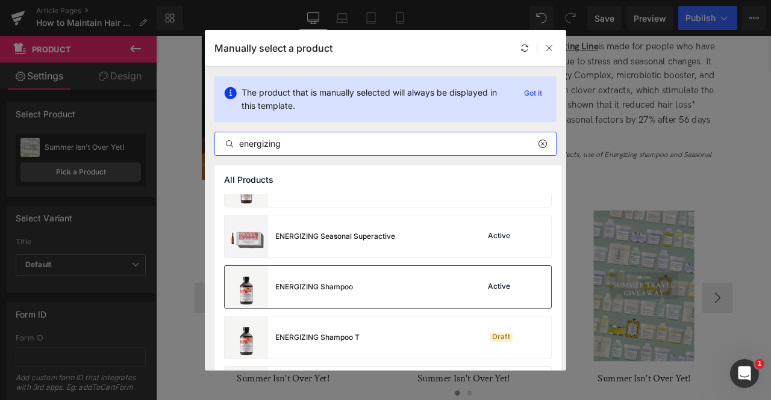
type input "energizing"
click at [389, 272] on div "ENERGIZING Shampoo Active" at bounding box center [388, 287] width 326 height 42
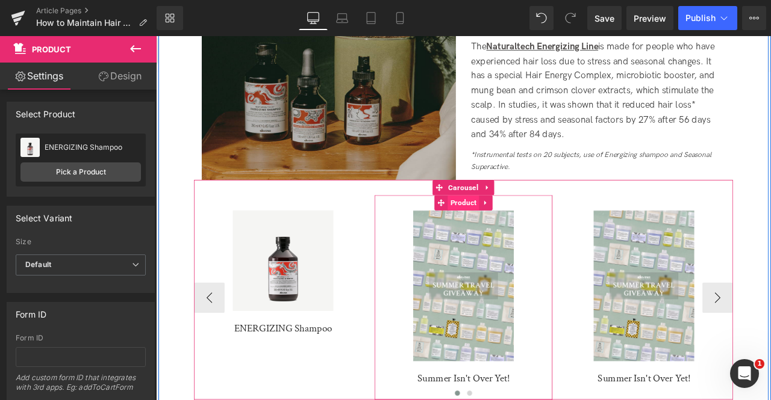
click at [515, 242] on span "Product" at bounding box center [520, 234] width 37 height 18
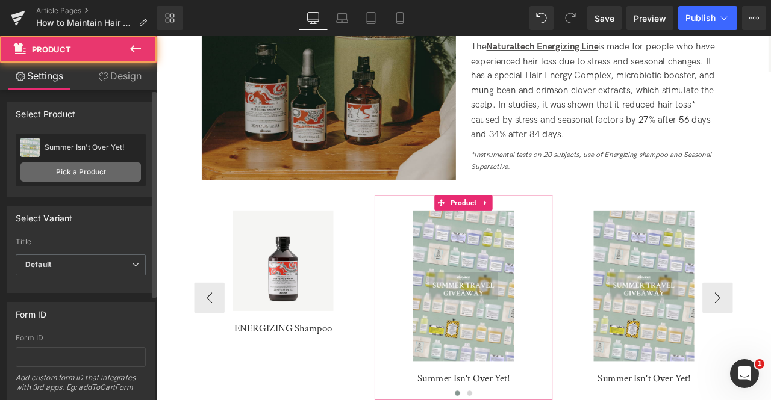
click at [113, 163] on link "Pick a Product" at bounding box center [80, 172] width 120 height 19
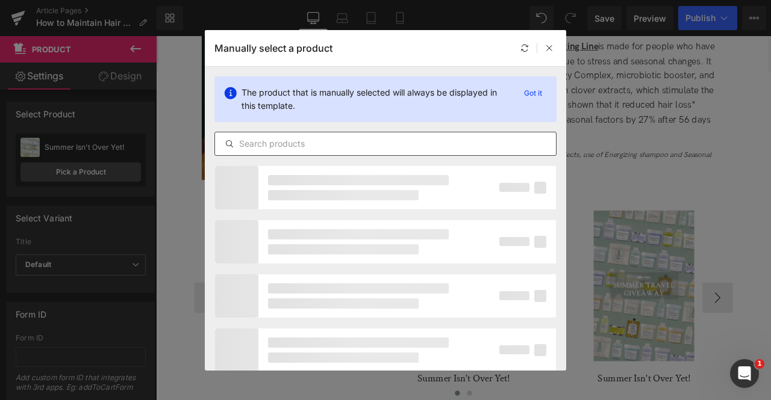
click at [305, 144] on input "text" at bounding box center [385, 144] width 341 height 14
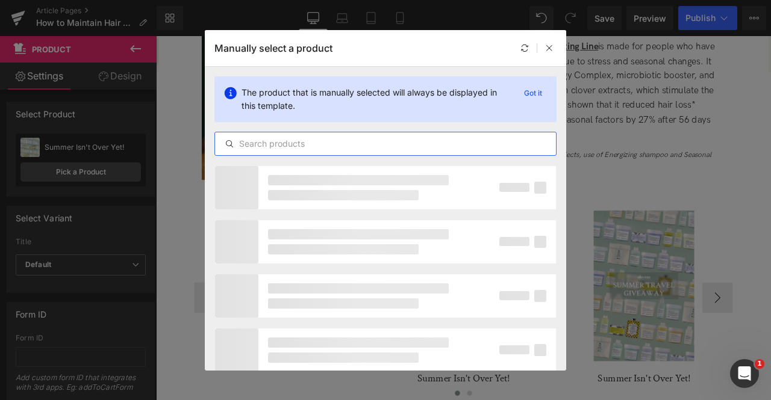
paste input "energizing"
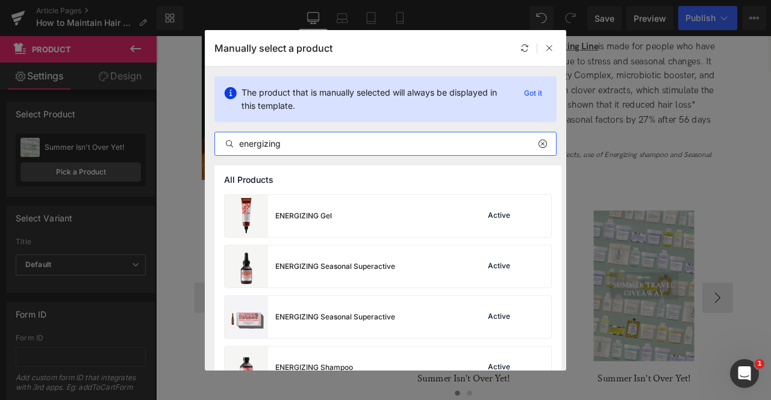
scroll to position [179, 0]
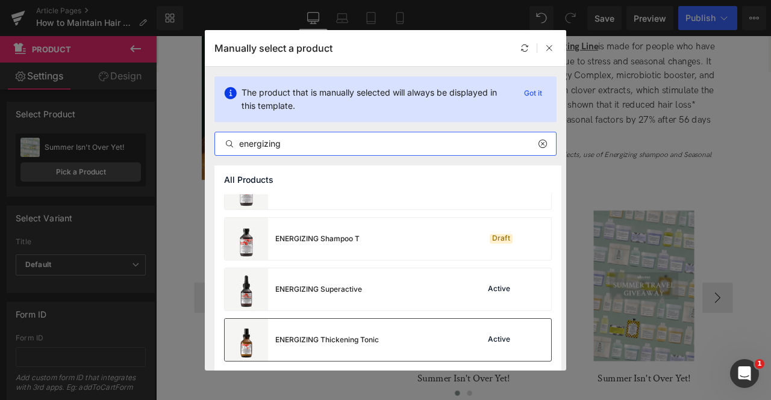
type input "energizing"
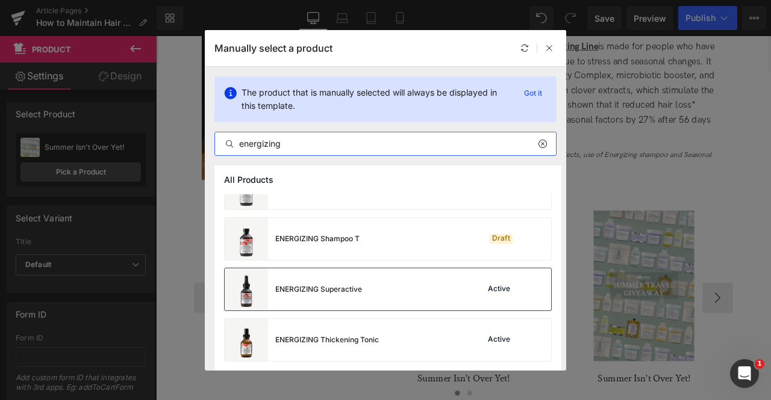
click at [322, 286] on div "ENERGIZING Superactive" at bounding box center [318, 289] width 87 height 11
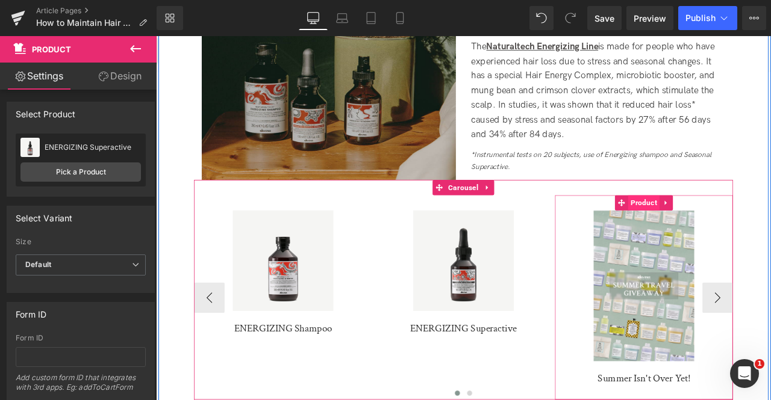
click at [733, 241] on span "Product" at bounding box center [733, 234] width 37 height 18
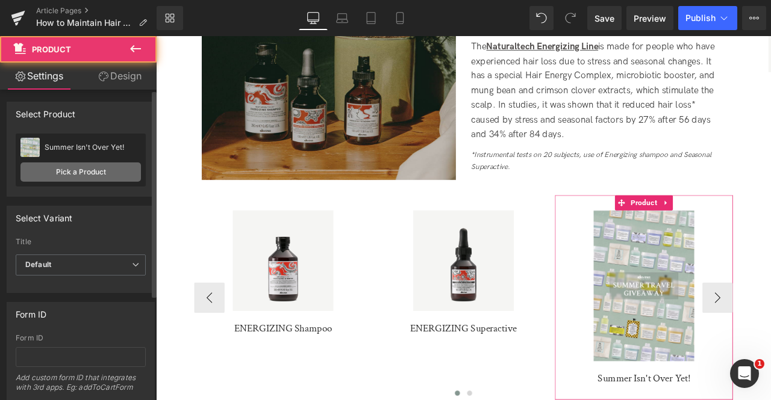
click at [102, 180] on link "Pick a Product" at bounding box center [80, 172] width 120 height 19
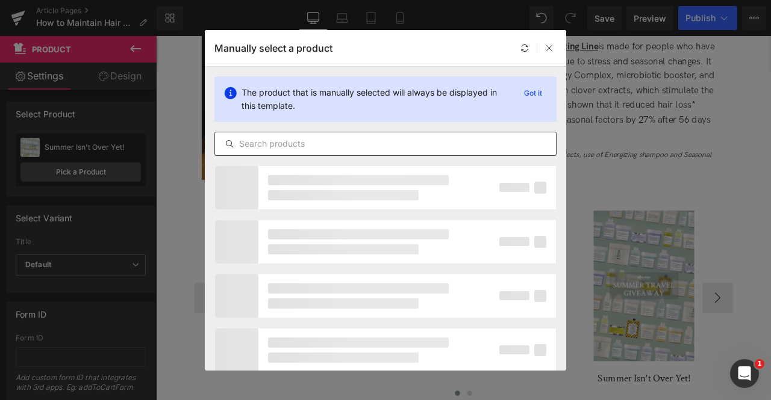
click at [294, 139] on input "text" at bounding box center [385, 144] width 341 height 14
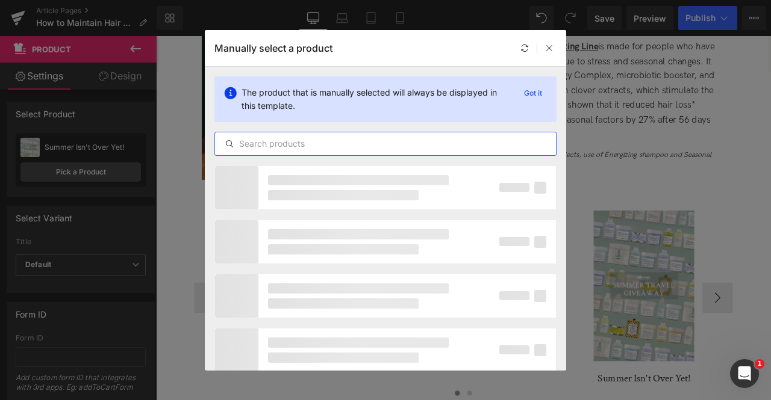
paste input "energizing"
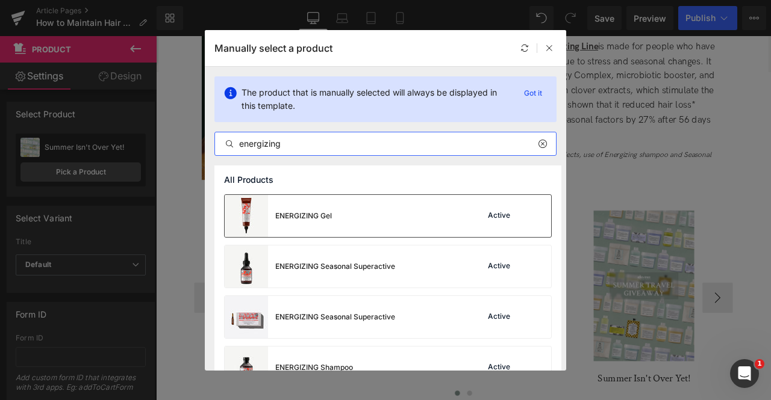
type input "energizing"
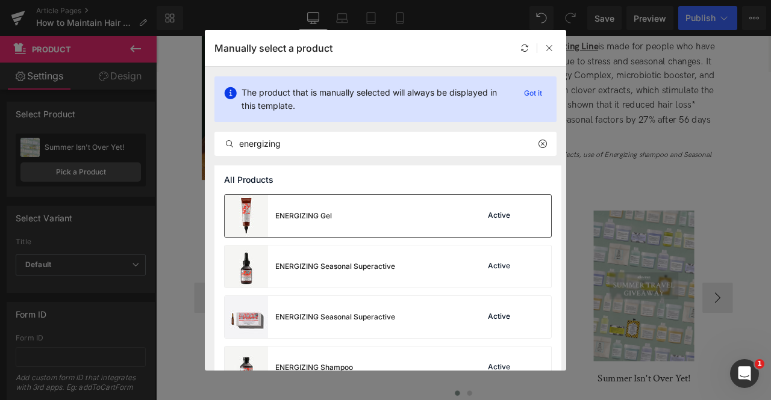
click at [342, 204] on div "ENERGIZING Gel Active" at bounding box center [388, 216] width 326 height 42
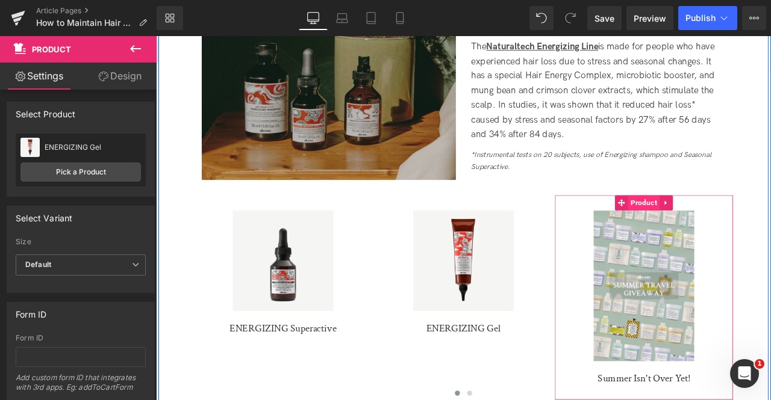
click at [739, 234] on span "Product" at bounding box center [733, 234] width 37 height 18
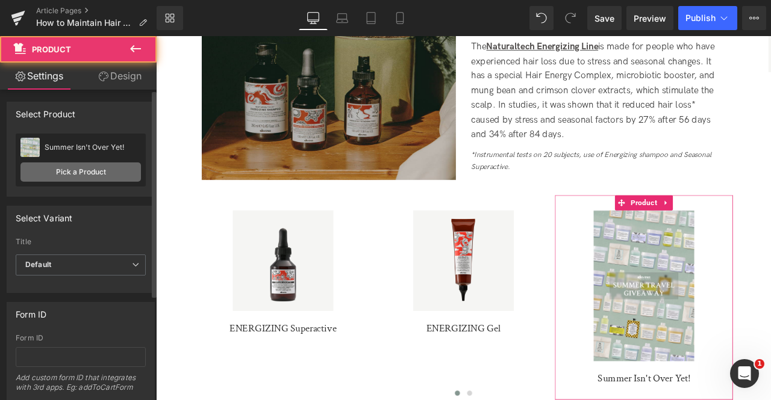
click at [32, 173] on link "Pick a Product" at bounding box center [80, 172] width 120 height 19
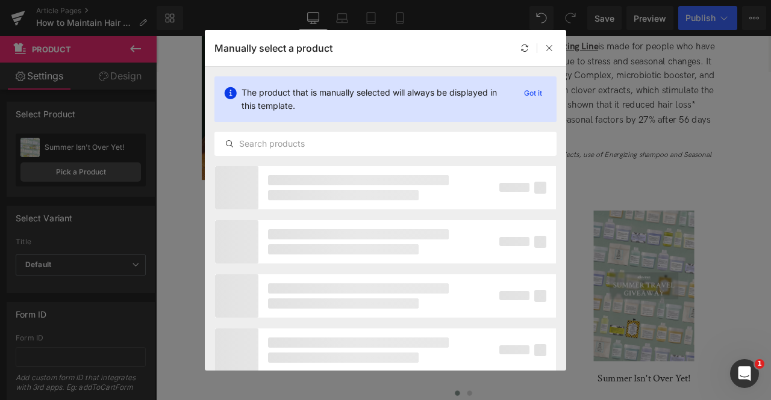
click at [281, 126] on div "The product that is manually selected will always be displayed in this template…" at bounding box center [385, 116] width 361 height 99
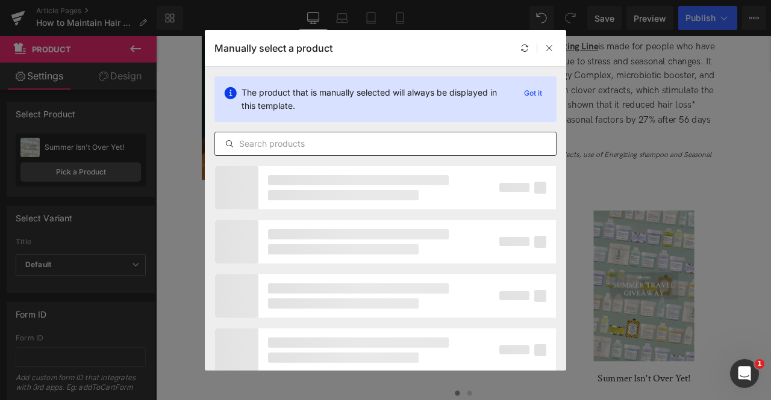
click at [288, 132] on div at bounding box center [385, 144] width 342 height 24
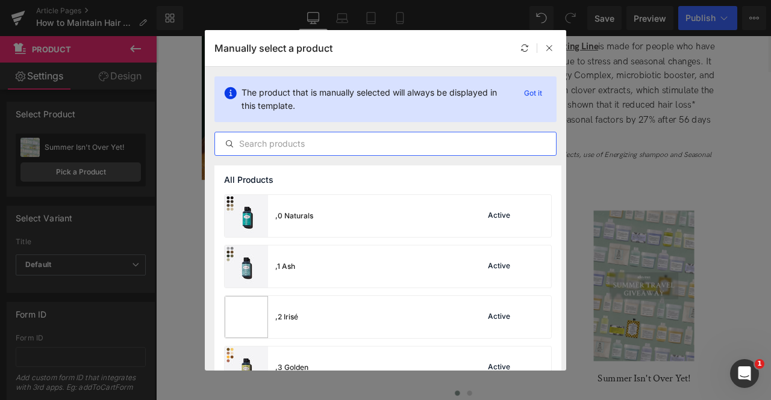
click at [294, 139] on input "text" at bounding box center [385, 144] width 341 height 14
paste input "energizing"
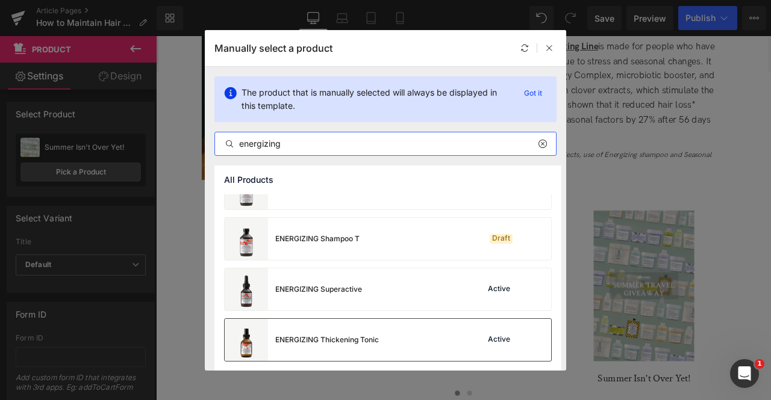
type input "energizing"
click at [384, 323] on div "ENERGIZING Thickening Tonic Active" at bounding box center [388, 340] width 326 height 42
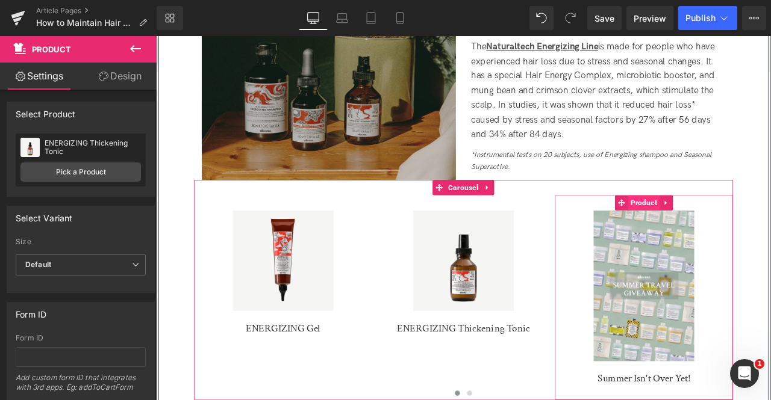
click at [738, 229] on span "Product" at bounding box center [733, 234] width 37 height 18
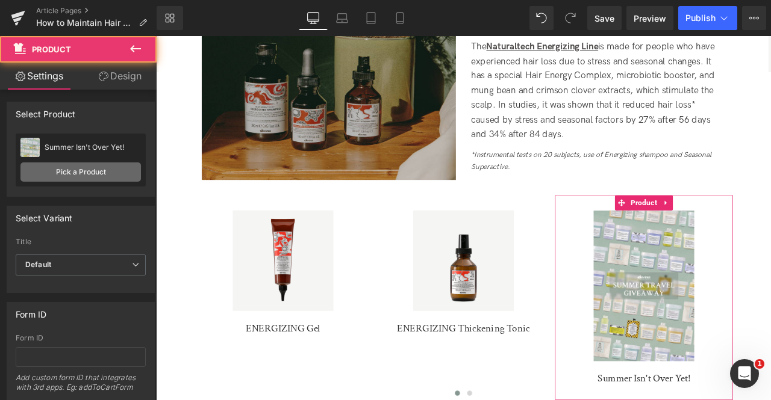
click at [83, 167] on link "Pick a Product" at bounding box center [80, 172] width 120 height 19
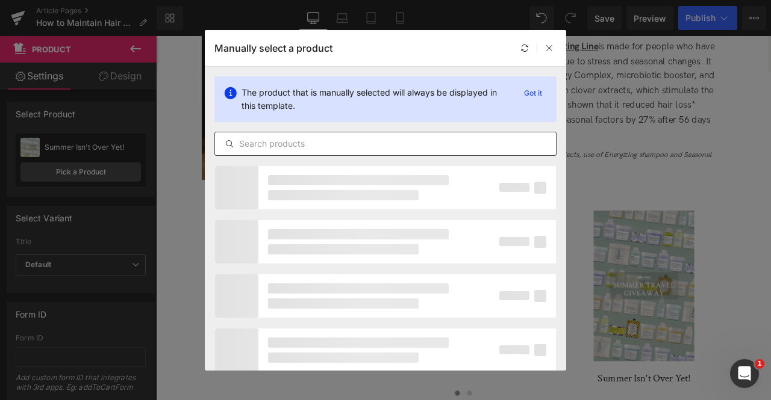
click at [251, 144] on input "text" at bounding box center [385, 144] width 341 height 14
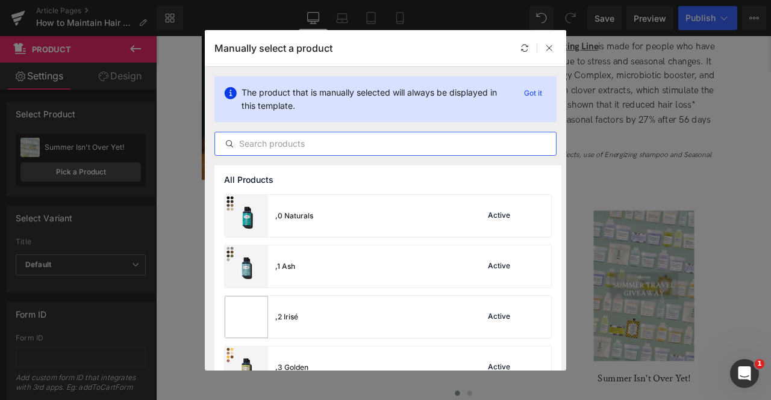
paste input "energizing"
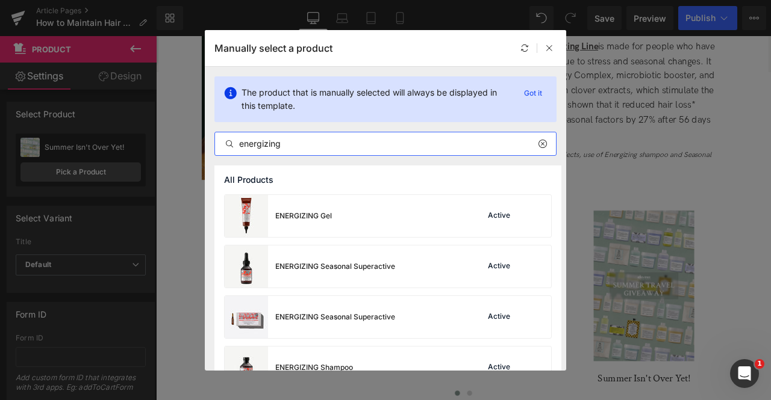
scroll to position [1, 0]
type input "energizing"
click at [326, 295] on div "ENERGIZING Seasonal Superactive Active" at bounding box center [388, 316] width 328 height 43
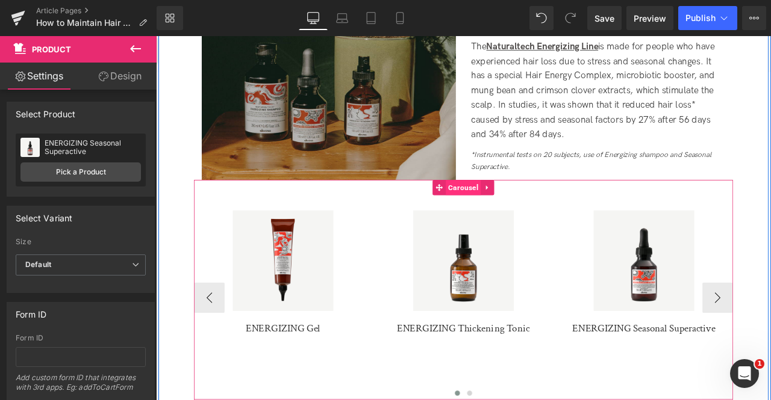
click at [526, 214] on span "Carousel" at bounding box center [520, 216] width 42 height 18
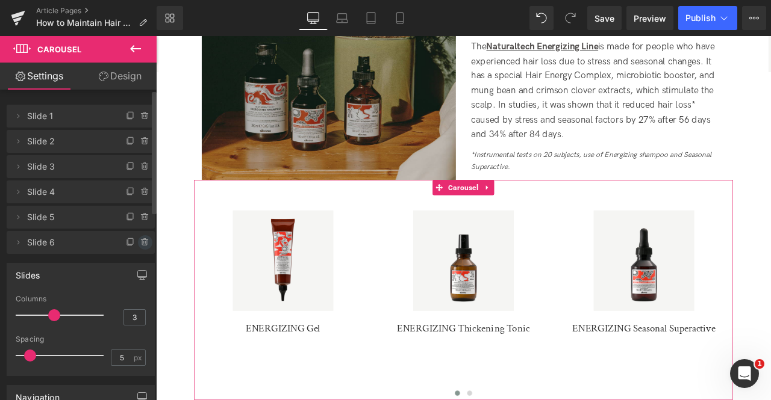
click at [140, 243] on icon at bounding box center [145, 243] width 10 height 10
click at [140, 243] on button "Delete" at bounding box center [132, 243] width 38 height 16
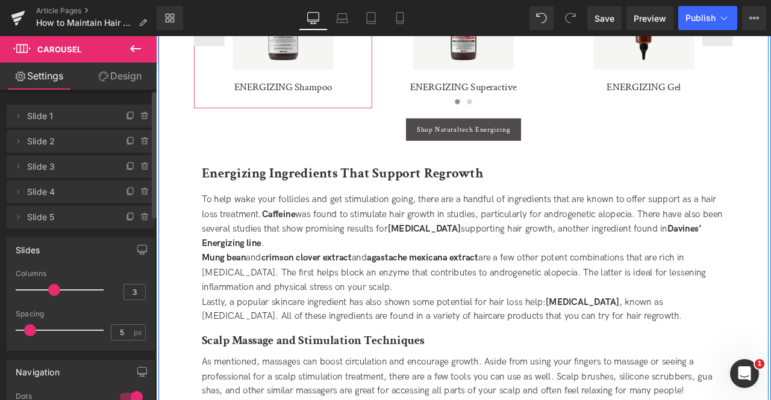
scroll to position [2011, 0]
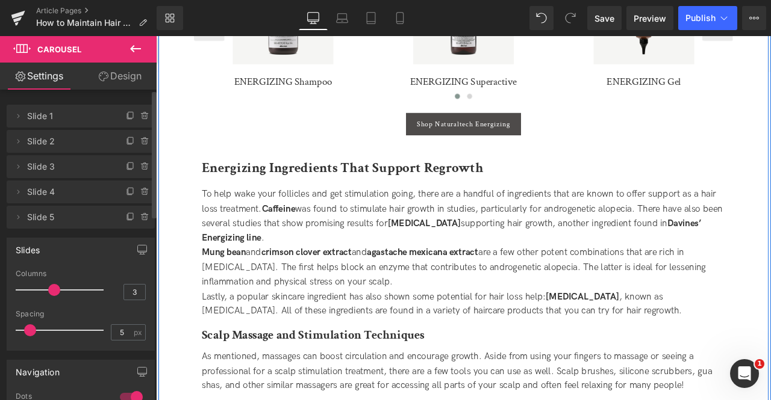
click at [319, 300] on div "Mung bean and crimson clover extract and agastache mexicana extract are a few o…" at bounding box center [520, 310] width 620 height 52
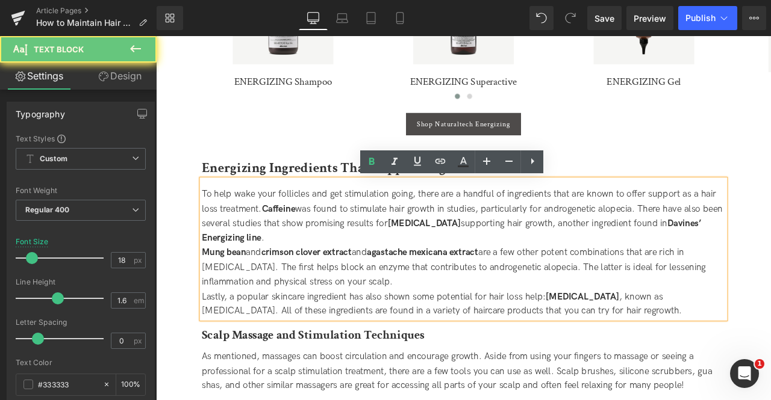
click at [311, 275] on div "To help wake your follicles and get stimulation going, there are a handful of i…" at bounding box center [520, 249] width 620 height 69
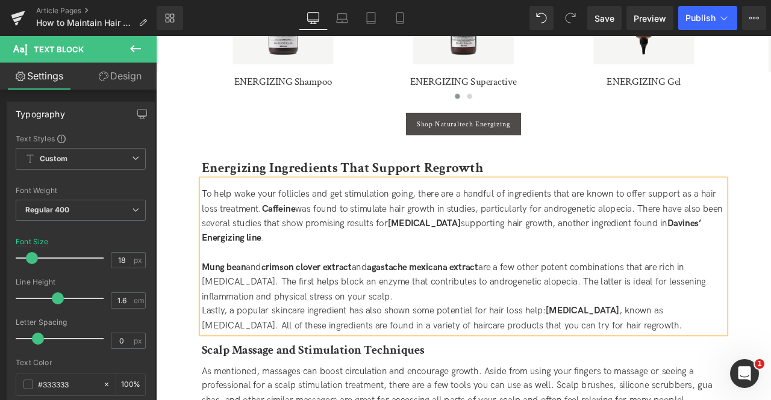
click at [311, 275] on div "To help wake your follicles and get stimulation going, there are a handful of i…" at bounding box center [520, 249] width 620 height 69
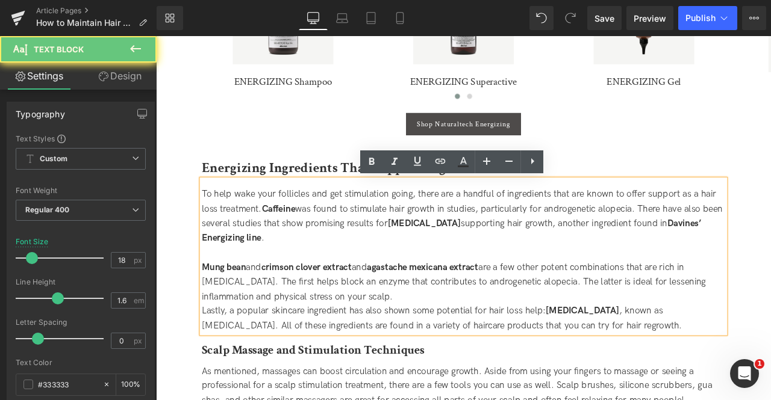
click at [272, 230] on div "To help wake your follicles and get stimulation going, there are a handful of i…" at bounding box center [520, 249] width 620 height 69
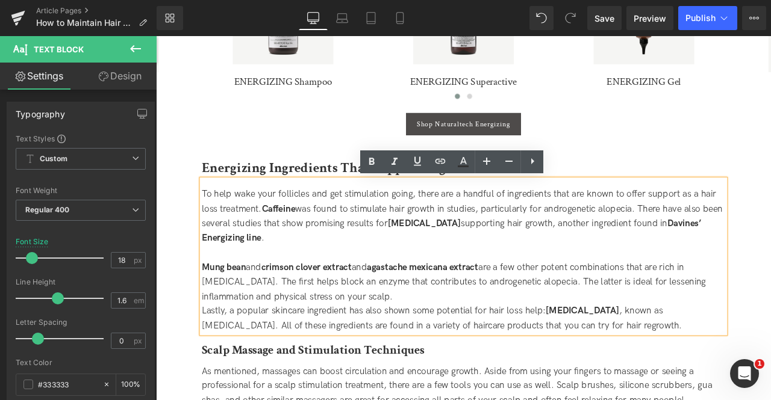
click at [340, 234] on div "To help wake your follicles and get stimulation going, there are a handful of i…" at bounding box center [520, 249] width 620 height 69
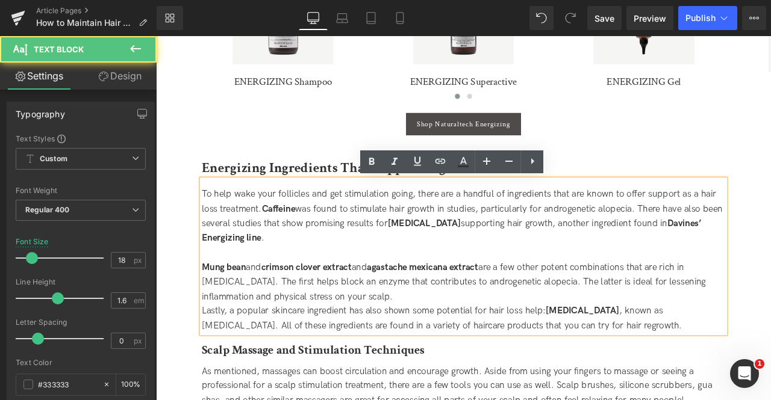
click at [343, 247] on div "To help wake your follicles and get stimulation going, there are a handful of i…" at bounding box center [520, 249] width 620 height 69
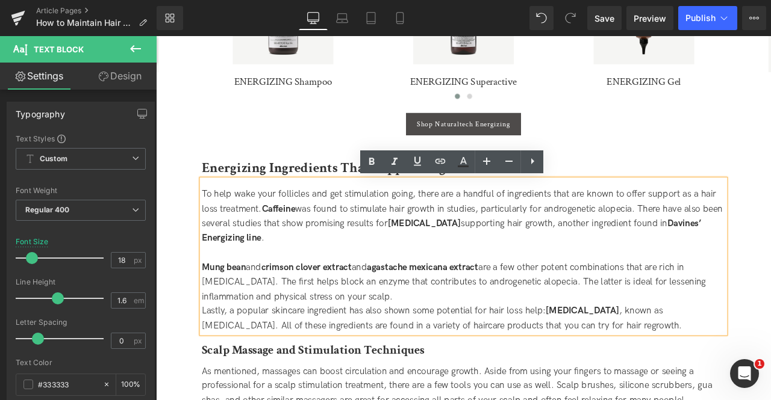
click at [757, 257] on strong "Davines’ Energizing line" at bounding box center [506, 267] width 592 height 30
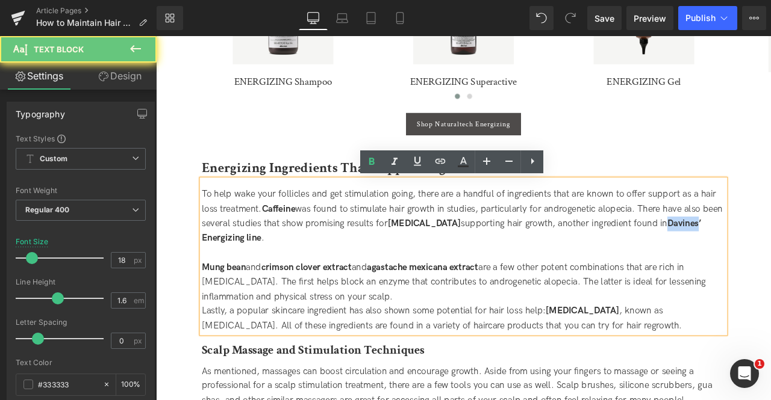
click at [757, 257] on strong "Davines’ Energizing line" at bounding box center [506, 267] width 592 height 30
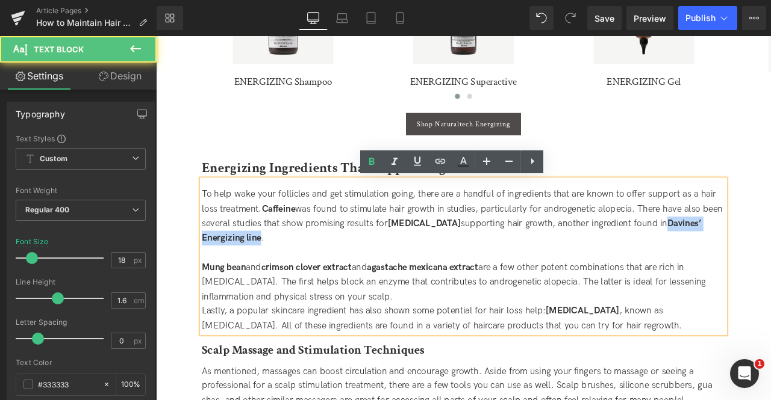
click at [267, 275] on strong "Davines’ Energizing line" at bounding box center [506, 267] width 592 height 30
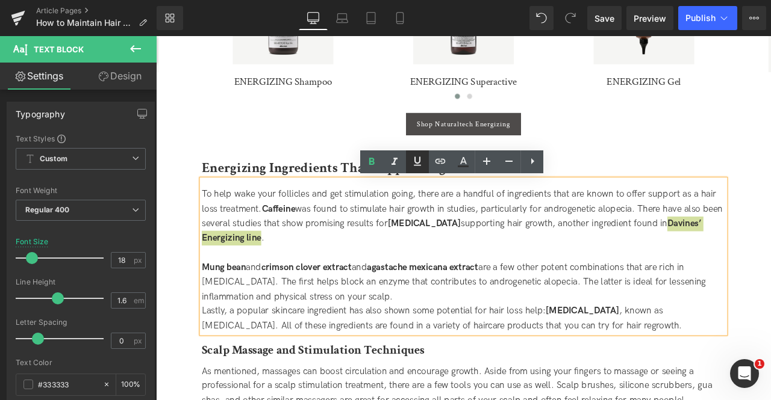
click at [418, 161] on icon at bounding box center [417, 161] width 14 height 14
click at [434, 164] on icon at bounding box center [440, 161] width 14 height 14
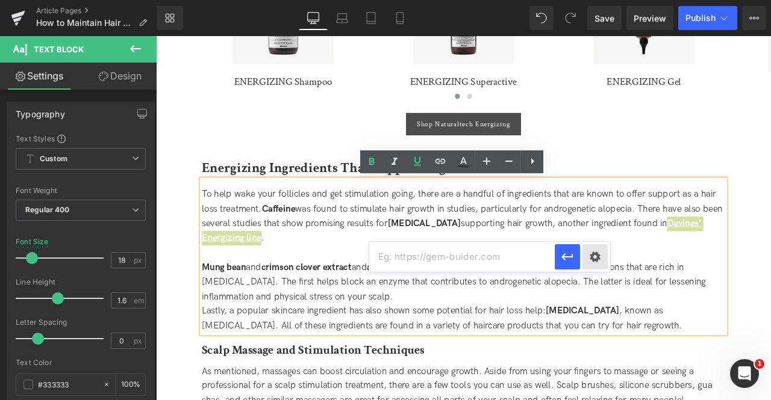
click at [591, 0] on div "Text Color Highlight Color #333333 Edit or remove link: Edit - Unlink - Cancel" at bounding box center [385, 0] width 771 height 0
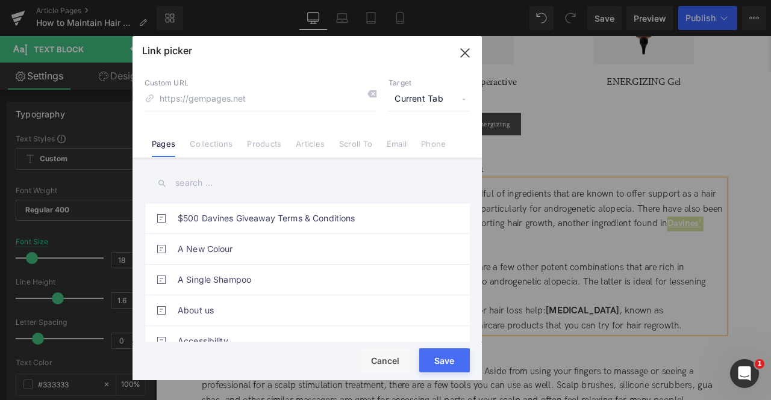
click at [440, 98] on span "Current Tab" at bounding box center [428, 99] width 81 height 23
click at [414, 135] on li "New Tab" at bounding box center [428, 142] width 93 height 21
click at [249, 147] on link "Products" at bounding box center [264, 148] width 34 height 18
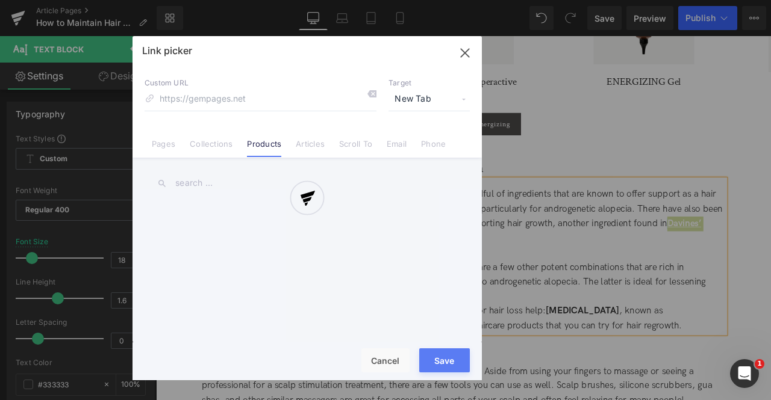
click at [195, 148] on div at bounding box center [306, 208] width 349 height 344
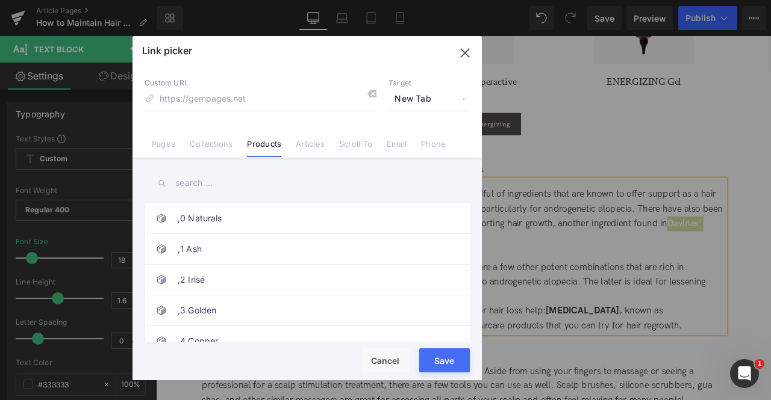
click at [195, 148] on link "Collections" at bounding box center [211, 148] width 43 height 18
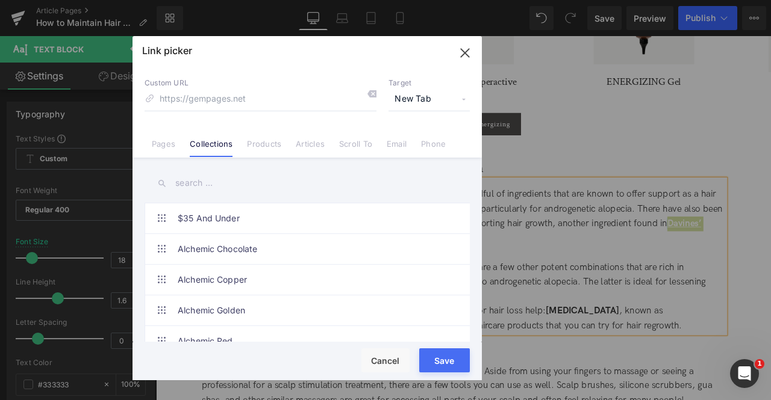
click at [193, 185] on input "text" at bounding box center [307, 183] width 325 height 27
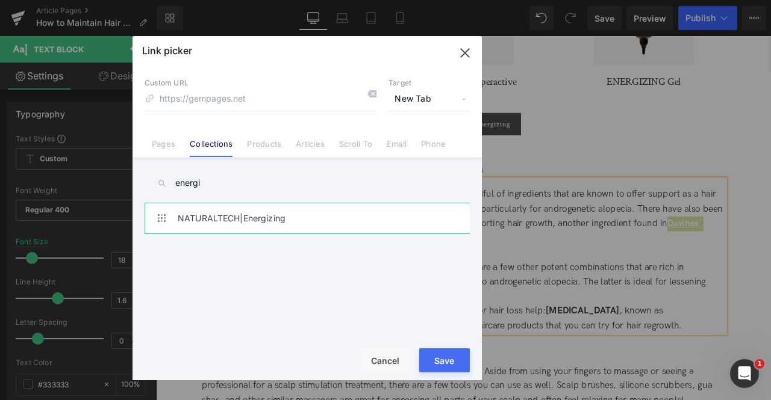
type input "energi"
click at [349, 230] on link "NATURALTECH|Energizing" at bounding box center [310, 219] width 265 height 30
type input "/collections/naturaltech-energizing"
click at [431, 362] on button "Save" at bounding box center [444, 361] width 51 height 24
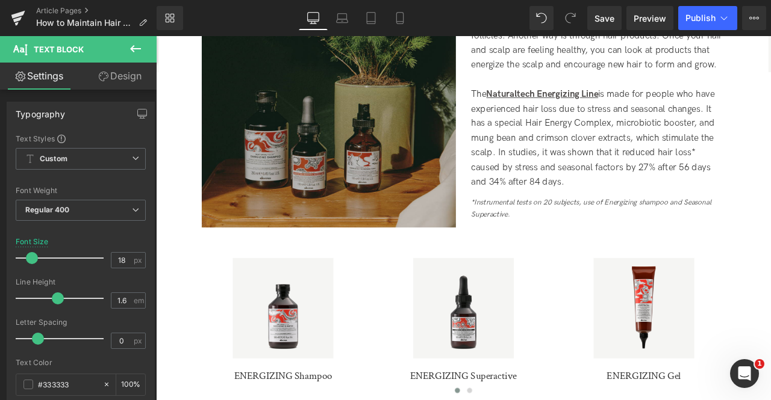
scroll to position [1646, 0]
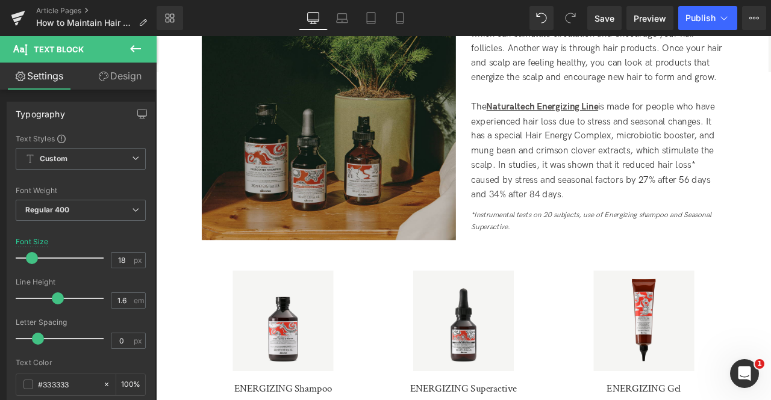
click at [719, 124] on span "The Naturaltech Energizing Line is made for people who have experienced hair lo…" at bounding box center [673, 172] width 288 height 117
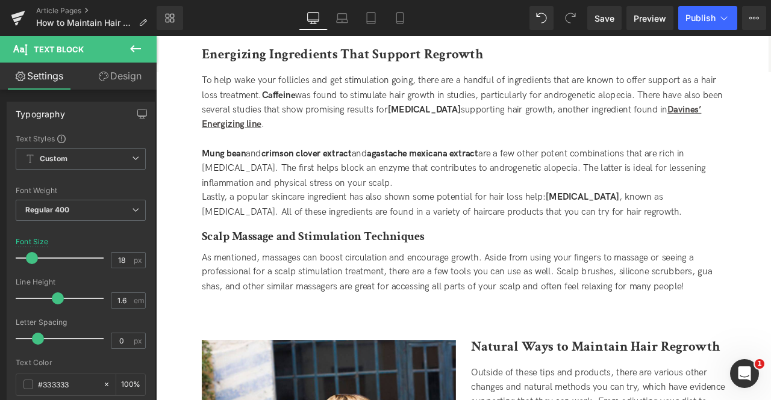
scroll to position [2146, 0]
click at [325, 181] on strong "crimson clover extract" at bounding box center [334, 174] width 107 height 13
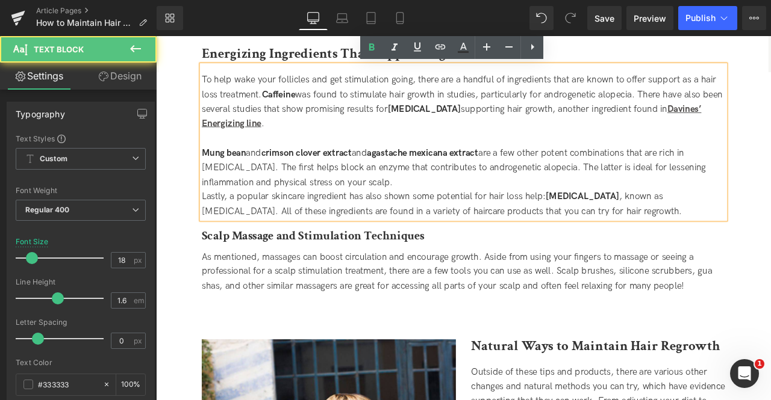
click at [347, 189] on div "Mung bean and crimson clover extract and agastache mexicana extract are a few o…" at bounding box center [520, 192] width 620 height 52
click at [462, 210] on div "Mung bean and crimson clover extract and agastache mexicana extract are a few o…" at bounding box center [520, 192] width 620 height 52
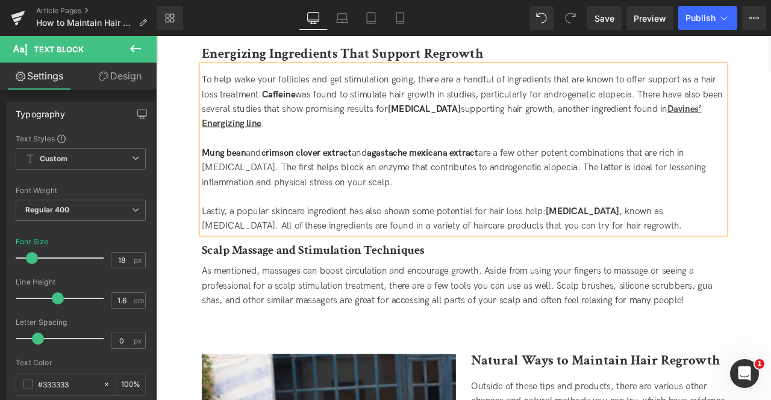
click at [553, 204] on div "Mung bean and crimson clover extract and agastache mexicana extract are a few o…" at bounding box center [520, 192] width 620 height 52
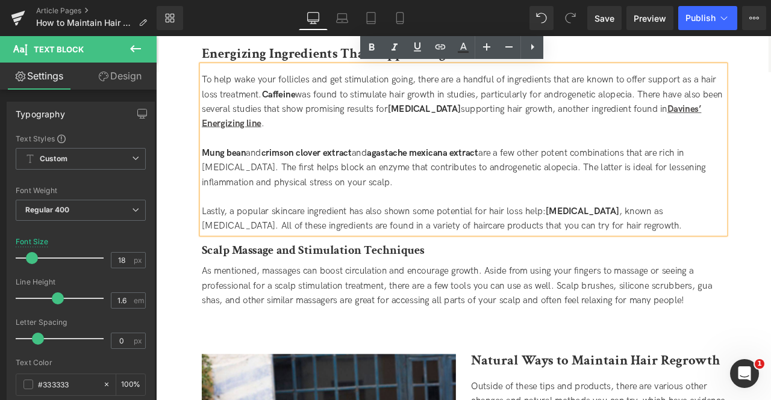
click at [452, 246] on div "Lastly, a popular skincare ingredient has also shown some potential for hair lo…" at bounding box center [520, 252] width 620 height 35
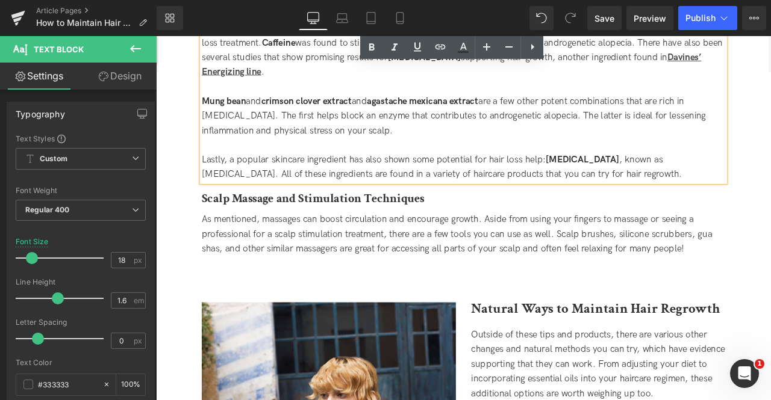
scroll to position [2209, 0]
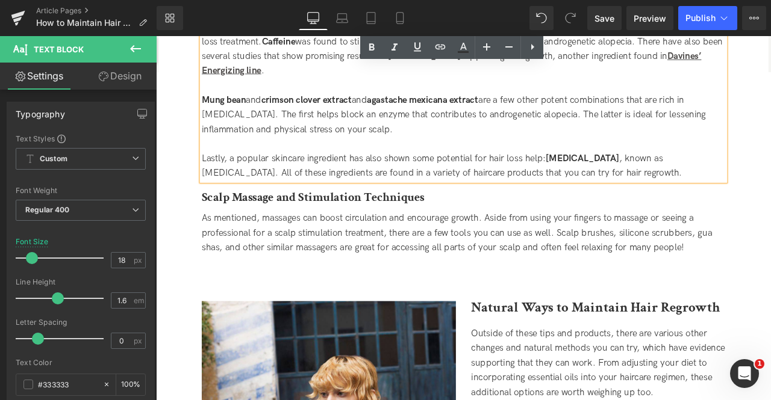
click at [452, 246] on span "As mentioned, massages can boost circulation and encourage growth. Aside from u…" at bounding box center [512, 270] width 605 height 48
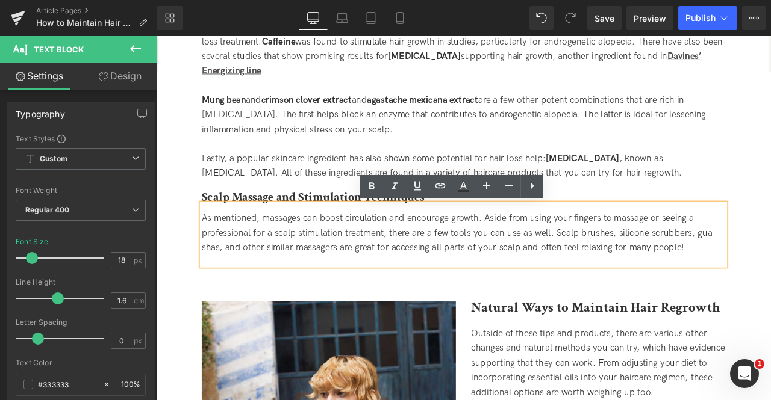
click at [272, 254] on span "As mentioned, massages can boost circulation and encourage growth. Aside from u…" at bounding box center [512, 270] width 605 height 48
click at [354, 253] on span "As mentioned, massages can boost circulation and encourage growth. Aside from u…" at bounding box center [512, 270] width 605 height 48
click at [651, 285] on span "As mentioned, massages can boost circulation and encourage growth. Aside from u…" at bounding box center [512, 270] width 605 height 48
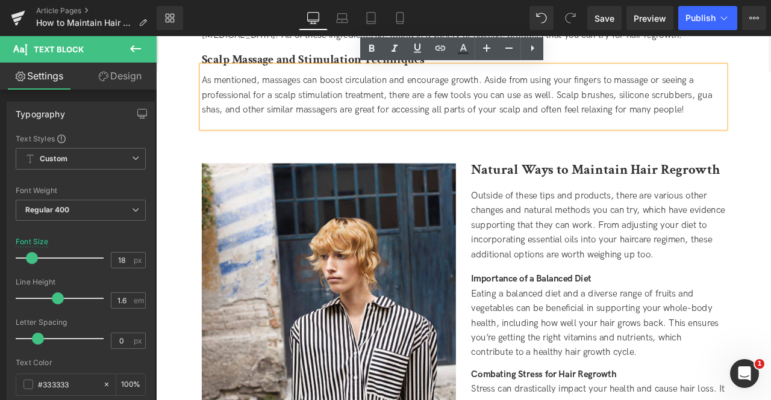
click at [570, 235] on div "Outside of these tips and products, there are various other changes and natural…" at bounding box center [679, 260] width 301 height 87
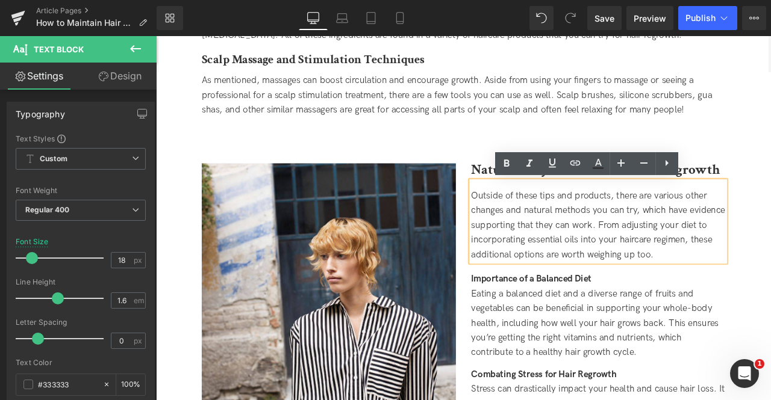
click at [556, 281] on div "Outside of these tips and products, there are various other changes and natural…" at bounding box center [679, 260] width 301 height 87
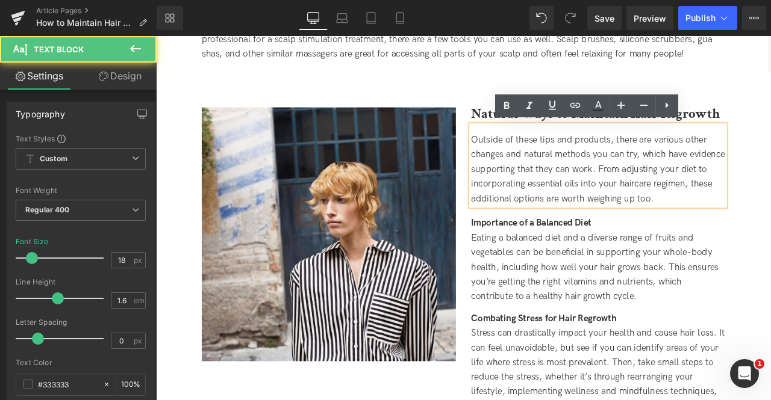
scroll to position [2441, 0]
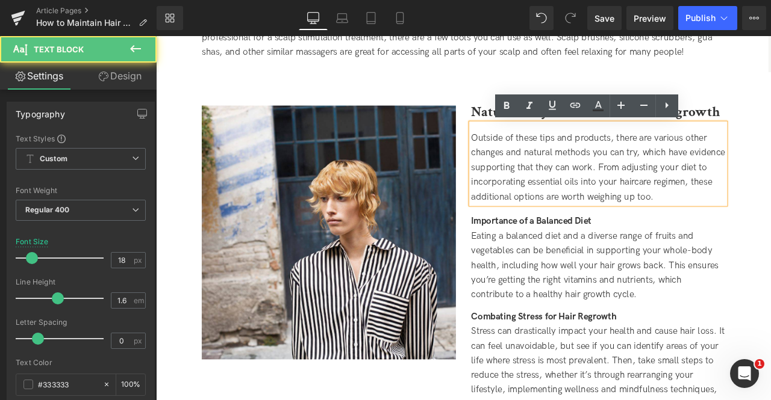
click at [556, 281] on div "Eating a balanced diet and a diverse range of fruits and vegetables can be bene…" at bounding box center [679, 308] width 301 height 87
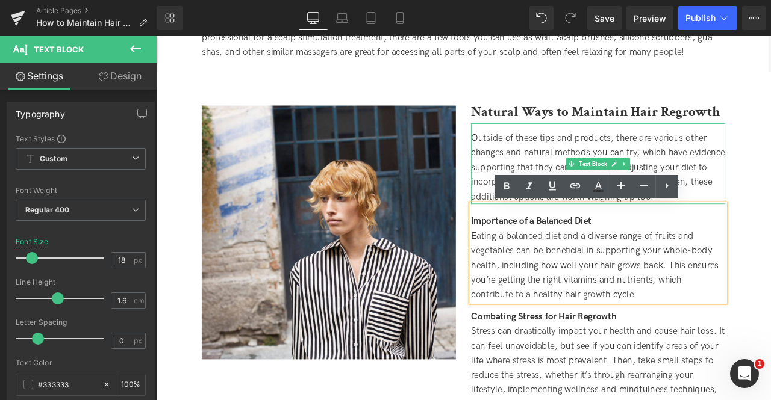
click at [537, 195] on div "Outside of these tips and products, there are various other changes and natural…" at bounding box center [679, 192] width 301 height 87
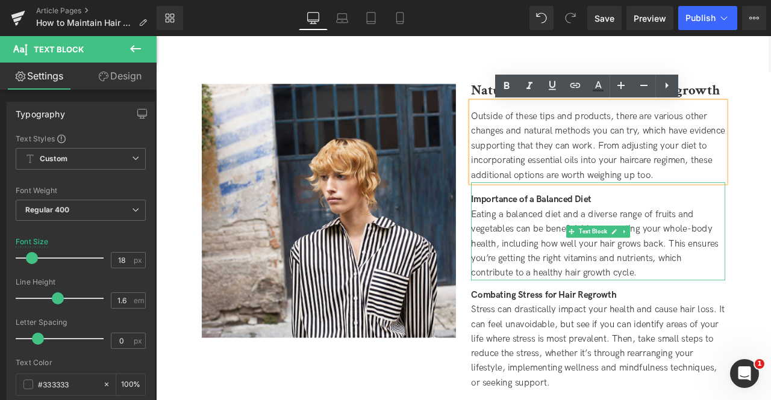
scroll to position [2468, 0]
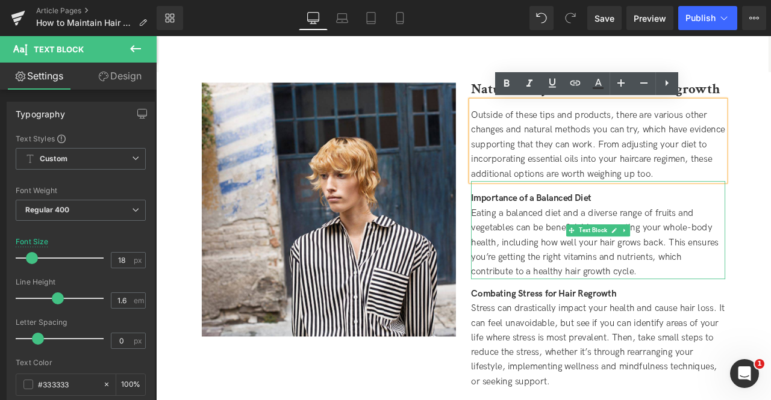
click at [590, 245] on span "Eating a balanced diet and a diverse range of fruits and vegetables can be bene…" at bounding box center [675, 281] width 293 height 82
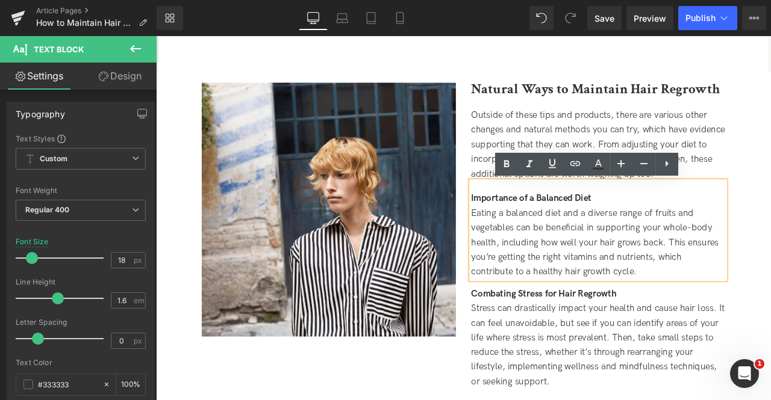
click at [584, 276] on span "Eating a balanced diet and a diverse range of fruits and vegetables can be bene…" at bounding box center [675, 281] width 293 height 82
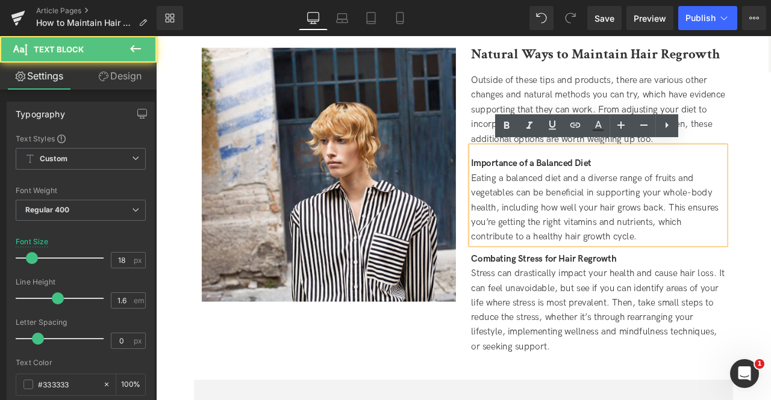
scroll to position [2557, 0]
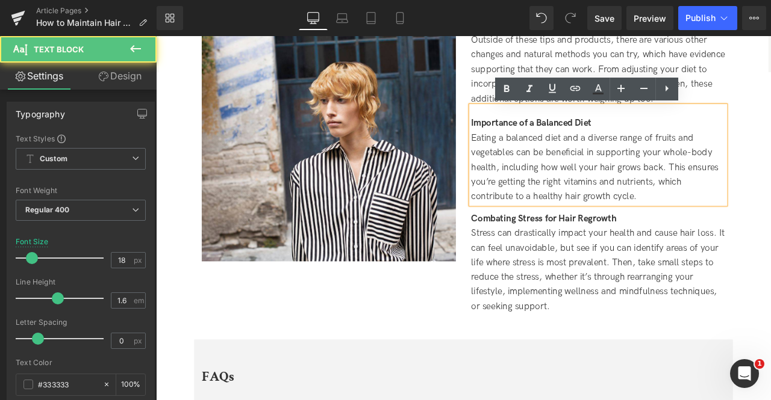
click at [585, 268] on span "Stress can drastically impact your health and cause hair loss. It can feel unav…" at bounding box center [679, 313] width 300 height 99
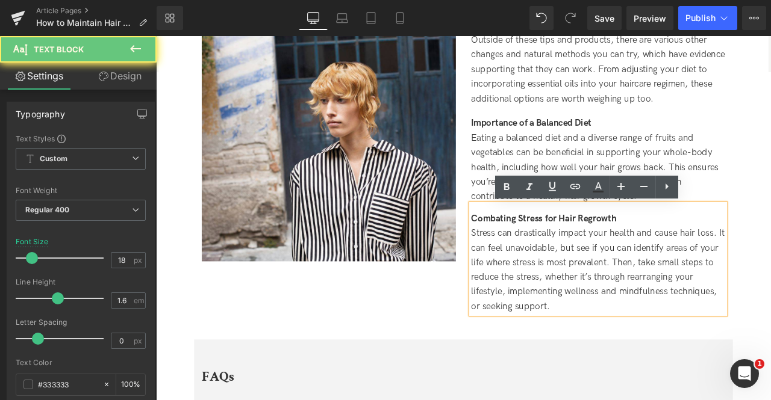
click at [553, 284] on span "Stress can drastically impact your health and cause hair loss. It can feel unav…" at bounding box center [679, 313] width 300 height 99
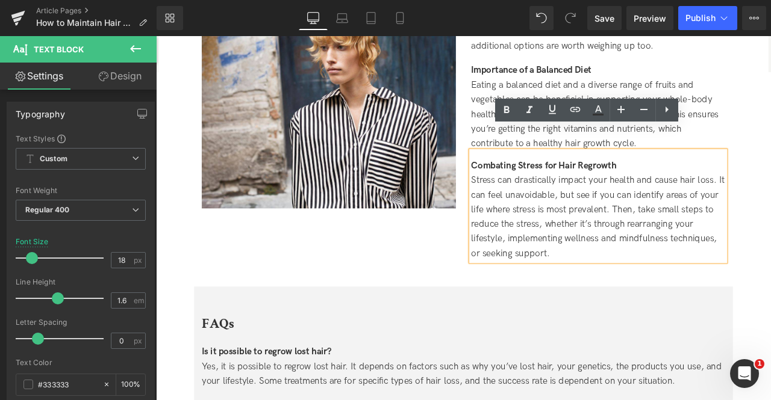
scroll to position [2656, 0]
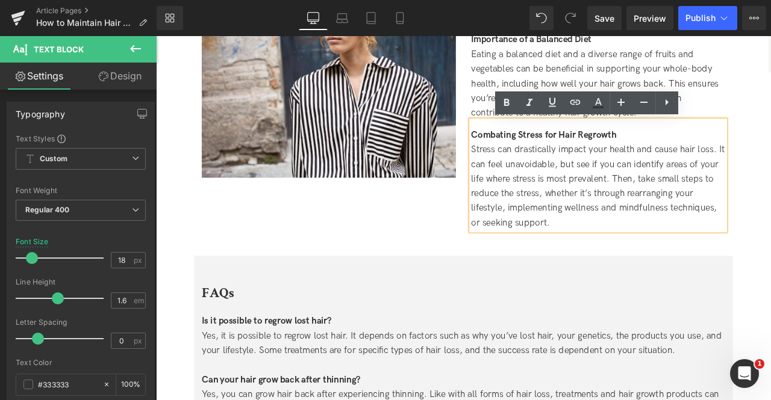
click at [576, 225] on span "Stress can drastically impact your health and cause hair loss. It can feel unav…" at bounding box center [679, 213] width 300 height 99
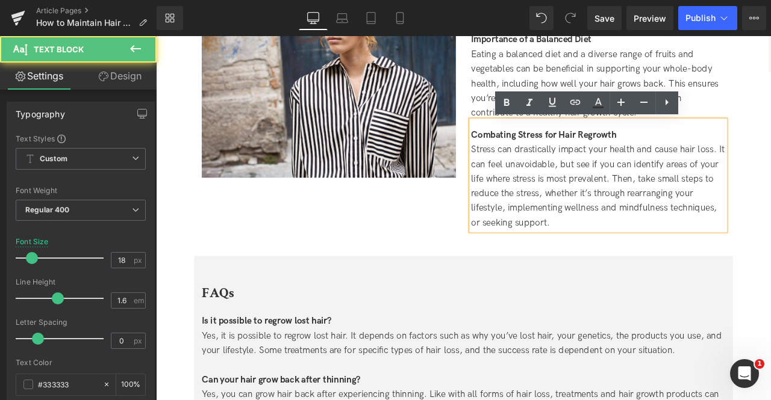
scroll to position [2789, 0]
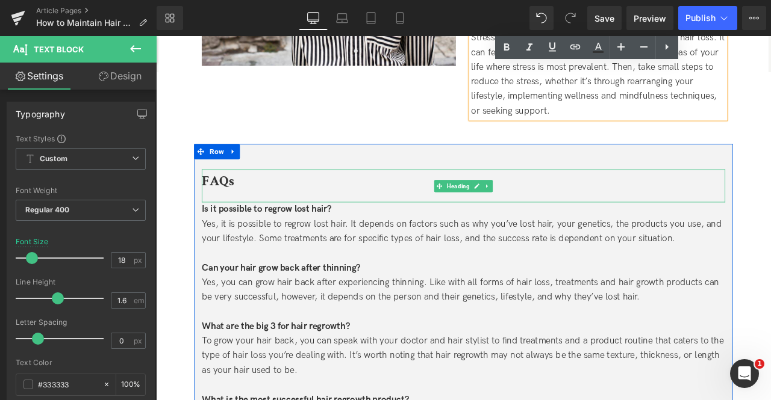
click at [241, 199] on b "FAQs" at bounding box center [229, 207] width 38 height 21
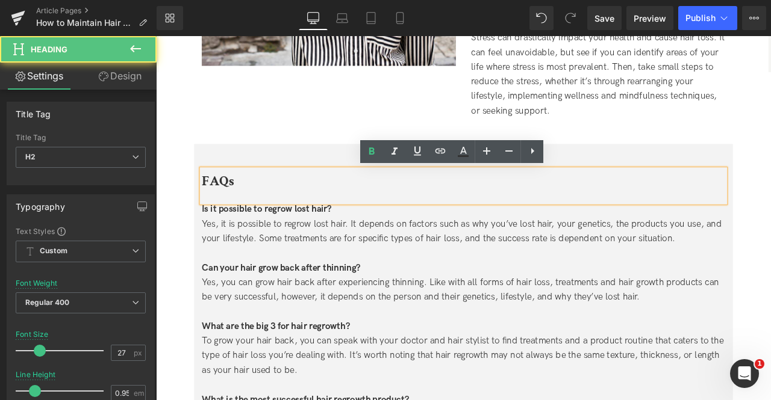
click at [250, 217] on div "FAQs" at bounding box center [520, 214] width 620 height 40
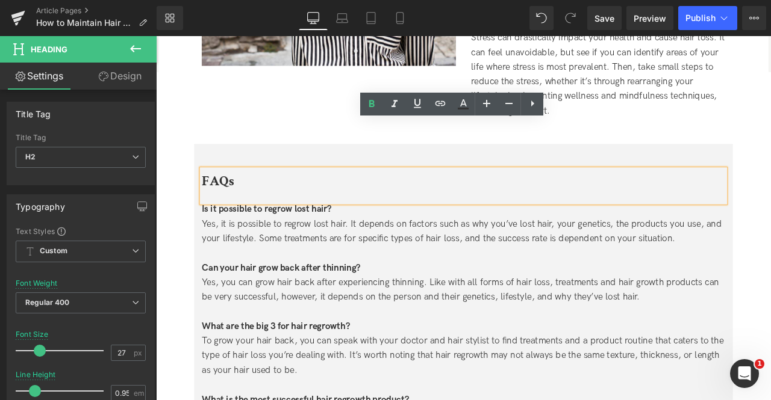
scroll to position [2846, 0]
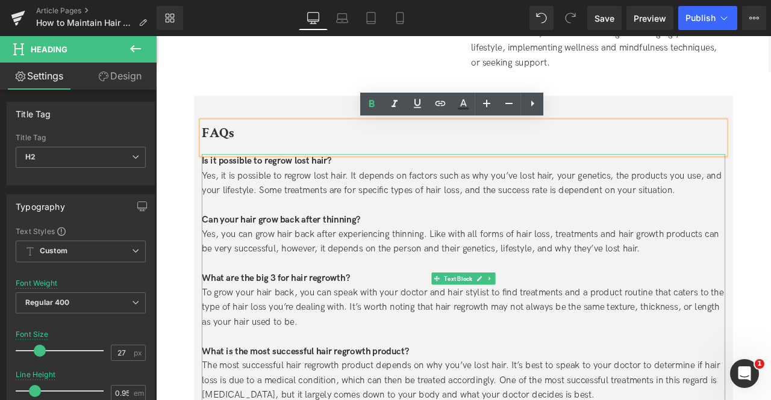
click at [246, 207] on div "Yes, it is possible to regrow lost hair. It depends on factors such as why you’…" at bounding box center [520, 211] width 620 height 35
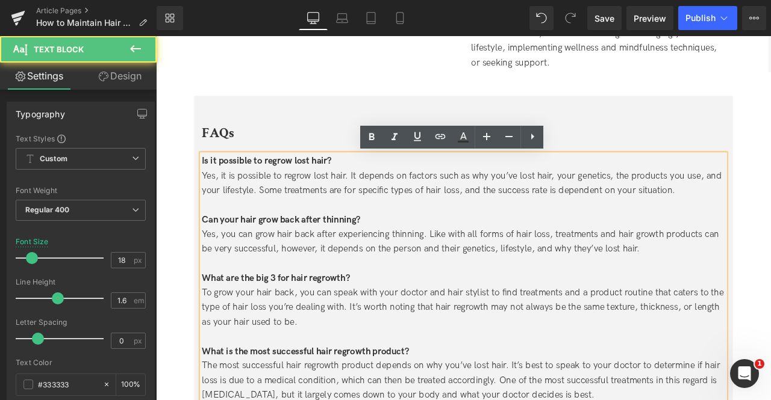
click at [303, 216] on div "Yes, it is possible to regrow lost hair. It depends on factors such as why you’…" at bounding box center [520, 211] width 620 height 35
click at [299, 272] on div "Yes, you can grow hair back after experiencing thinning. Like with all forms of…" at bounding box center [520, 280] width 620 height 35
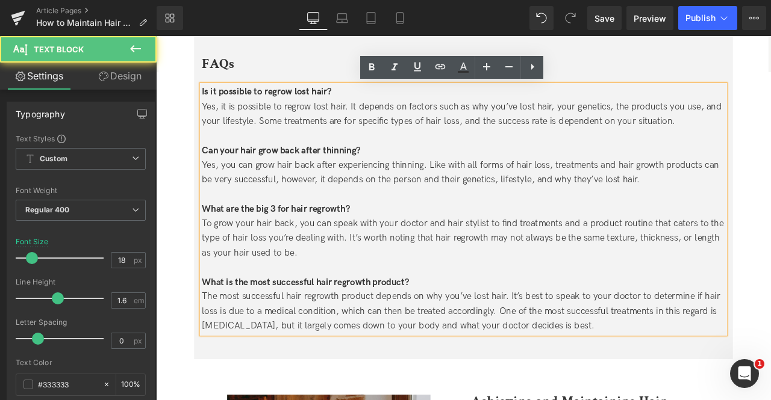
scroll to position [2929, 0]
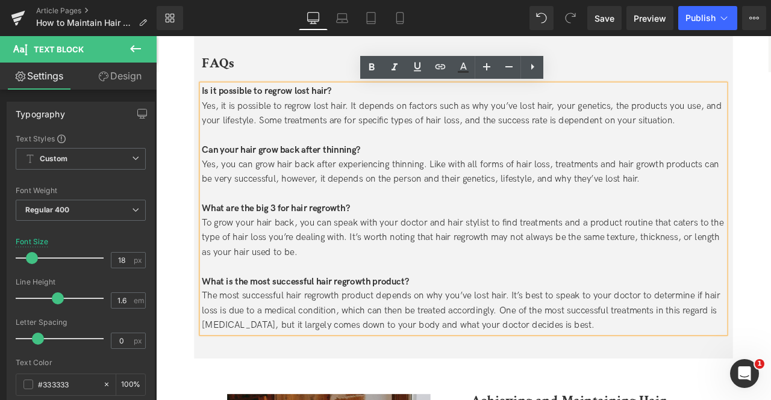
click at [402, 201] on div "Yes, you can grow hair back after experiencing thinning. Like with all forms of…" at bounding box center [520, 197] width 620 height 35
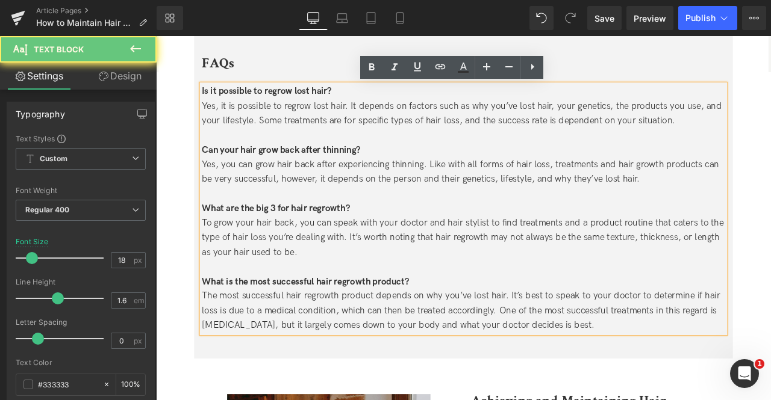
click at [329, 270] on div "To grow your hair back, you can speak with your doctor and hair stylist to find…" at bounding box center [520, 275] width 620 height 52
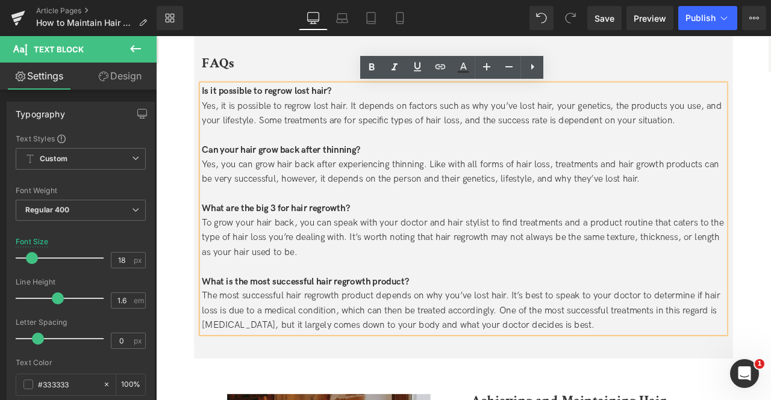
click at [245, 260] on div "To grow your hair back, you can speak with your doctor and hair stylist to find…" at bounding box center [520, 275] width 620 height 52
click at [273, 288] on div "To grow your hair back, you can speak with your doctor and hair stylist to find…" at bounding box center [520, 275] width 620 height 52
click at [298, 343] on div "The most successful hair regrowth product depends on why you’ve lost hair. It’s…" at bounding box center [520, 362] width 620 height 52
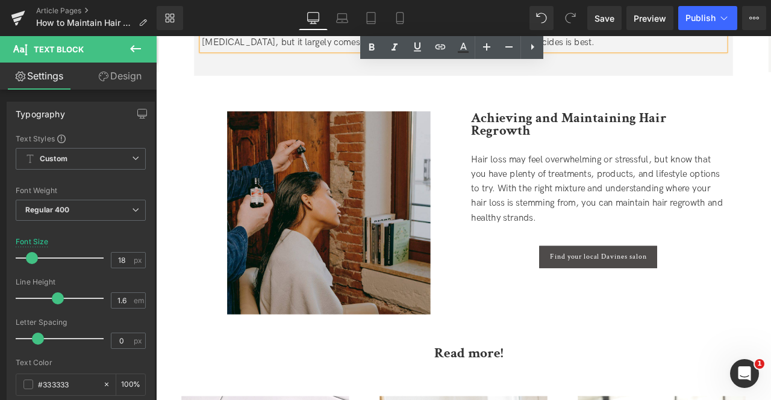
scroll to position [3267, 0]
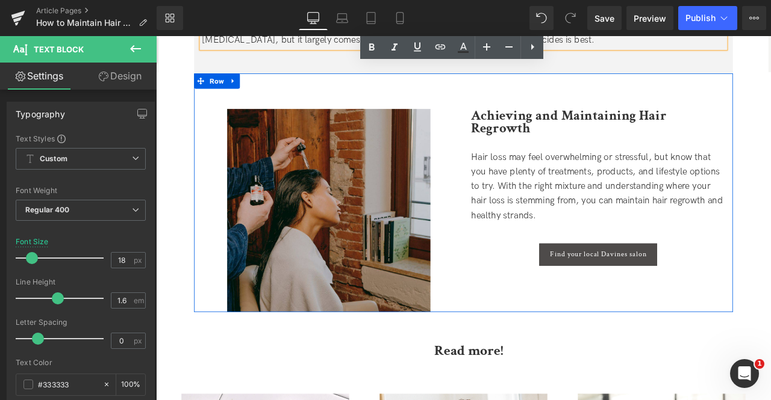
click at [526, 295] on div "Image Achieving and Maintaining Hair Regrowth Heading Hair loss may feel overwh…" at bounding box center [520, 221] width 638 height 283
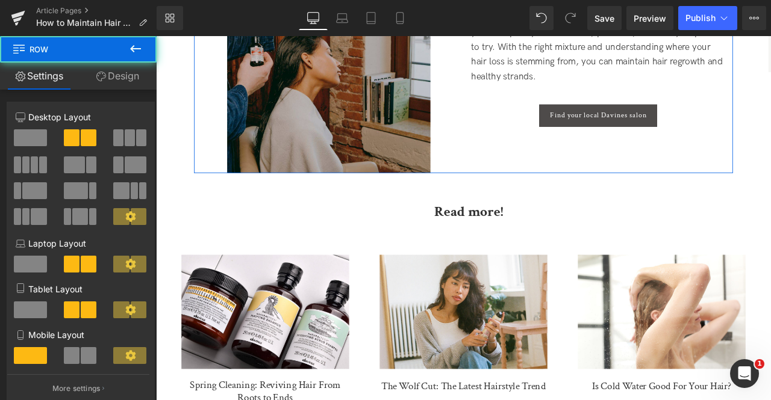
scroll to position [3431, 0]
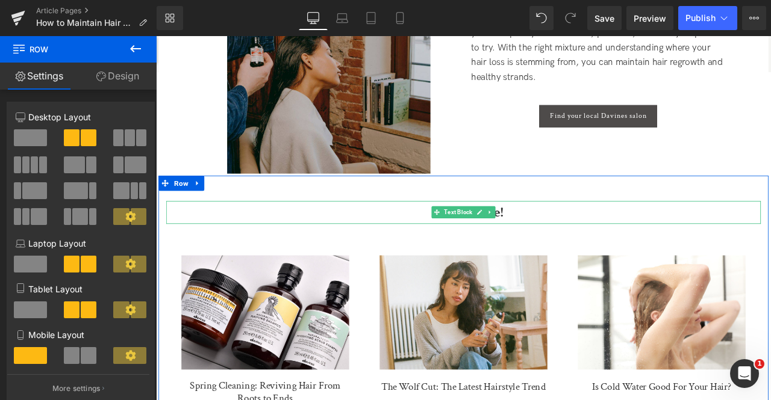
click at [561, 241] on b "Read more!" at bounding box center [526, 245] width 81 height 22
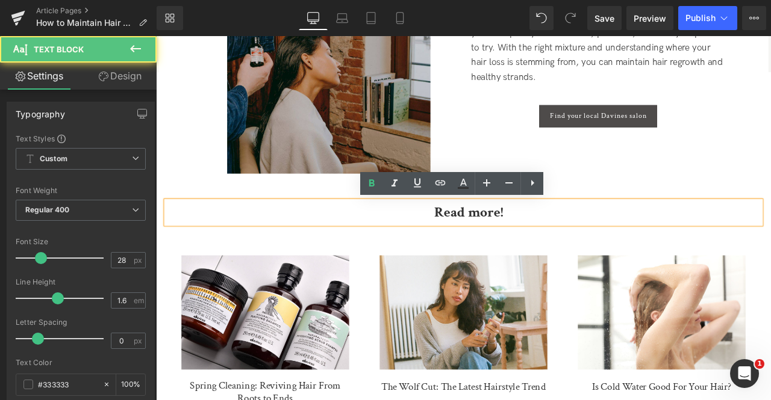
click at [534, 248] on b "Read more!" at bounding box center [526, 245] width 81 height 22
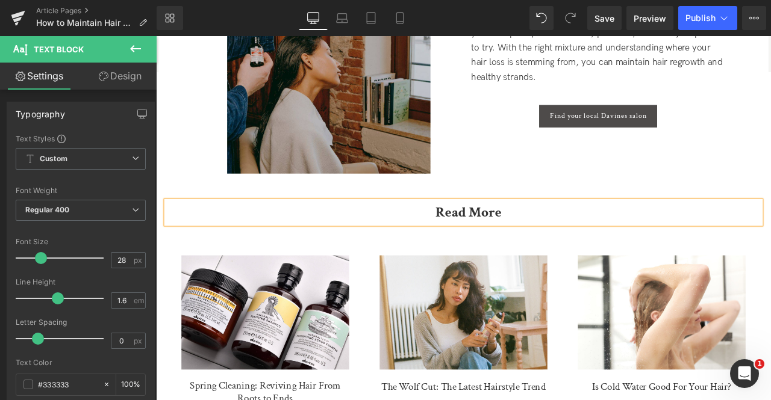
click at [467, 243] on p "Read More" at bounding box center [526, 245] width 693 height 27
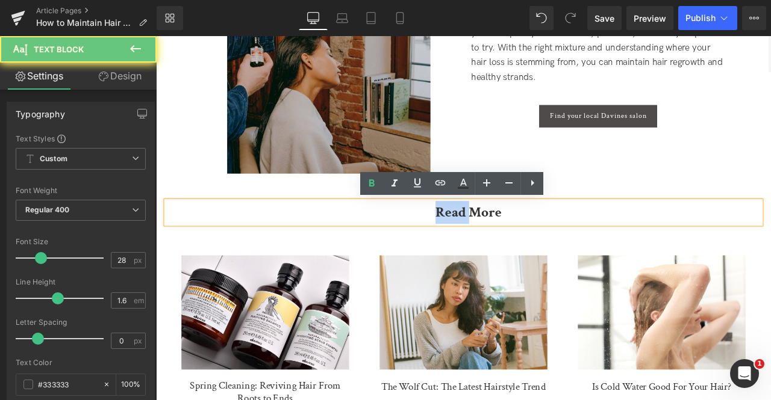
click at [467, 243] on p "Read More" at bounding box center [526, 245] width 693 height 27
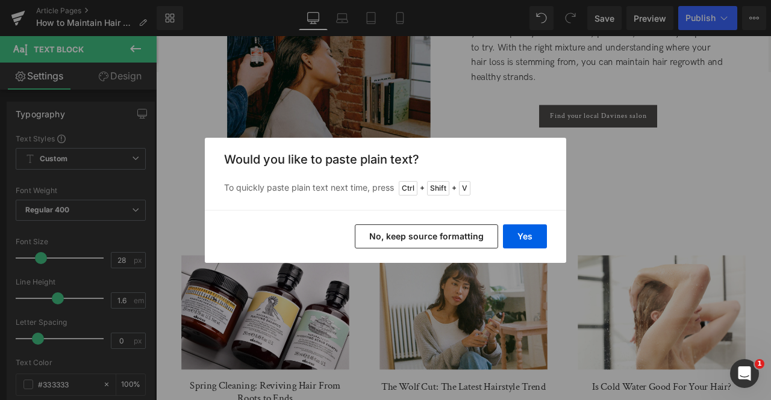
click at [435, 234] on button "No, keep source formatting" at bounding box center [426, 237] width 143 height 24
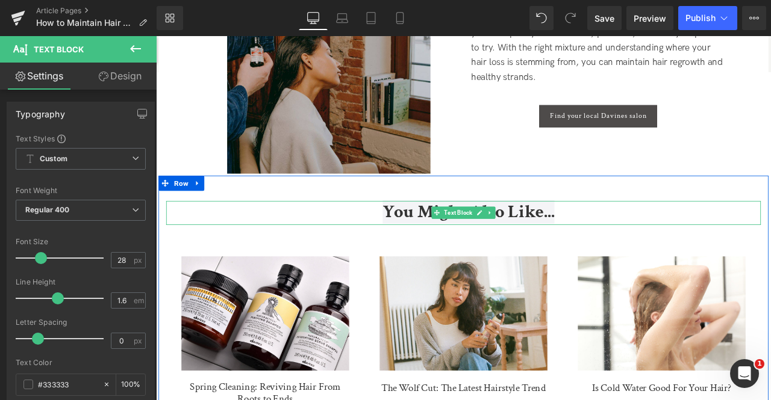
click at [429, 243] on span "You Might Also Like..." at bounding box center [527, 245] width 204 height 28
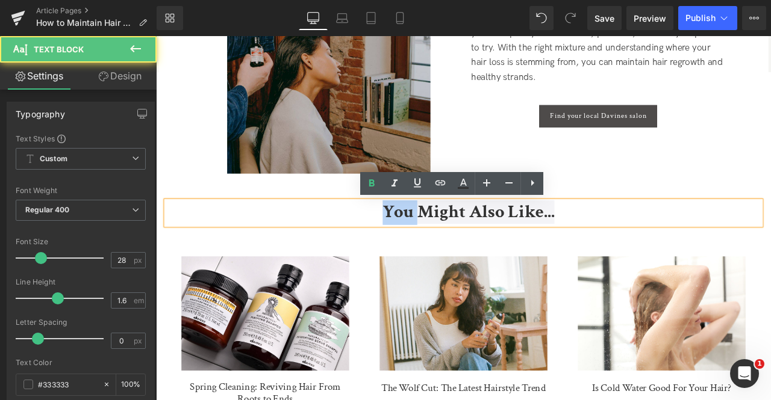
click at [429, 243] on span "You Might Also Like..." at bounding box center [527, 245] width 204 height 28
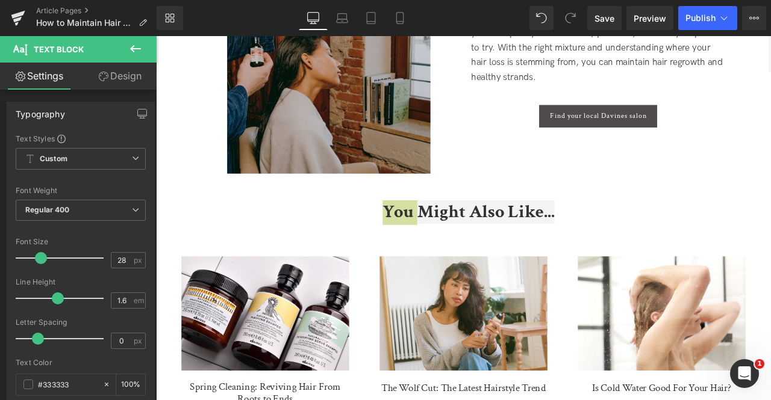
drag, startPoint x: 113, startPoint y: 80, endPoint x: 101, endPoint y: 169, distance: 89.3
click at [113, 80] on link "Design" at bounding box center [120, 76] width 78 height 27
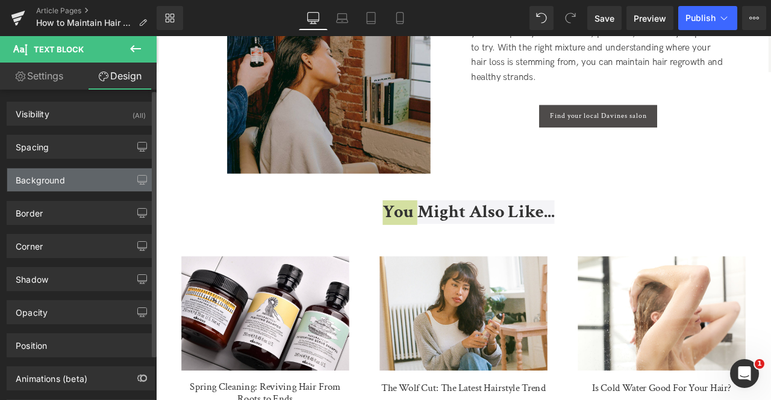
type input "transparent"
type input "0"
click at [102, 178] on div "Background" at bounding box center [80, 180] width 147 height 23
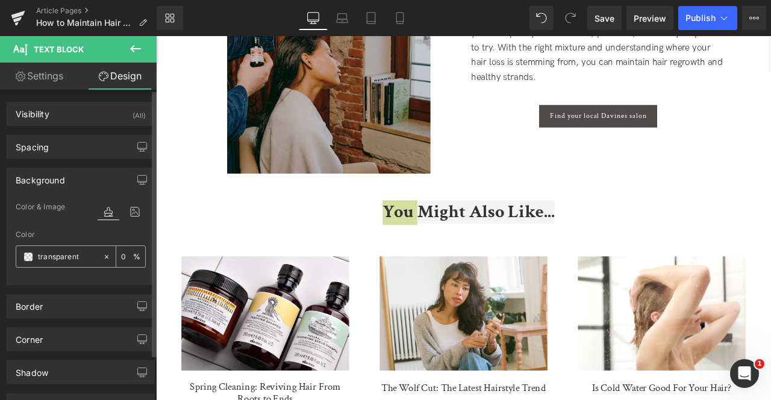
click at [104, 253] on icon at bounding box center [106, 257] width 8 height 8
type input "none"
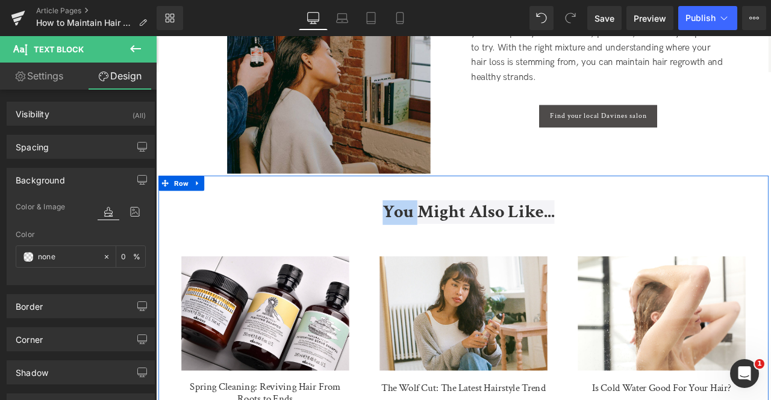
click at [333, 252] on p "You Might Also Like..." at bounding box center [526, 246] width 693 height 28
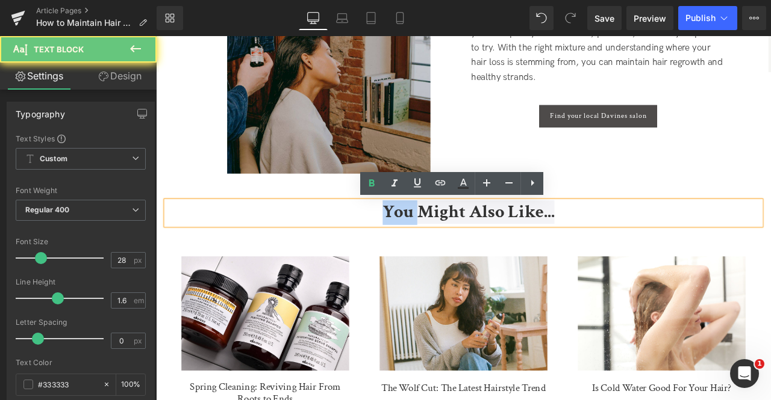
click at [333, 252] on p "You Might Also Like..." at bounding box center [526, 246] width 693 height 28
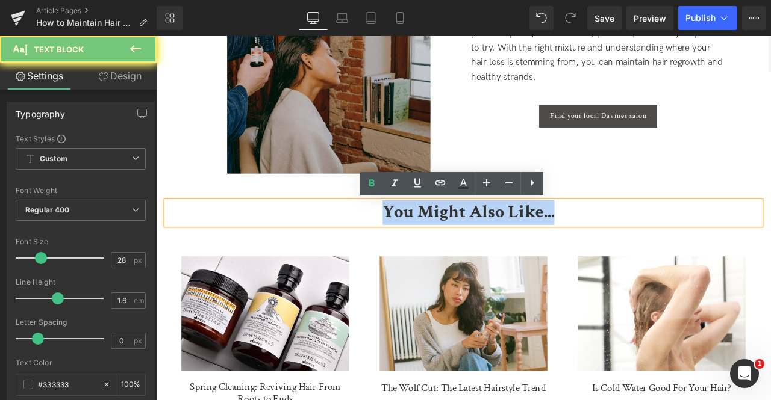
click at [333, 252] on p "You Might Also Like..." at bounding box center [526, 246] width 693 height 28
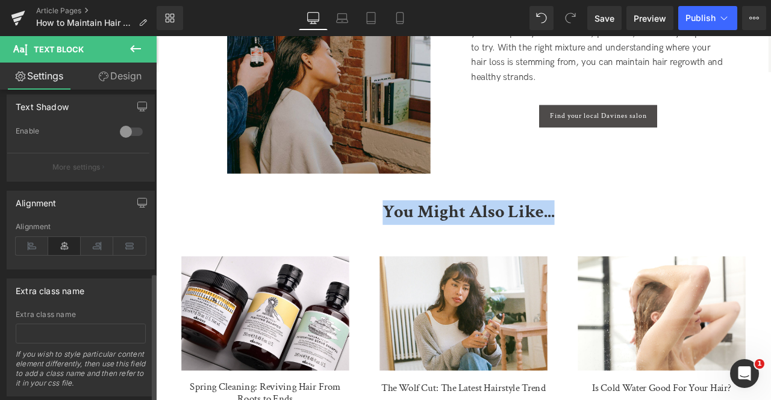
scroll to position [447, 0]
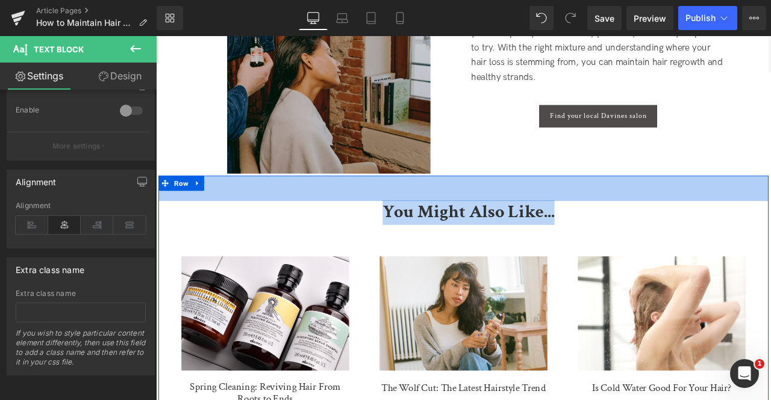
click at [361, 207] on div "50px" at bounding box center [520, 217] width 723 height 30
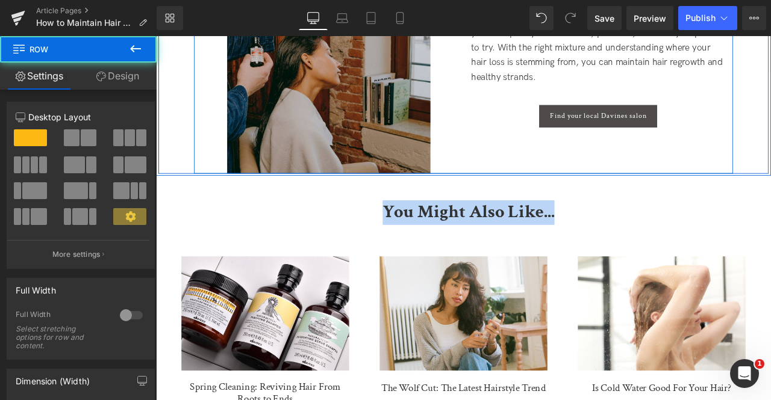
click at [526, 148] on div "Image Achieving and Maintaining Hair Regrowth Heading Hair loss may feel overwh…" at bounding box center [520, 57] width 638 height 283
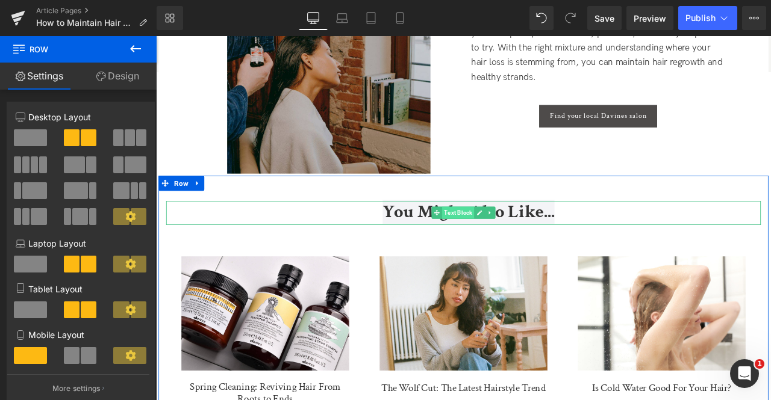
click at [516, 246] on span "Text Block" at bounding box center [514, 245] width 38 height 14
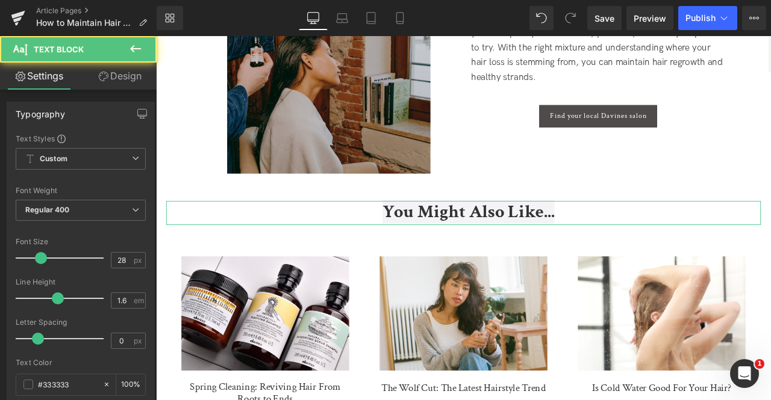
click at [137, 82] on link "Design" at bounding box center [120, 76] width 78 height 27
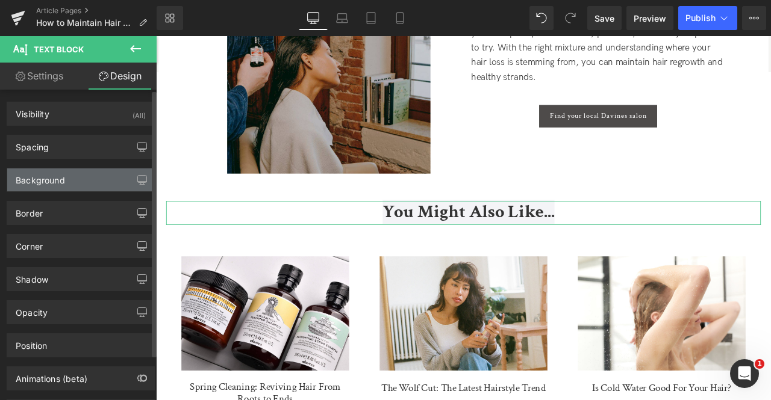
click at [65, 178] on div "Background" at bounding box center [80, 180] width 147 height 23
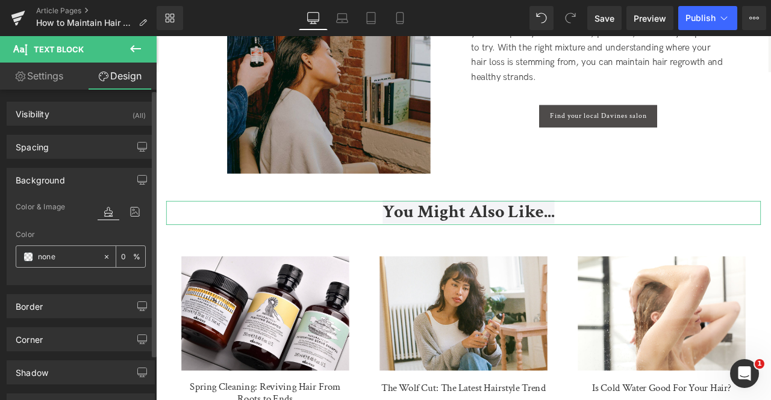
click at [28, 254] on span at bounding box center [28, 257] width 10 height 10
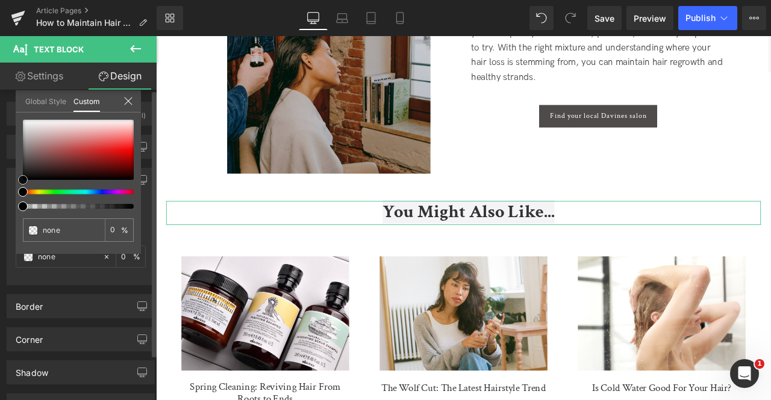
type input "#c42b2b"
type input "100"
type input "#c42b2b"
type input "100"
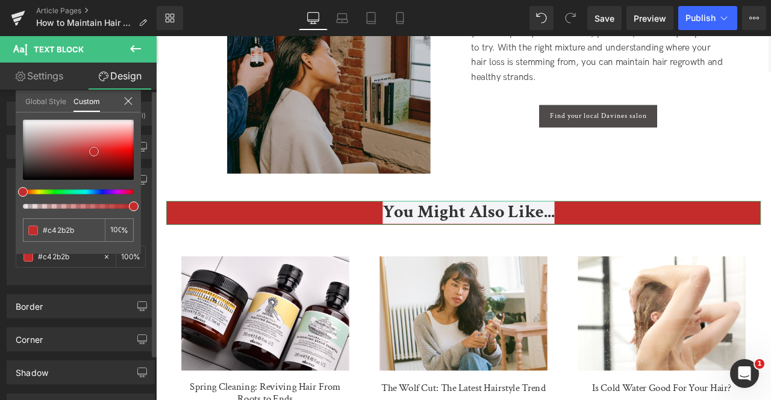
click at [94, 152] on div at bounding box center [78, 150] width 111 height 60
click at [95, 228] on icon at bounding box center [96, 228] width 4 height 4
type input "none"
type input "0"
type input "none"
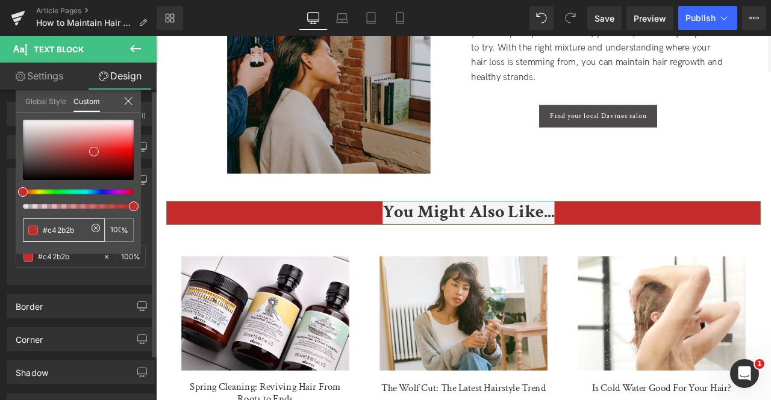
type input "0"
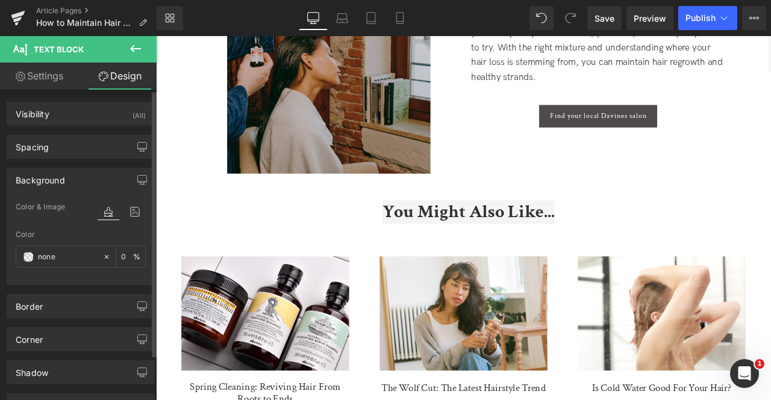
click at [476, 246] on span "You Might Also Like..." at bounding box center [527, 245] width 204 height 28
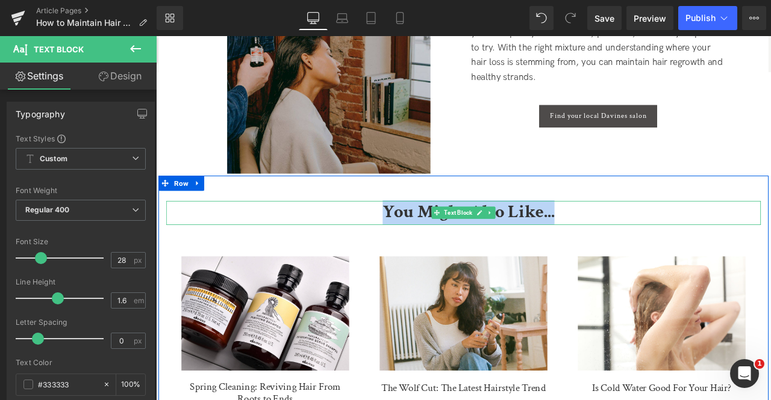
click at [451, 255] on span "You Might Also Like..." at bounding box center [527, 245] width 204 height 28
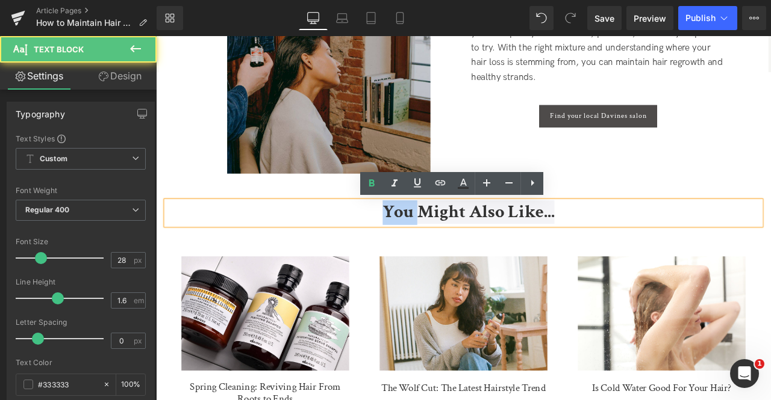
click at [451, 255] on span "You Might Also Like..." at bounding box center [527, 245] width 204 height 28
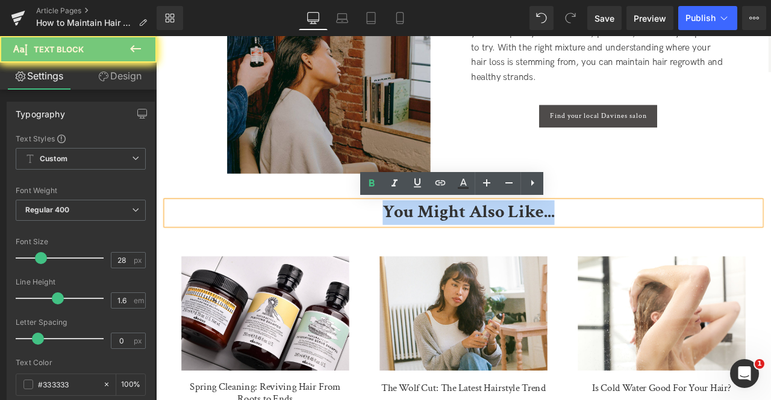
click at [451, 255] on span "You Might Also Like..." at bounding box center [527, 245] width 204 height 28
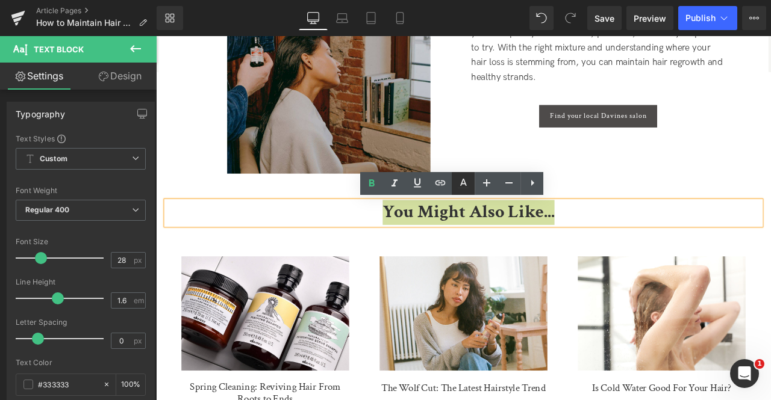
click at [467, 182] on icon at bounding box center [463, 183] width 14 height 14
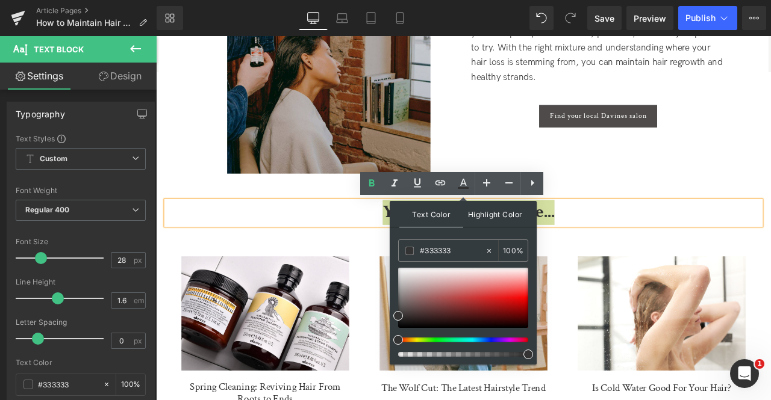
click at [482, 219] on span "Highlight Color" at bounding box center [495, 214] width 64 height 26
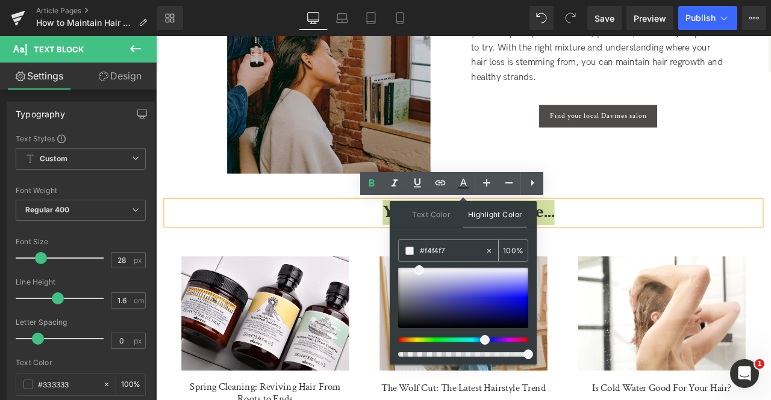
click at [493, 254] on icon at bounding box center [489, 251] width 8 height 8
type input "none"
type input "0"
click at [361, 249] on p "You Might Also Like..." at bounding box center [526, 246] width 693 height 28
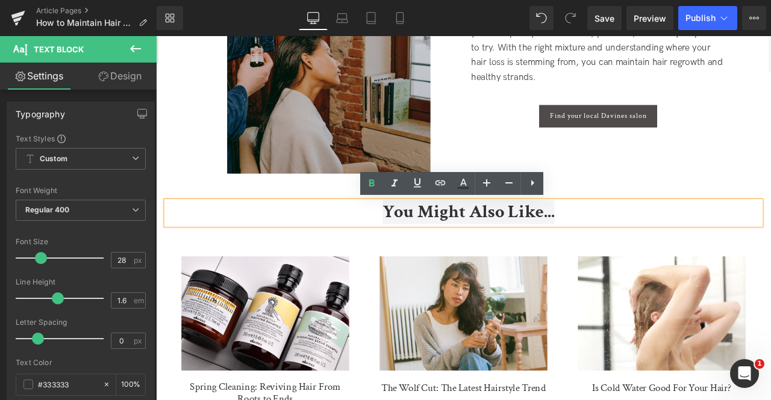
click at [442, 238] on span "You Might Also Like..." at bounding box center [527, 245] width 204 height 28
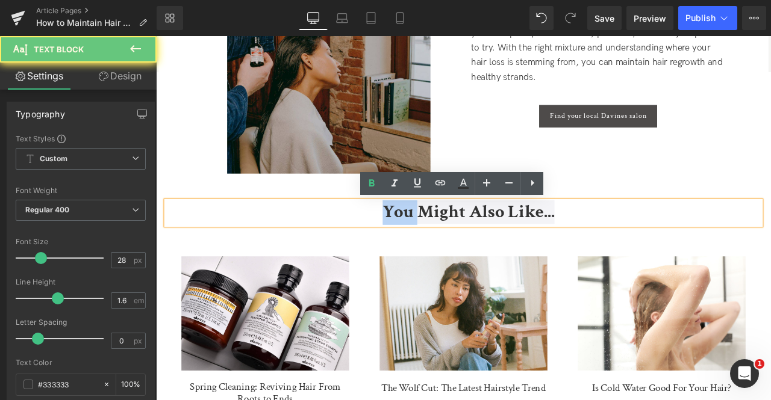
click at [442, 238] on span "You Might Also Like..." at bounding box center [527, 245] width 204 height 28
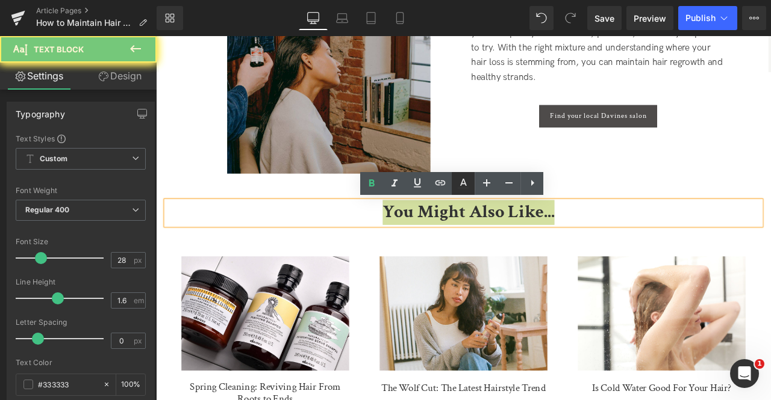
click at [462, 184] on icon at bounding box center [463, 182] width 7 height 7
type input "#f4f4f7"
type input "100"
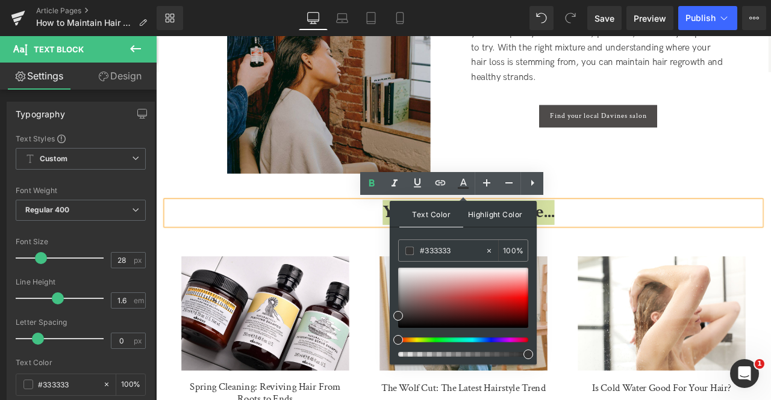
click at [503, 221] on span "Highlight Color" at bounding box center [495, 214] width 64 height 26
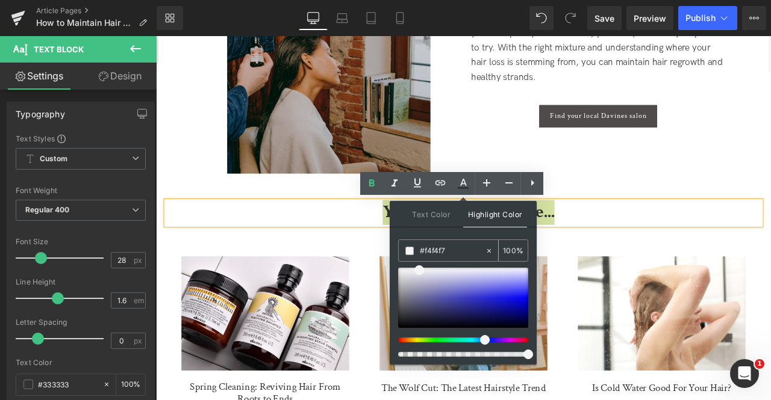
click at [489, 252] on icon at bounding box center [489, 251] width 8 height 8
type input "none"
type input "0"
click at [456, 247] on input "none" at bounding box center [452, 250] width 65 height 13
click at [411, 247] on span at bounding box center [409, 251] width 8 height 8
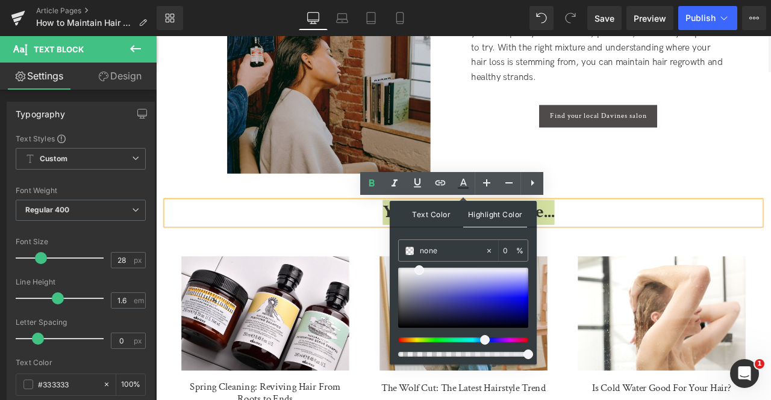
click at [446, 209] on span "Text Color" at bounding box center [431, 214] width 64 height 26
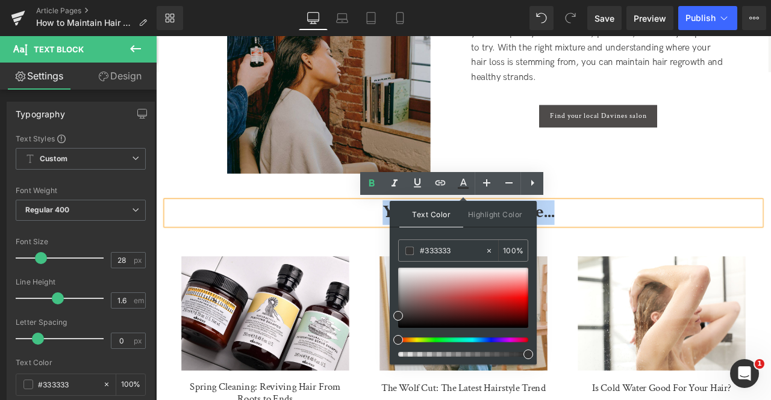
click at [636, 243] on p "You Might Also Like..." at bounding box center [526, 246] width 693 height 28
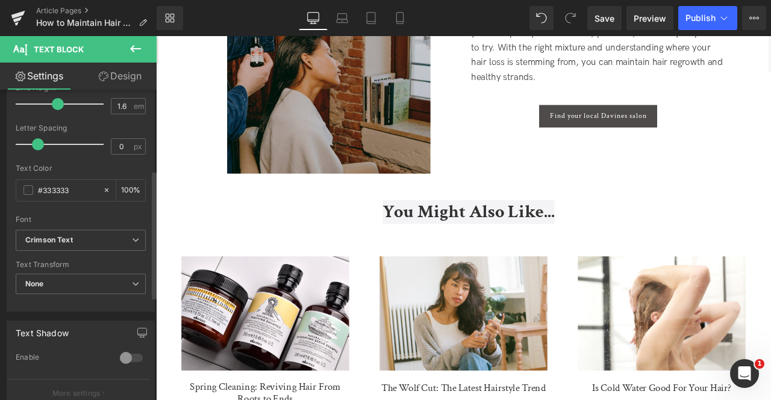
scroll to position [195, 0]
click at [63, 188] on input "#333333" at bounding box center [67, 189] width 59 height 13
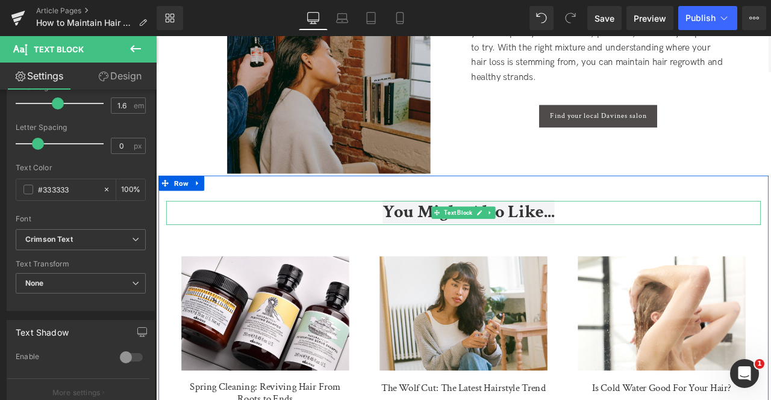
click at [461, 240] on span "You Might Also Like..." at bounding box center [527, 245] width 204 height 28
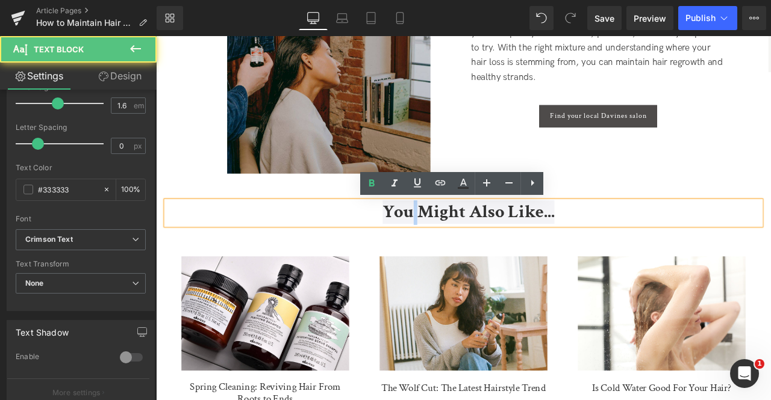
click at [461, 240] on span "You Might Also Like..." at bounding box center [527, 245] width 204 height 28
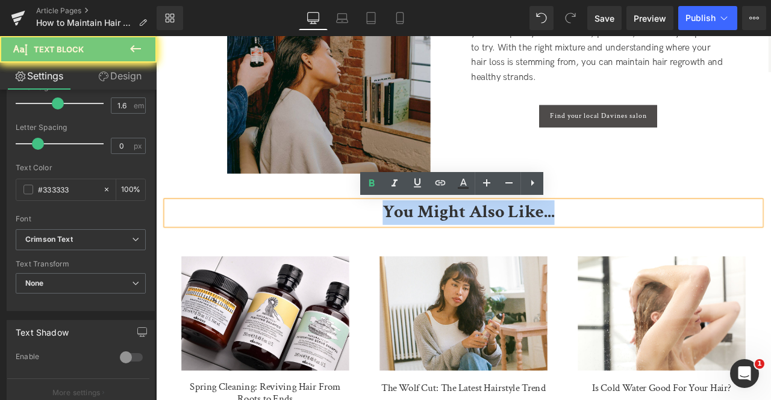
click at [461, 240] on span "You Might Also Like..." at bounding box center [527, 245] width 204 height 28
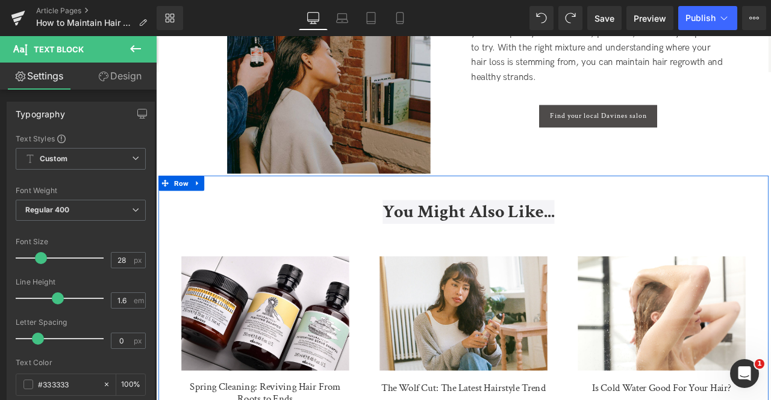
scroll to position [3414, 0]
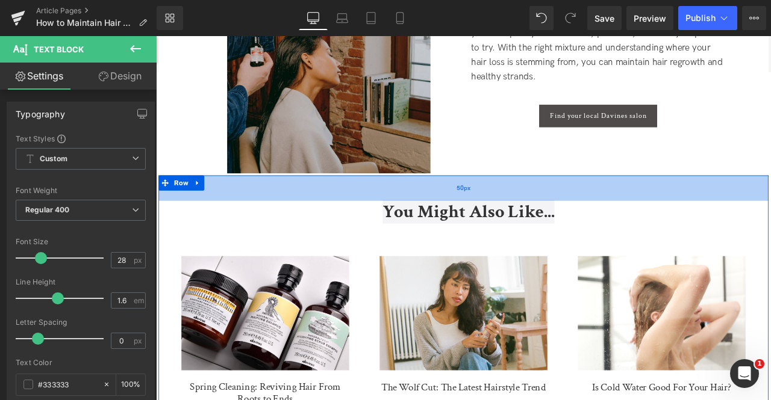
click at [427, 206] on div "50px" at bounding box center [520, 217] width 723 height 30
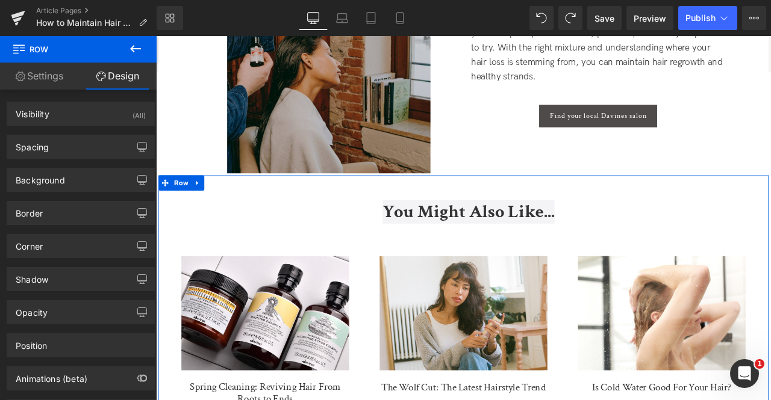
click at [447, 243] on span "You Might Also Like..." at bounding box center [527, 245] width 204 height 28
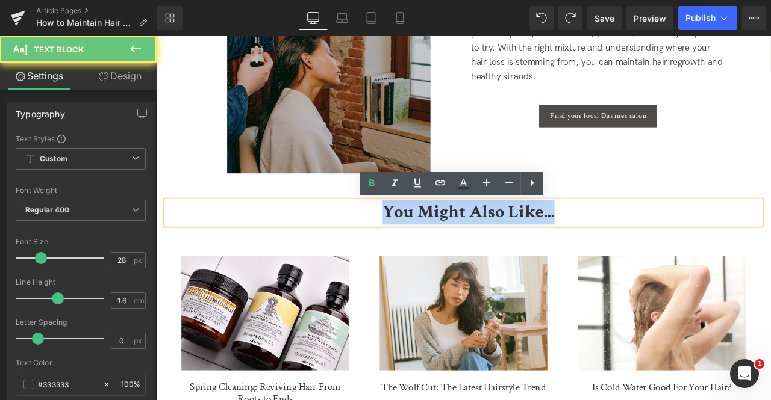
click at [447, 243] on span "You Might Also Like..." at bounding box center [527, 245] width 204 height 28
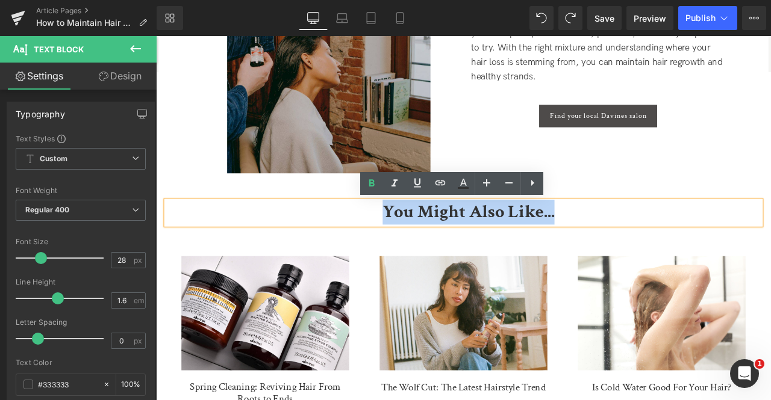
click at [282, 246] on p "You Might Also Like..." at bounding box center [526, 246] width 693 height 28
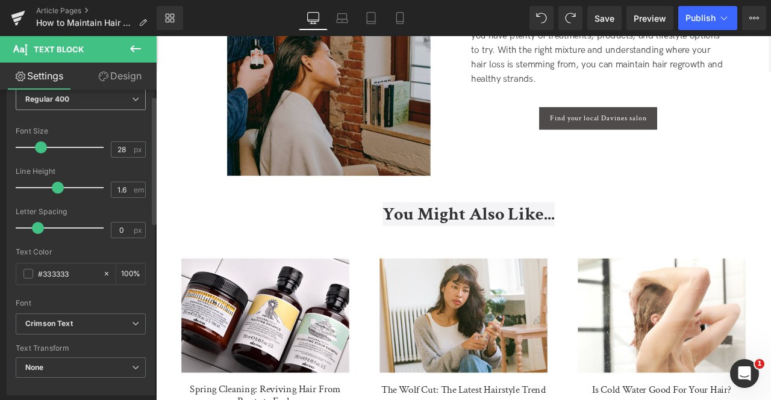
scroll to position [0, 0]
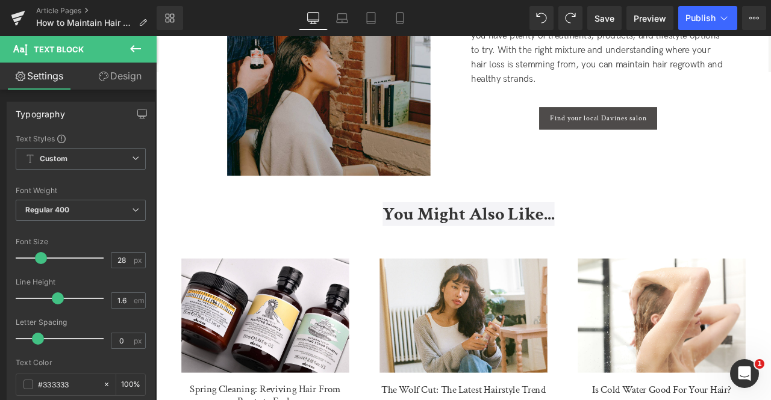
click at [108, 80] on link "Design" at bounding box center [120, 76] width 78 height 27
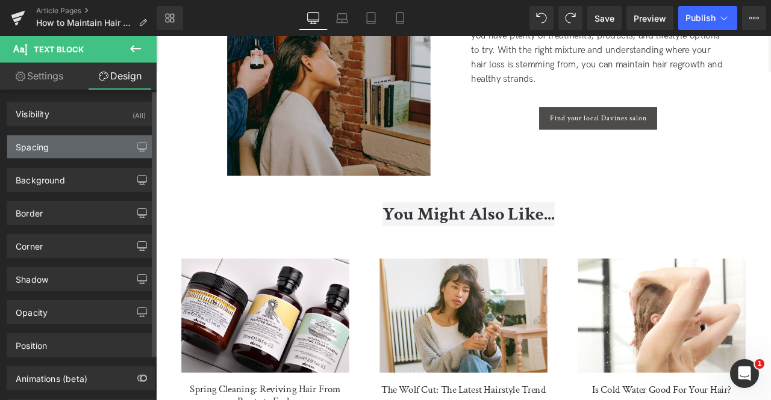
click at [70, 137] on div "Spacing" at bounding box center [80, 146] width 147 height 23
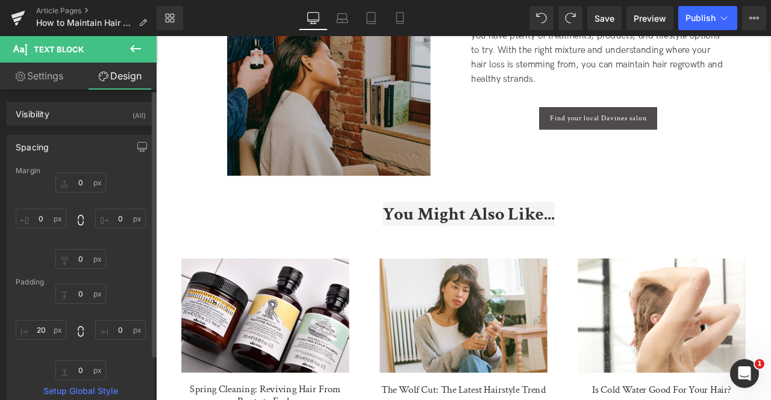
click at [99, 135] on div "Spacing Margin 0px 0 0px 0 0px 0 0px 0 Padding 0px 0 0px 0 0px 0 20px 20 Setup …" at bounding box center [81, 272] width 148 height 274
click at [120, 152] on div "Spacing" at bounding box center [80, 146] width 147 height 23
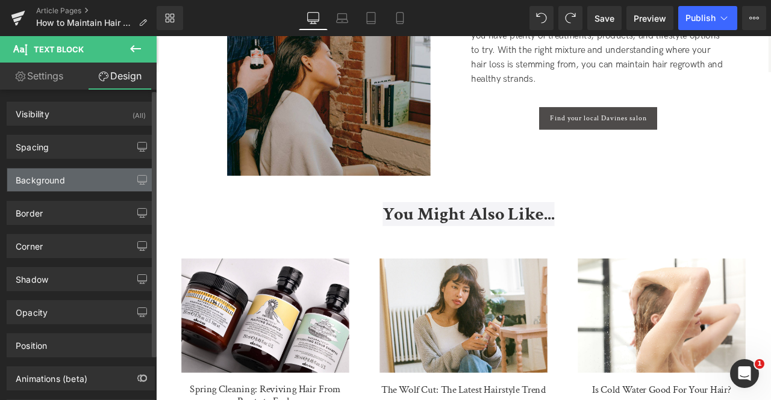
click at [126, 179] on div "Background" at bounding box center [80, 180] width 147 height 23
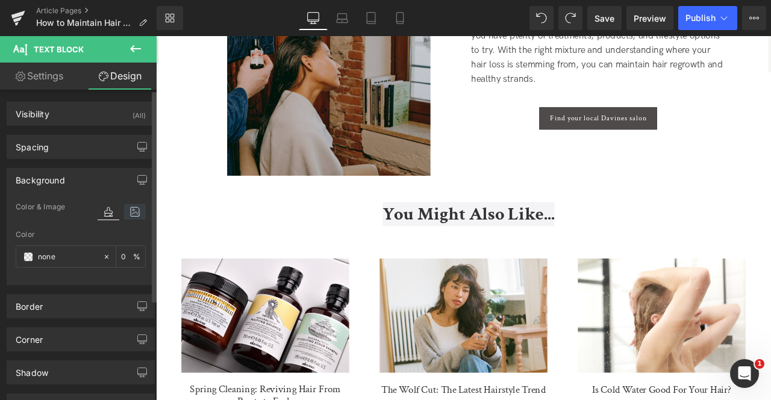
click at [129, 217] on icon at bounding box center [135, 212] width 22 height 16
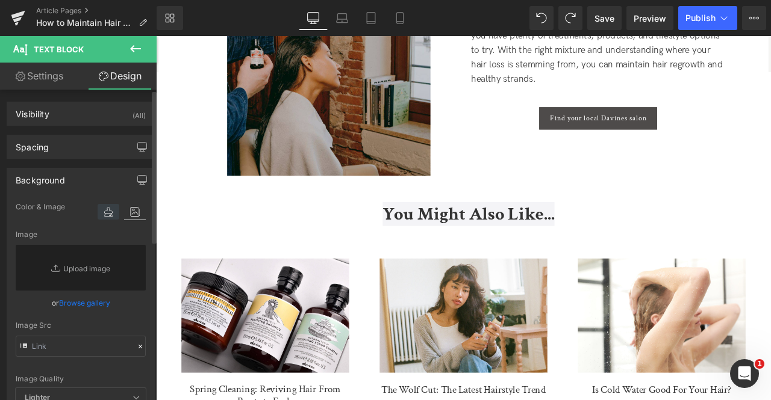
click at [98, 218] on icon at bounding box center [109, 212] width 22 height 16
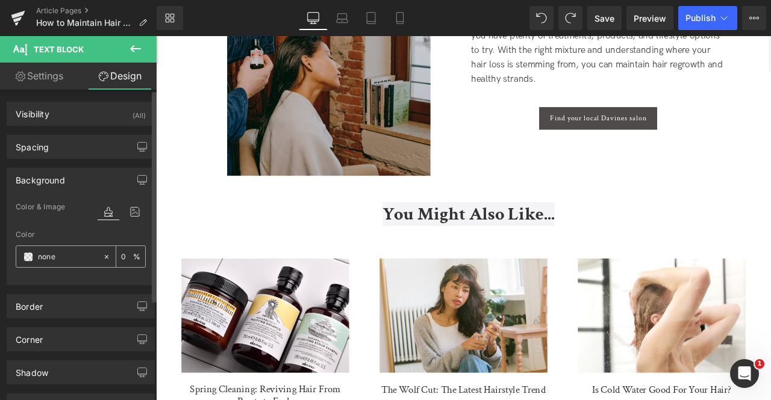
click at [75, 255] on input "none" at bounding box center [67, 257] width 59 height 13
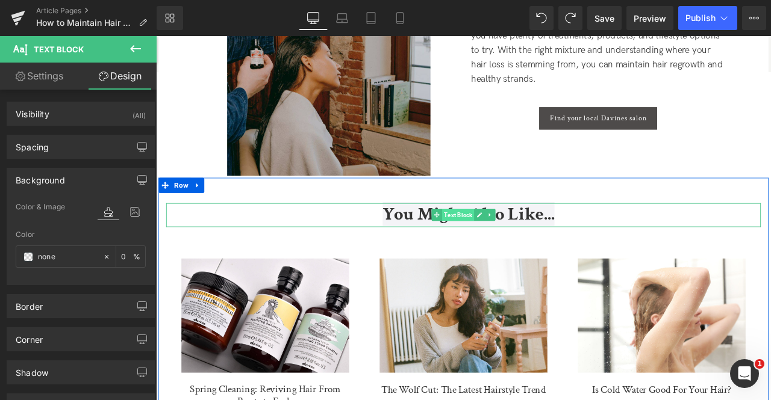
click at [503, 246] on span "Text Block" at bounding box center [514, 248] width 38 height 14
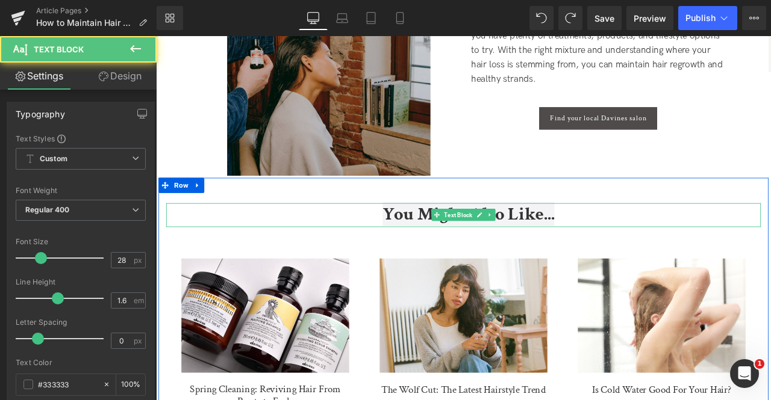
click at [453, 243] on span "You Might Also Like..." at bounding box center [527, 247] width 204 height 28
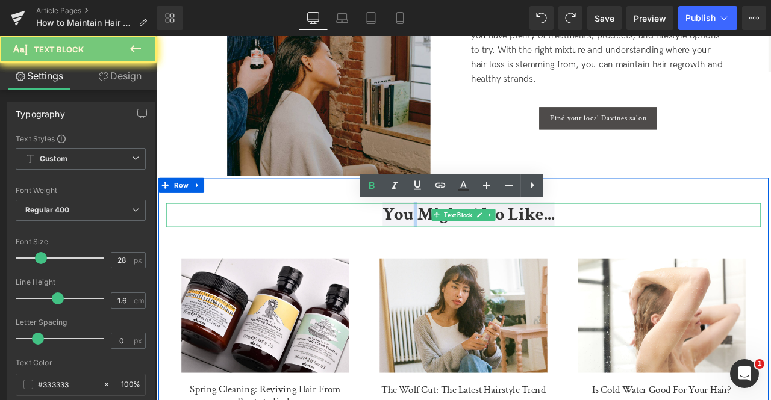
click at [453, 243] on span "You Might Also Like..." at bounding box center [527, 247] width 204 height 28
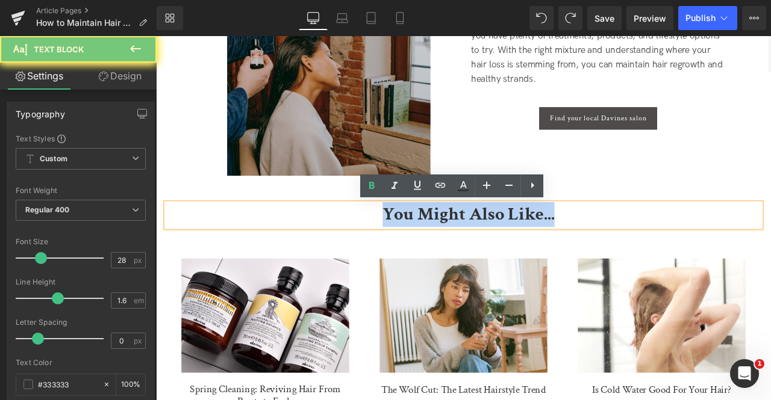
click at [453, 243] on span "You Might Also Like..." at bounding box center [527, 247] width 204 height 28
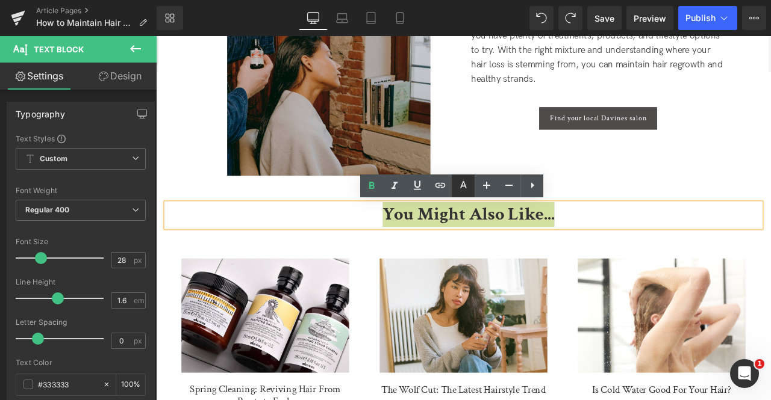
click at [467, 188] on icon at bounding box center [463, 186] width 14 height 14
type input "#f4f4f7"
type input "100"
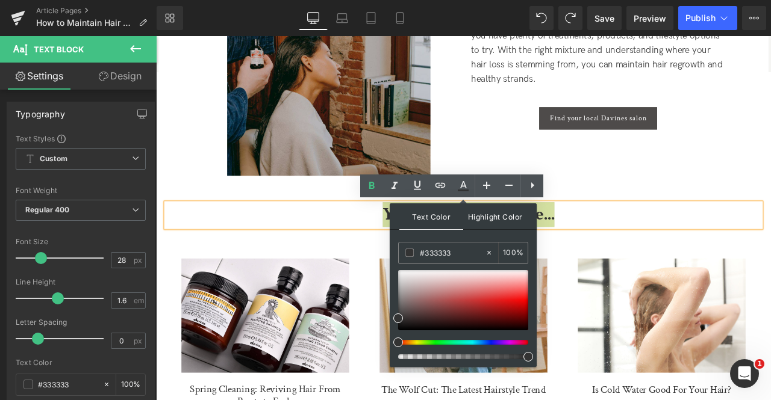
click at [489, 220] on span "Highlight Color" at bounding box center [495, 217] width 64 height 26
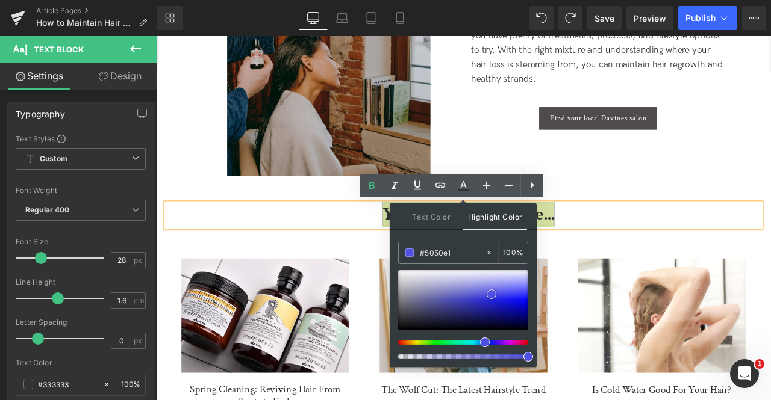
click at [491, 294] on div at bounding box center [463, 300] width 130 height 60
click at [499, 314] on div at bounding box center [463, 300] width 130 height 60
click at [429, 296] on div at bounding box center [463, 300] width 130 height 60
type input "#4646be"
click at [461, 299] on div at bounding box center [463, 300] width 130 height 60
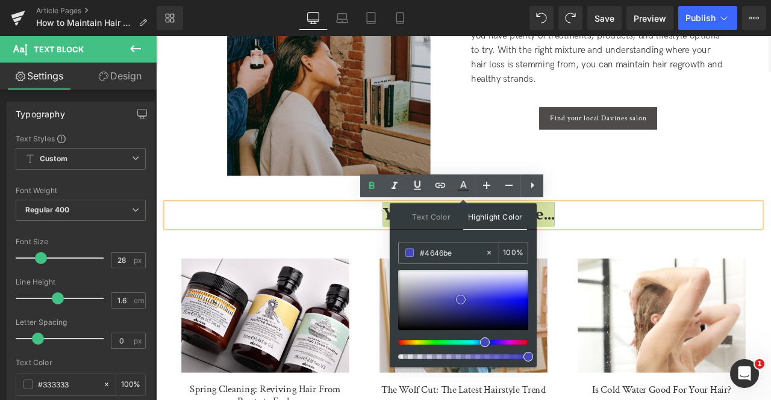
click at [461, 300] on link at bounding box center [461, 300] width 0 height 0
click at [440, 222] on span "Text Color" at bounding box center [431, 217] width 64 height 26
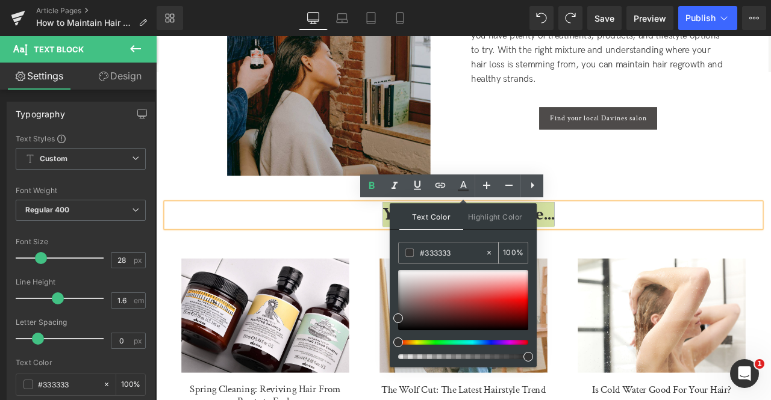
click at [447, 252] on input "#333333" at bounding box center [452, 252] width 65 height 13
click at [470, 310] on div at bounding box center [463, 300] width 130 height 60
click at [470, 310] on link at bounding box center [470, 310] width 0 height 0
type input "#f37171"
click at [507, 288] on div at bounding box center [463, 300] width 130 height 60
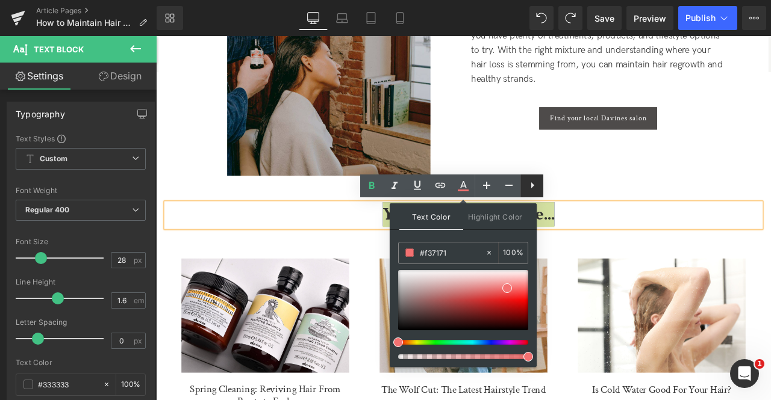
click at [535, 178] on icon at bounding box center [532, 185] width 14 height 14
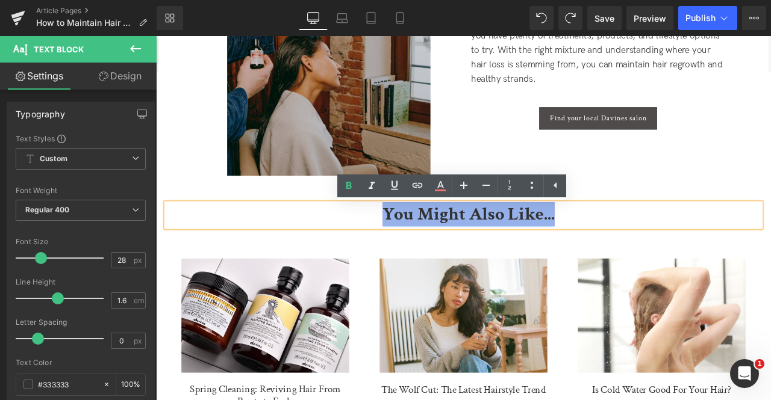
click at [557, 249] on span "You Might Also Like..." at bounding box center [527, 247] width 204 height 28
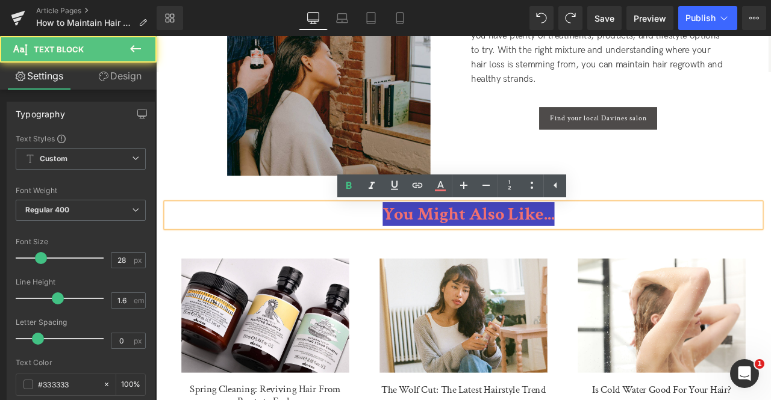
click at [659, 250] on p "You Might Also Like..." at bounding box center [526, 248] width 693 height 28
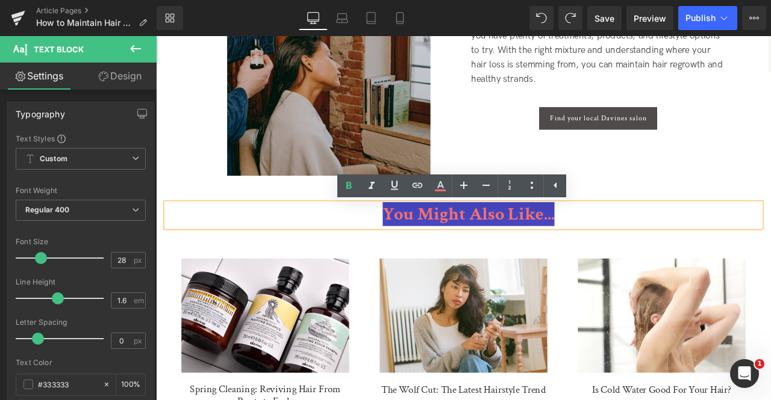
click at [594, 248] on span "You Might Also Like..." at bounding box center [527, 247] width 204 height 28
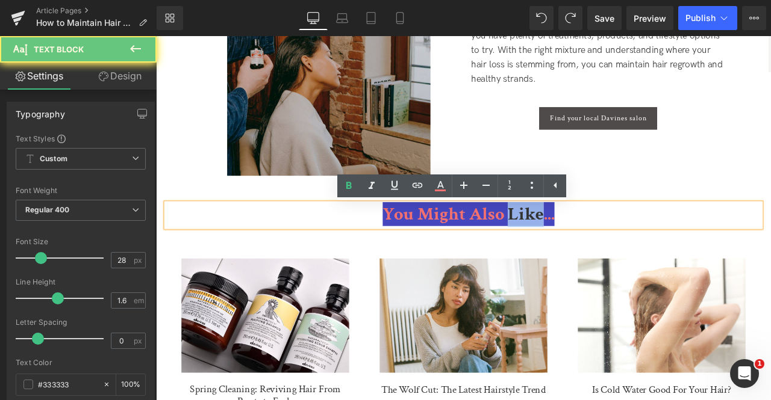
click at [594, 248] on span "You Might Also Like..." at bounding box center [527, 247] width 204 height 28
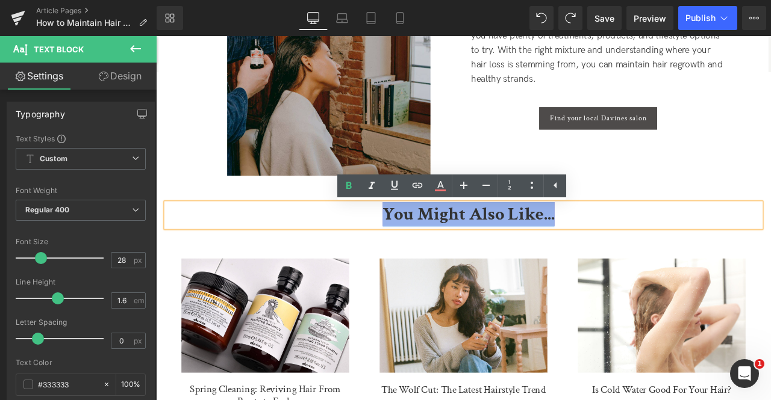
click at [594, 248] on span "You Might Also Like..." at bounding box center [527, 247] width 204 height 28
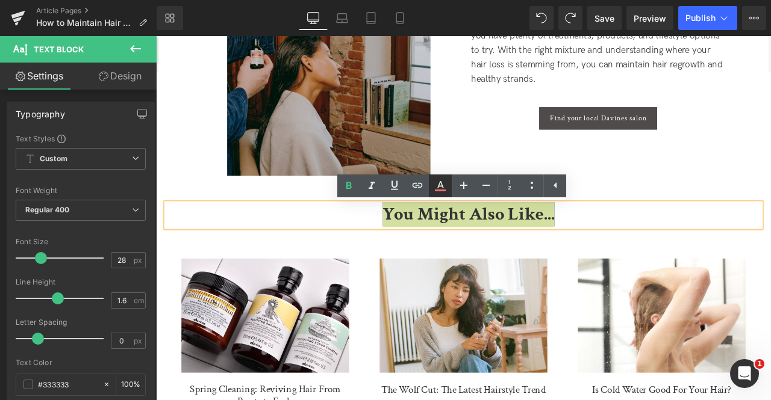
click at [443, 190] on icon at bounding box center [440, 191] width 11 height 2
type input "100"
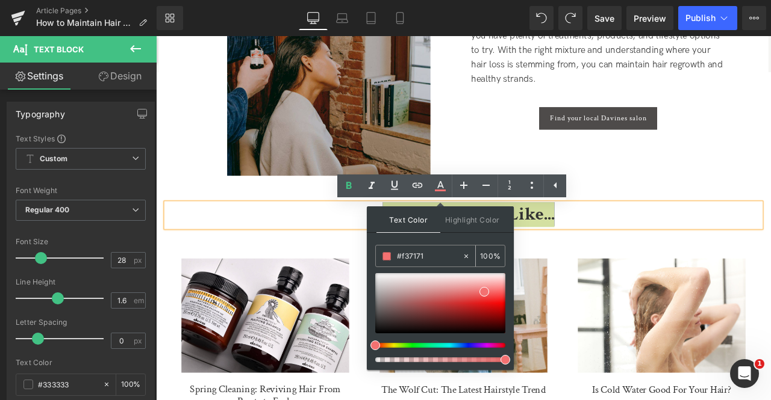
click at [435, 258] on input "#f37171" at bounding box center [429, 256] width 65 height 13
click at [455, 217] on span "Highlight Color" at bounding box center [472, 220] width 64 height 26
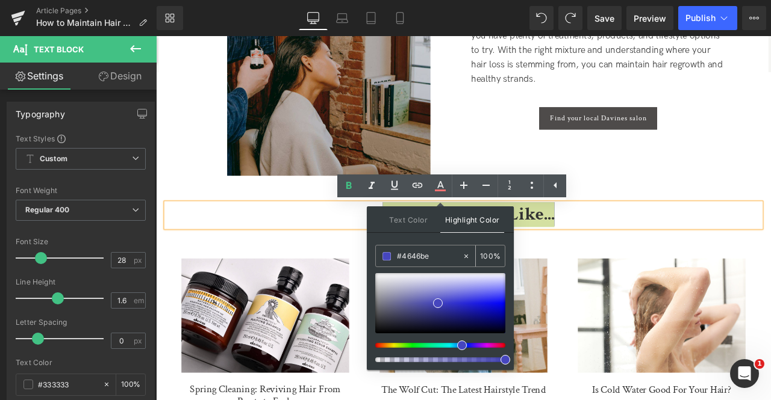
click at [415, 257] on input "#4646be" at bounding box center [429, 256] width 65 height 13
type input "#ffffff"
drag, startPoint x: 596, startPoint y: 335, endPoint x: 386, endPoint y: 301, distance: 212.3
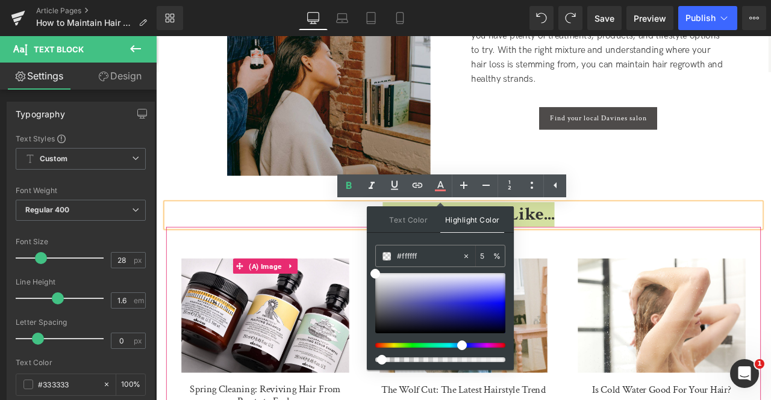
drag, startPoint x: 652, startPoint y: 396, endPoint x: 326, endPoint y: 421, distance: 326.8
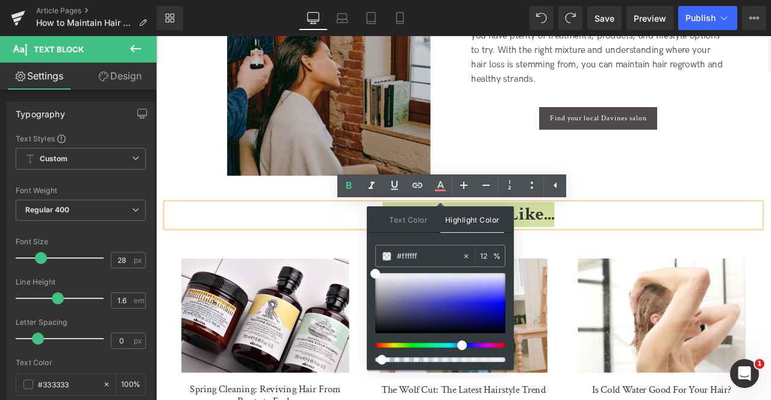
type input "5"
drag, startPoint x: 543, startPoint y: 394, endPoint x: 368, endPoint y: 418, distance: 176.2
click at [481, 249] on input "5" at bounding box center [486, 255] width 13 height 13
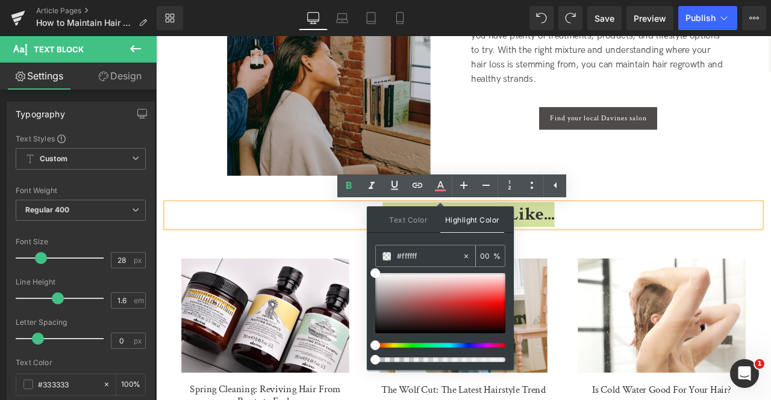
type input "00"
click at [438, 255] on input "#ffffff" at bounding box center [429, 256] width 65 height 13
click at [420, 223] on span "Text Color" at bounding box center [408, 220] width 64 height 26
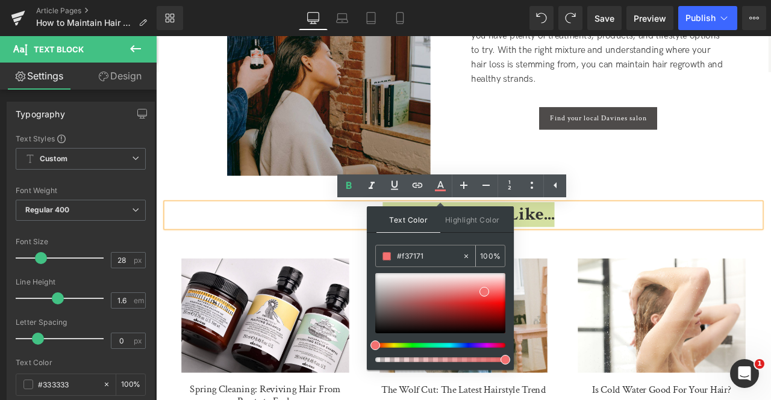
click at [405, 250] on input "#f37171" at bounding box center [429, 256] width 65 height 13
type input "#3"
type input "0"
type input "#333"
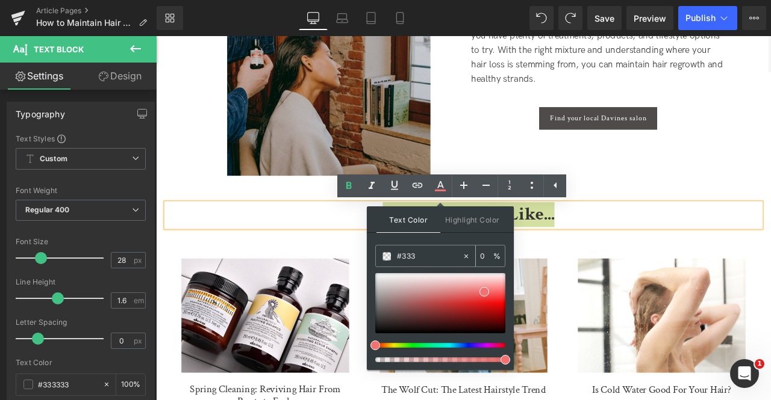
type input "100"
type input "#3333"
type input "20"
type input "#33333"
type input "0"
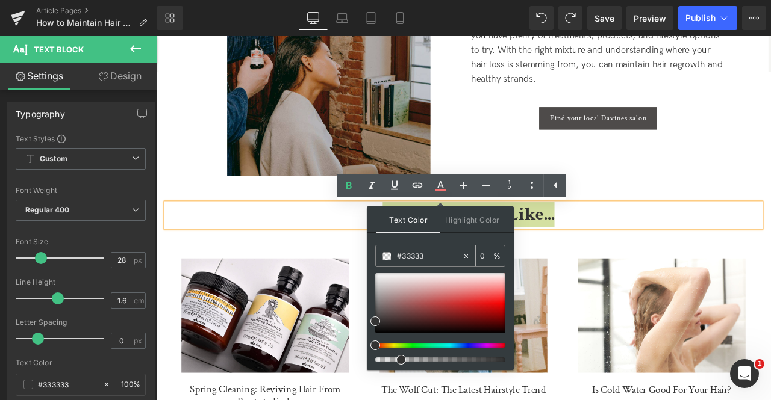
type input "#333333"
type input "100"
click at [440, 258] on input "#333333" at bounding box center [429, 256] width 65 height 13
type input "#333333"
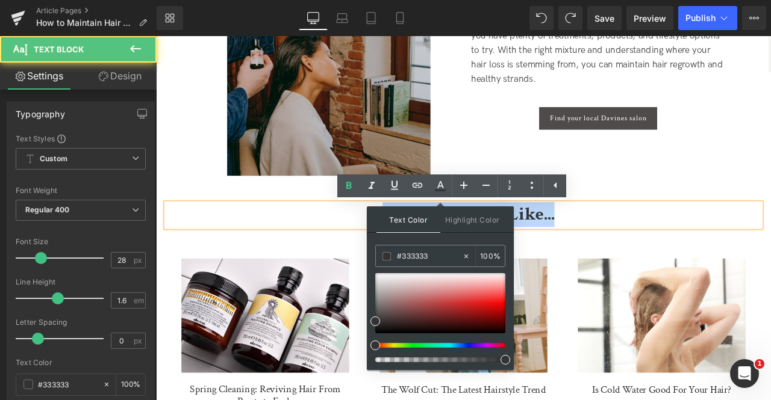
click at [593, 243] on span "You Might Also Like..." at bounding box center [527, 247] width 204 height 28
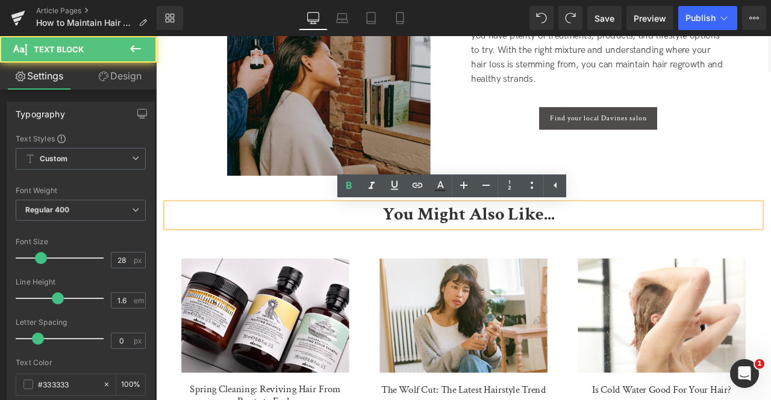
click at [672, 250] on p "You Might Also Like..." at bounding box center [526, 248] width 693 height 28
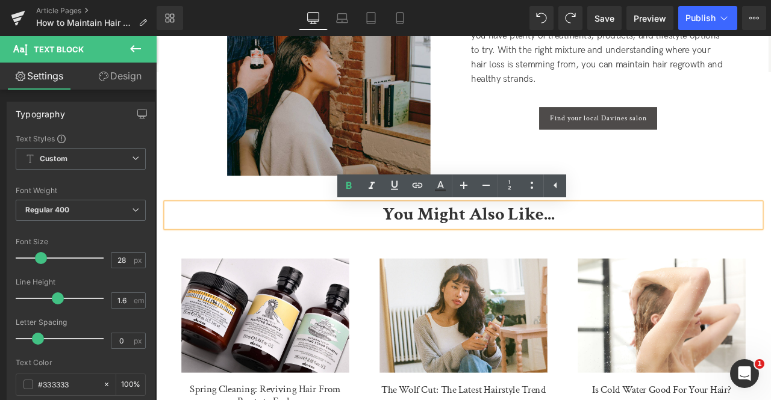
click at [691, 214] on div "You Might Also Like... Text Block (A) Image Spring Cleaning: Reviving Hair From…" at bounding box center [520, 383] width 723 height 359
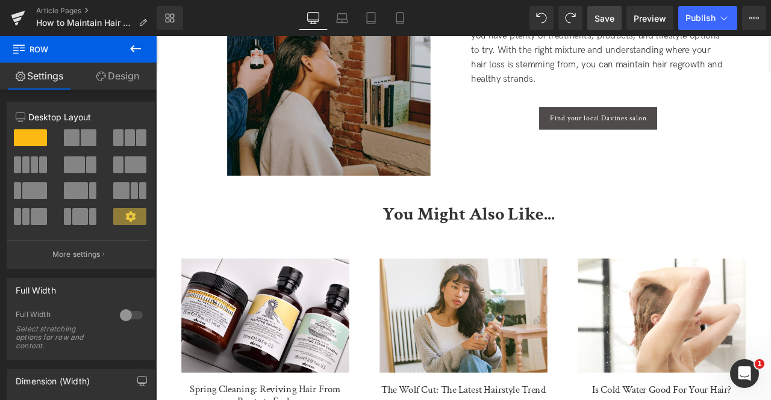
click at [602, 20] on span "Save" at bounding box center [604, 18] width 20 height 13
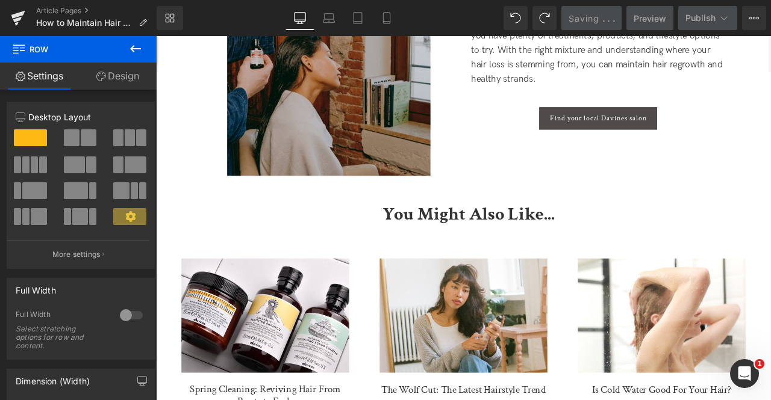
scroll to position [3244, 0]
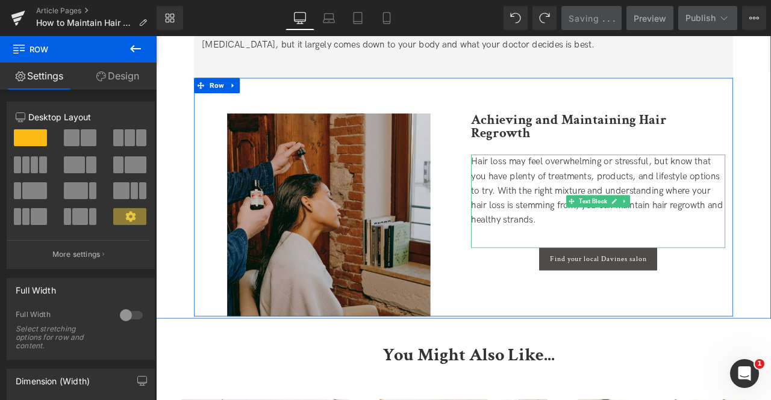
click at [552, 213] on div "Hair loss may feel overwhelming or stressful, but know that you have plenty of …" at bounding box center [679, 220] width 301 height 87
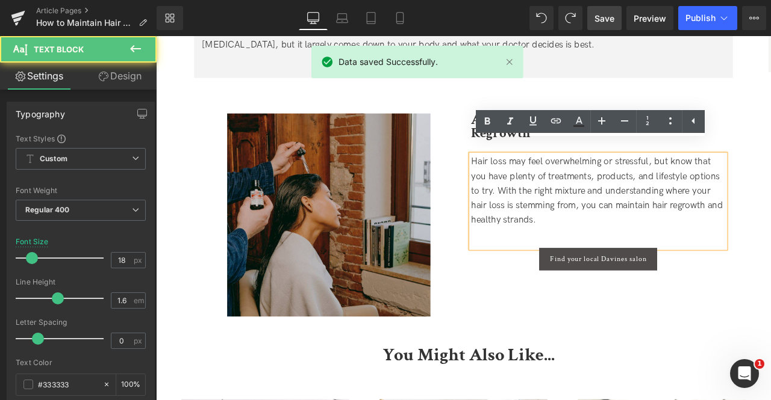
click at [592, 236] on span "Hair loss may feel overwhelming or stressful, but know that you have plenty of …" at bounding box center [678, 220] width 298 height 82
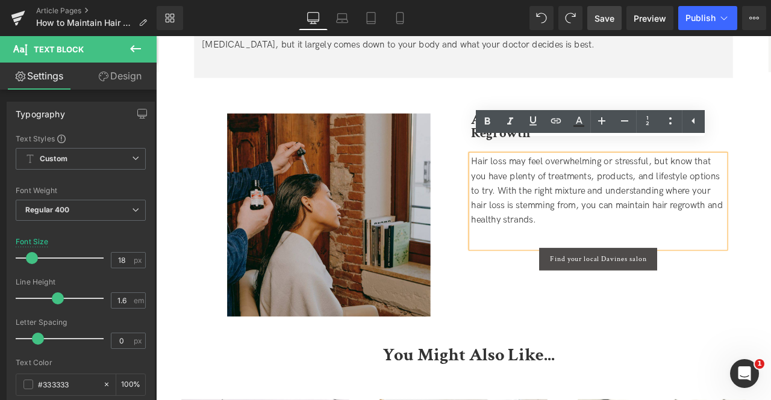
click at [520, 318] on div "Image Achieving and Maintaining Hair Regrowth Heading Hair loss may feel overwh…" at bounding box center [520, 227] width 638 height 283
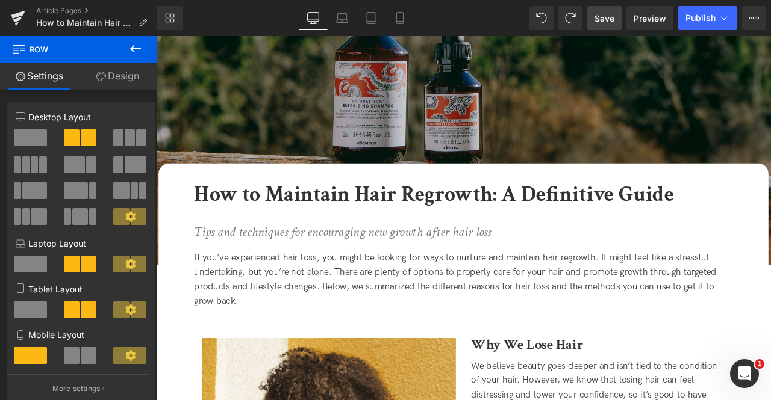
scroll to position [0, 0]
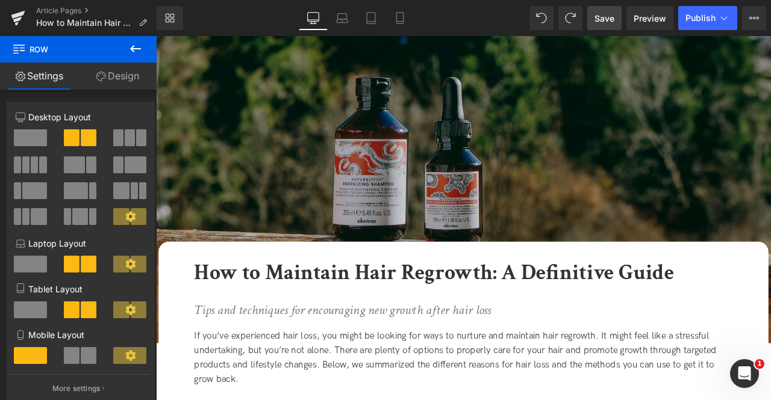
click at [607, 16] on span "Save" at bounding box center [604, 18] width 20 height 13
click at [653, 16] on span "Preview" at bounding box center [649, 18] width 33 height 13
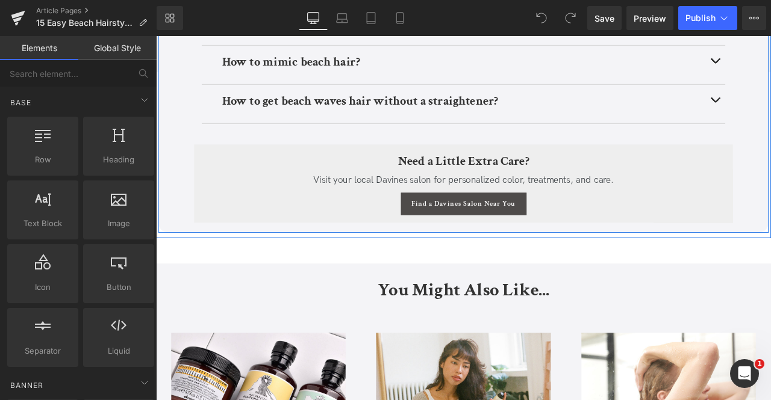
scroll to position [5005, 0]
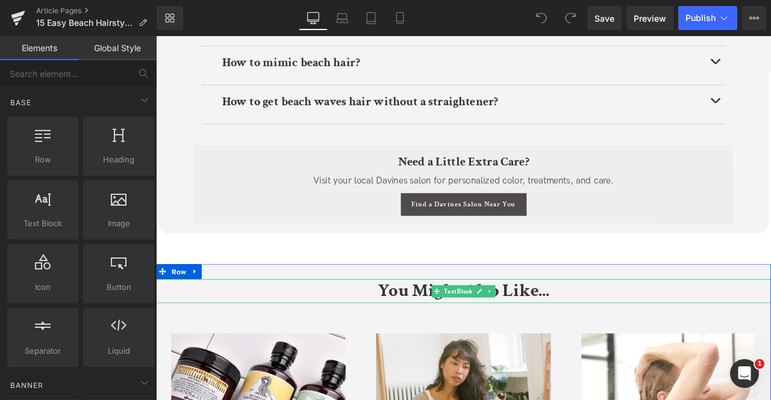
click at [454, 333] on strong "You Might Also Like..." at bounding box center [521, 338] width 204 height 28
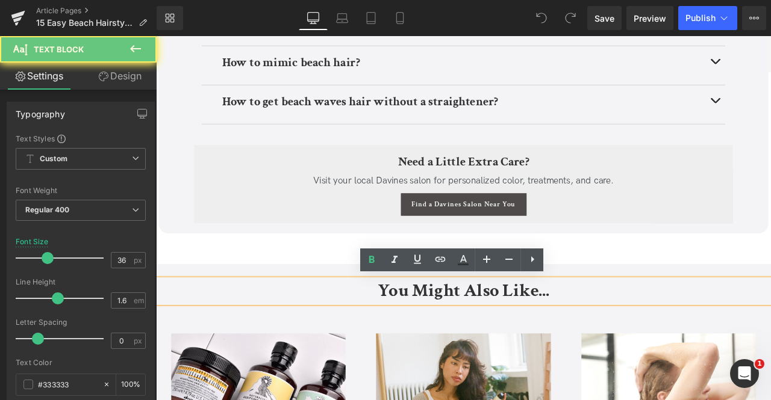
click at [454, 333] on strong "You Might Also Like..." at bounding box center [521, 338] width 204 height 28
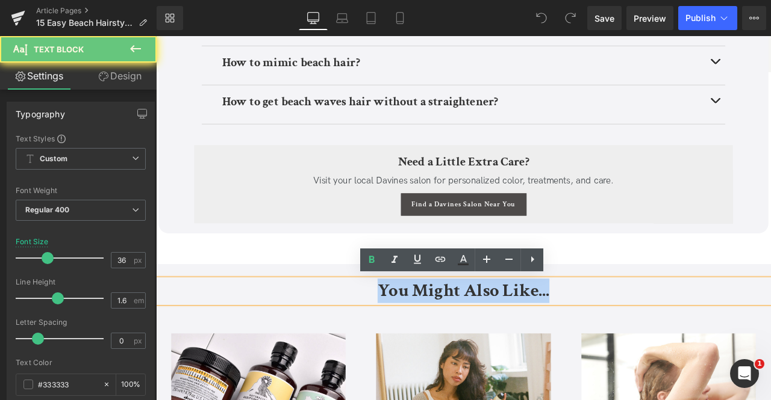
click at [454, 333] on strong "You Might Also Like..." at bounding box center [521, 338] width 204 height 28
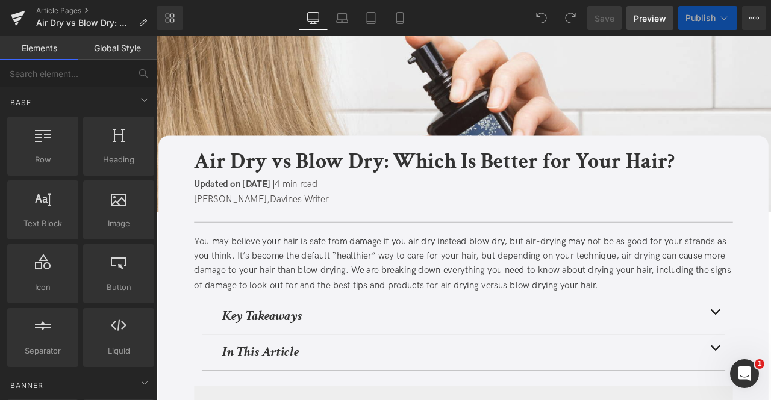
click at [645, 17] on span "Preview" at bounding box center [649, 18] width 33 height 13
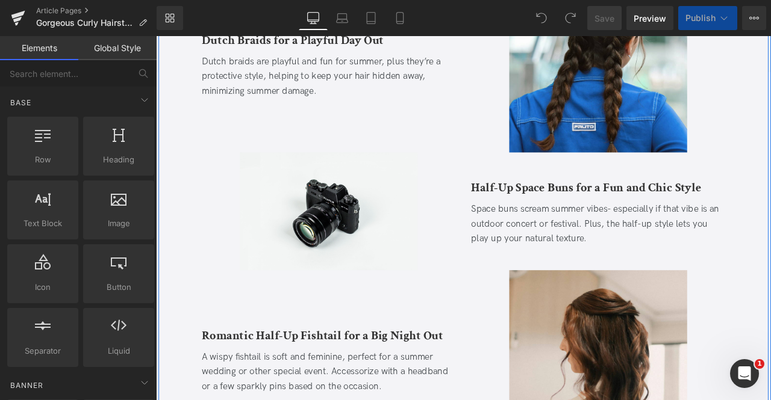
scroll to position [901, 0]
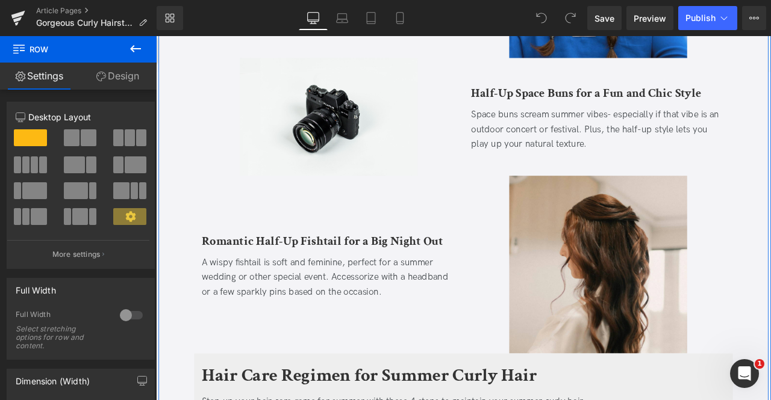
scroll to position [1005, 0]
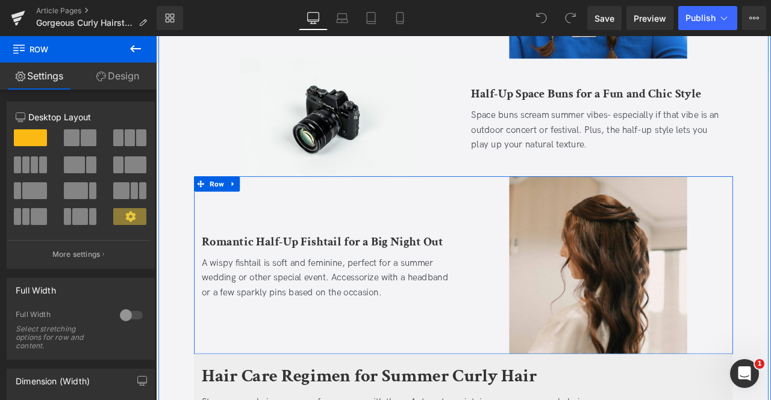
click at [334, 384] on div "Romantic Half-Up Fishtail for a Big Night Out Heading A wispy fishtail is soft …" at bounding box center [360, 307] width 319 height 211
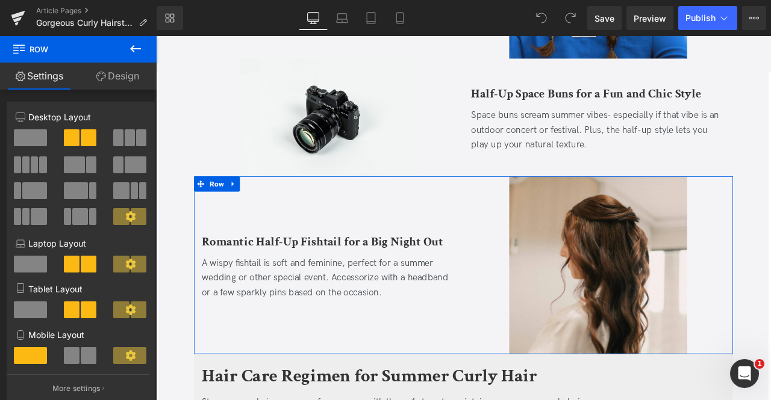
drag, startPoint x: 111, startPoint y: 79, endPoint x: 87, endPoint y: 139, distance: 64.3
click at [111, 79] on link "Design" at bounding box center [117, 76] width 78 height 27
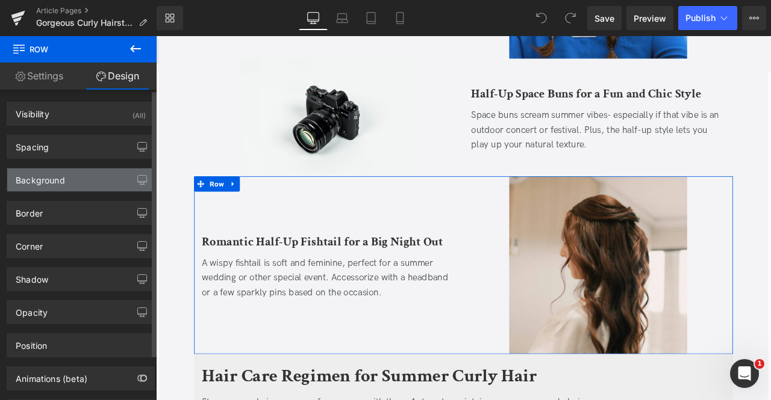
click at [76, 169] on div "Background" at bounding box center [80, 180] width 147 height 23
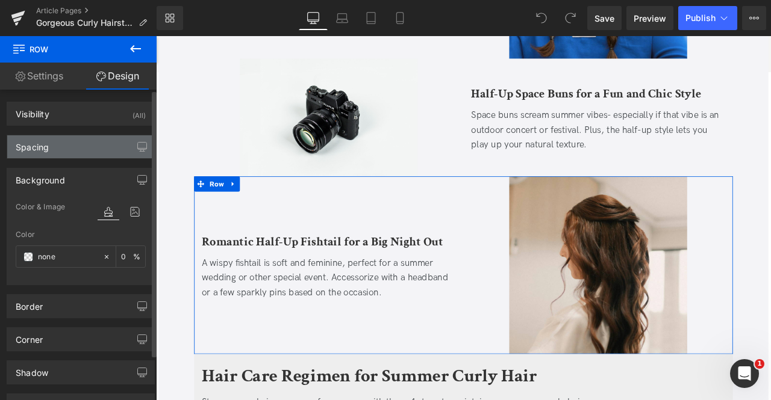
click at [92, 146] on div "Spacing" at bounding box center [80, 146] width 147 height 23
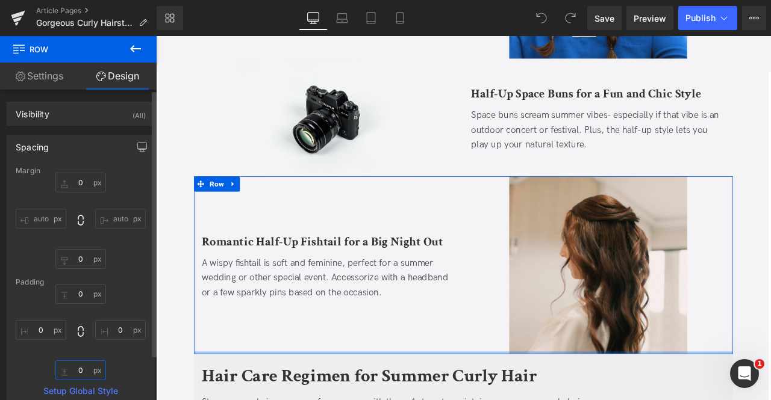
click at [80, 366] on input "0" at bounding box center [80, 371] width 51 height 20
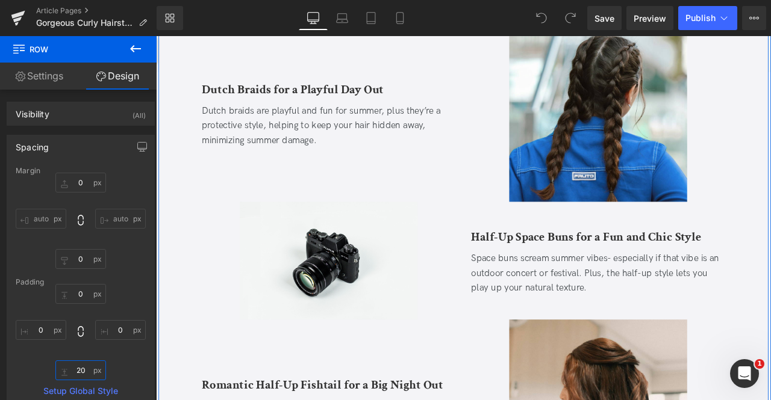
scroll to position [835, 0]
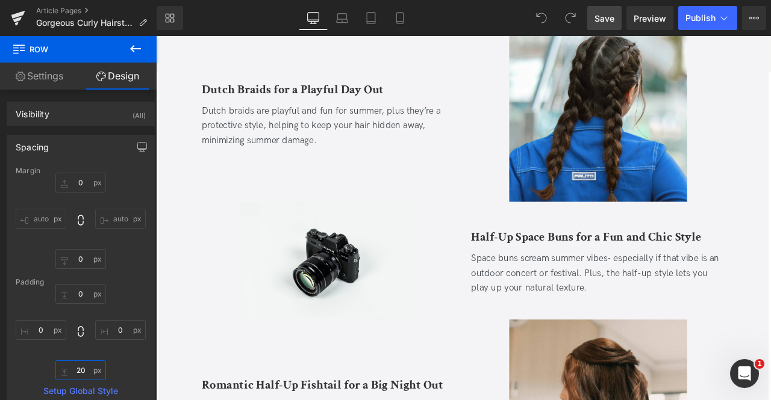
type input "20"
click at [600, 16] on span "Save" at bounding box center [604, 18] width 20 height 13
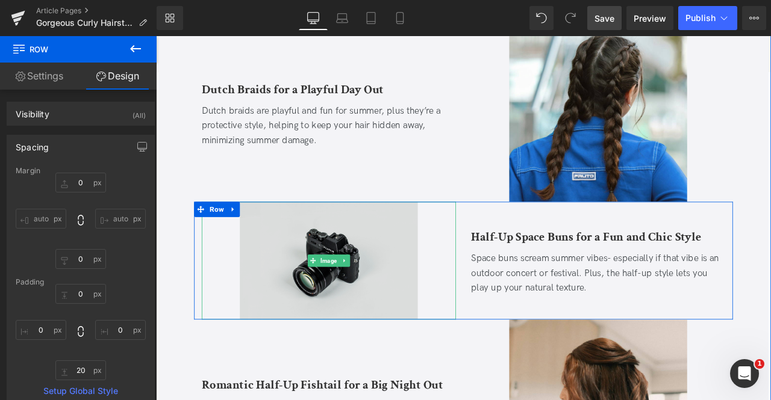
click at [284, 307] on img at bounding box center [360, 303] width 211 height 140
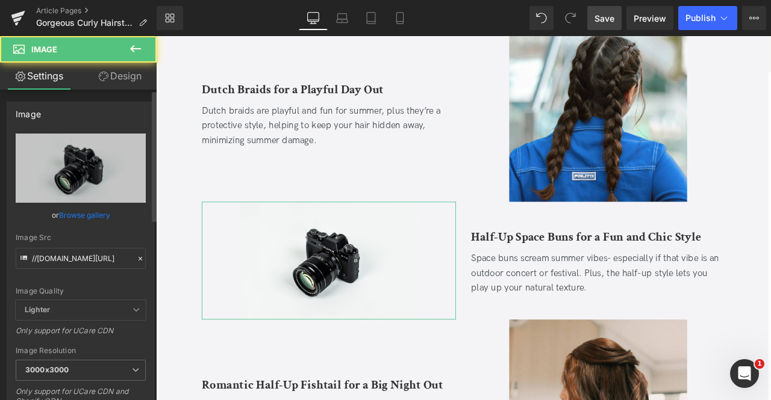
click at [75, 212] on link "Browse gallery" at bounding box center [84, 215] width 51 height 21
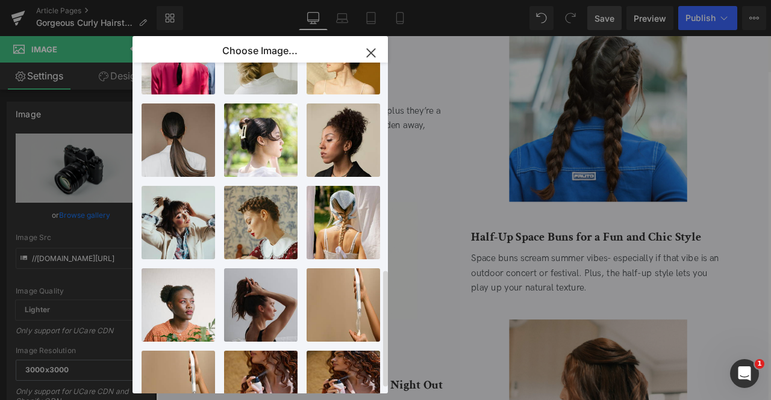
scroll to position [582, 0]
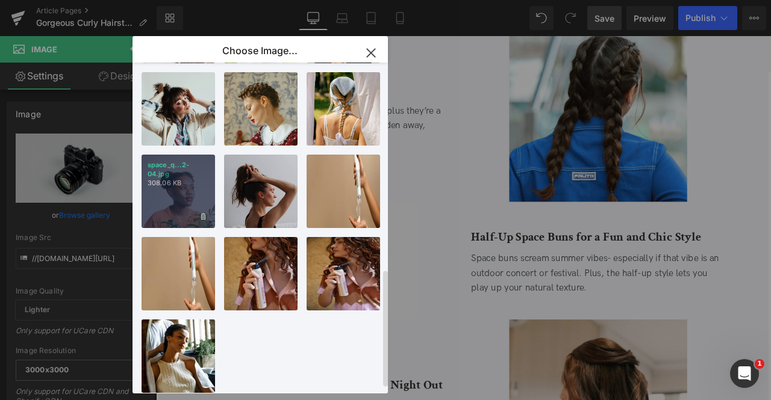
click at [188, 191] on div "space_q...2-04.jpg 308.06 KB" at bounding box center [178, 191] width 73 height 73
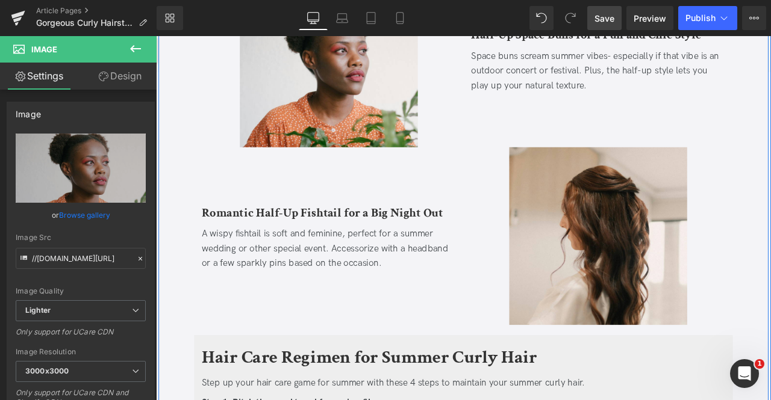
scroll to position [1125, 0]
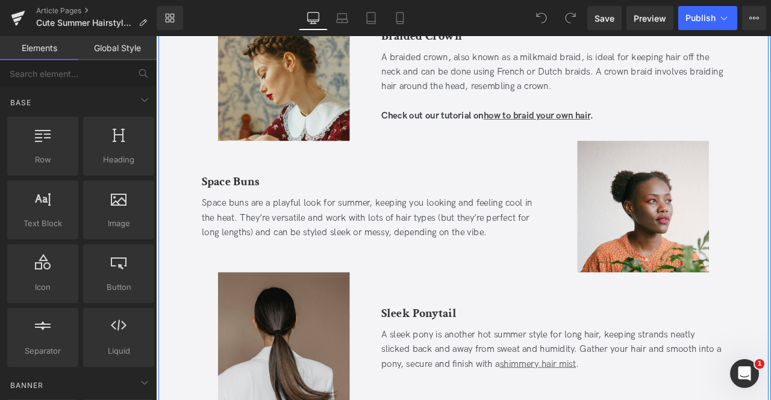
scroll to position [1699, 0]
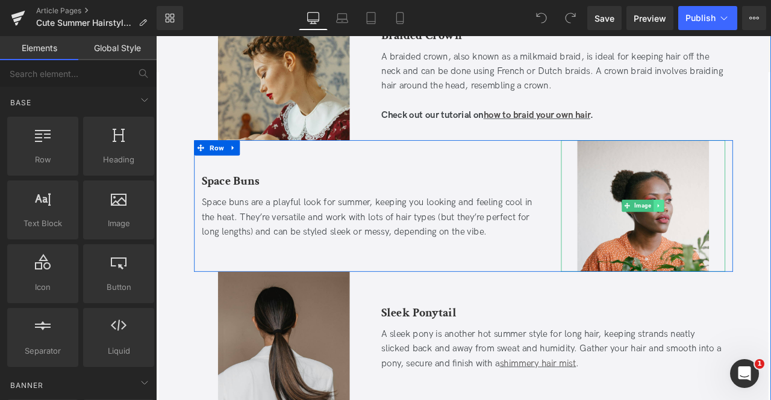
click at [753, 234] on link at bounding box center [751, 237] width 13 height 14
click at [730, 235] on icon at bounding box center [733, 237] width 7 height 7
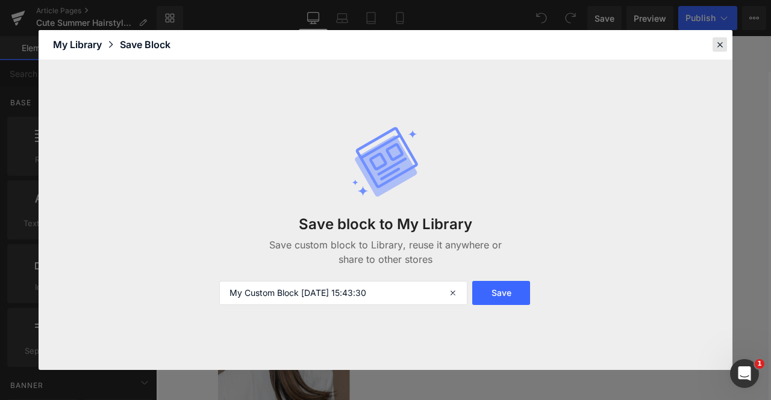
click at [720, 45] on icon at bounding box center [719, 44] width 11 height 11
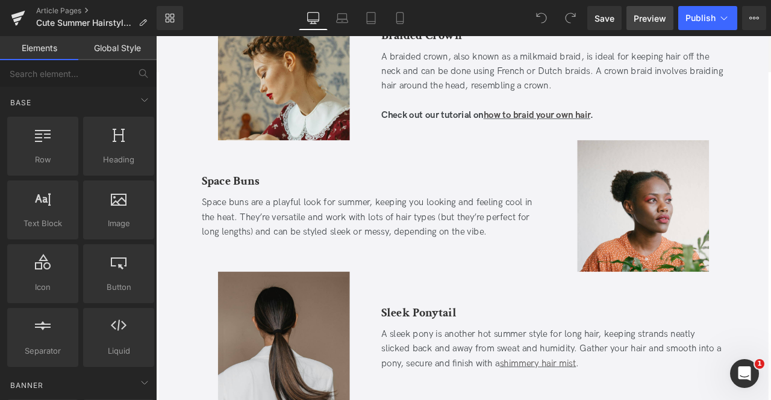
click at [668, 19] on link "Preview" at bounding box center [649, 18] width 47 height 24
